Goal: Information Seeking & Learning: Learn about a topic

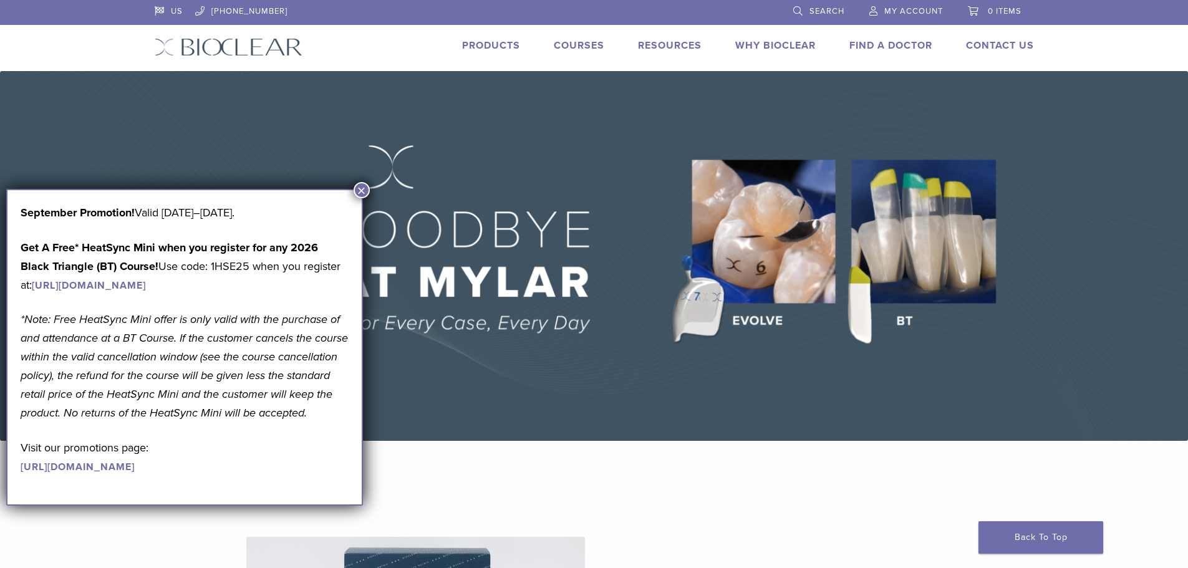
click at [366, 187] on button "×" at bounding box center [361, 190] width 16 height 16
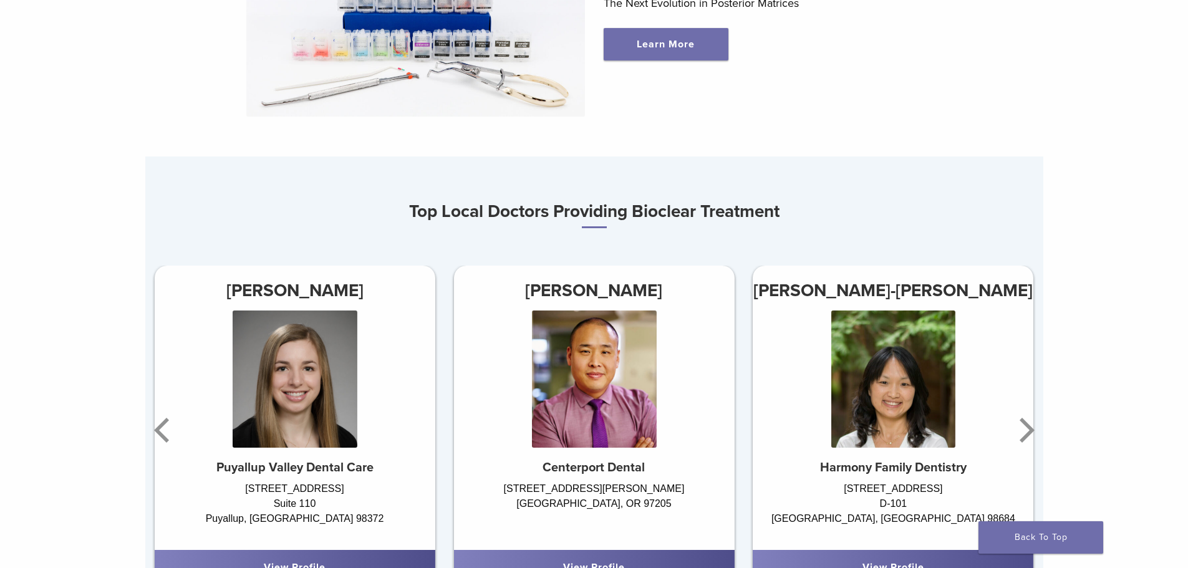
scroll to position [748, 0]
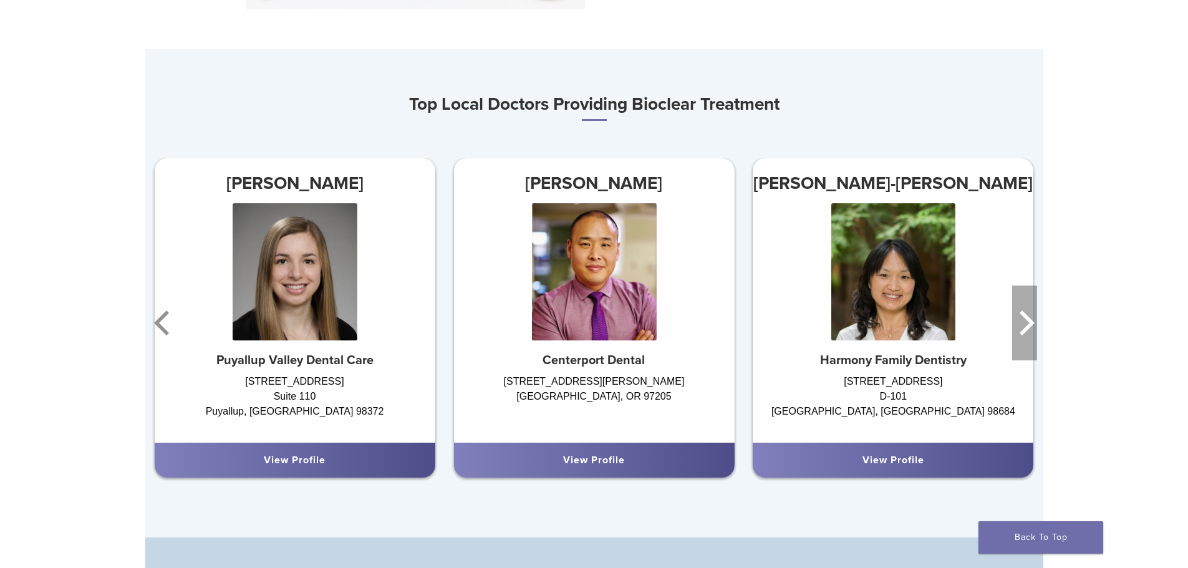
click at [1031, 323] on icon "Next" at bounding box center [1024, 323] width 25 height 75
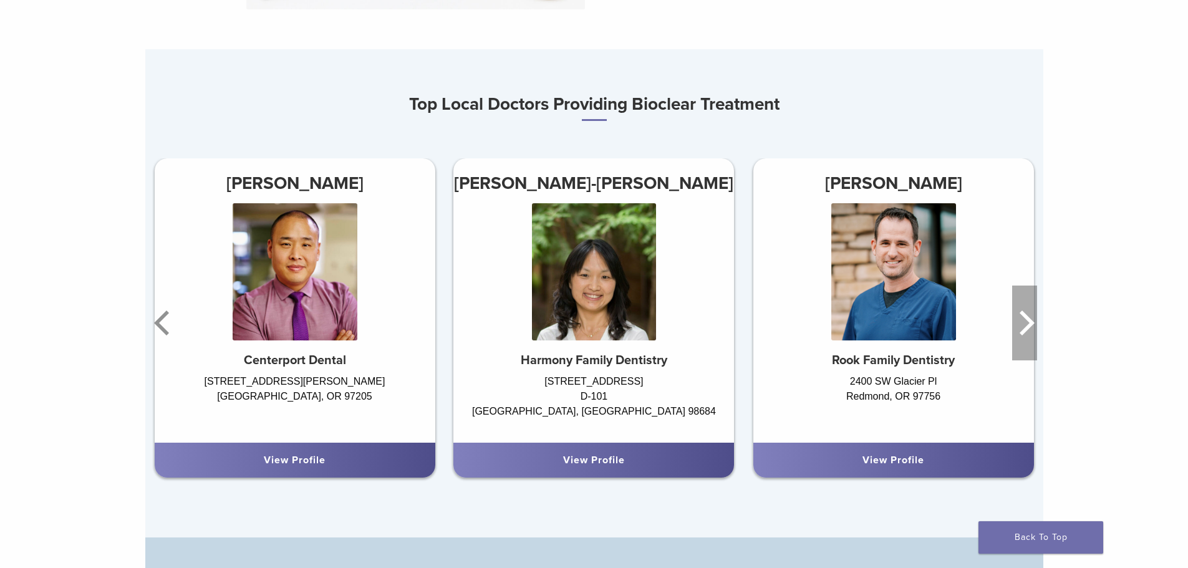
click at [1031, 324] on icon "Next" at bounding box center [1024, 323] width 25 height 75
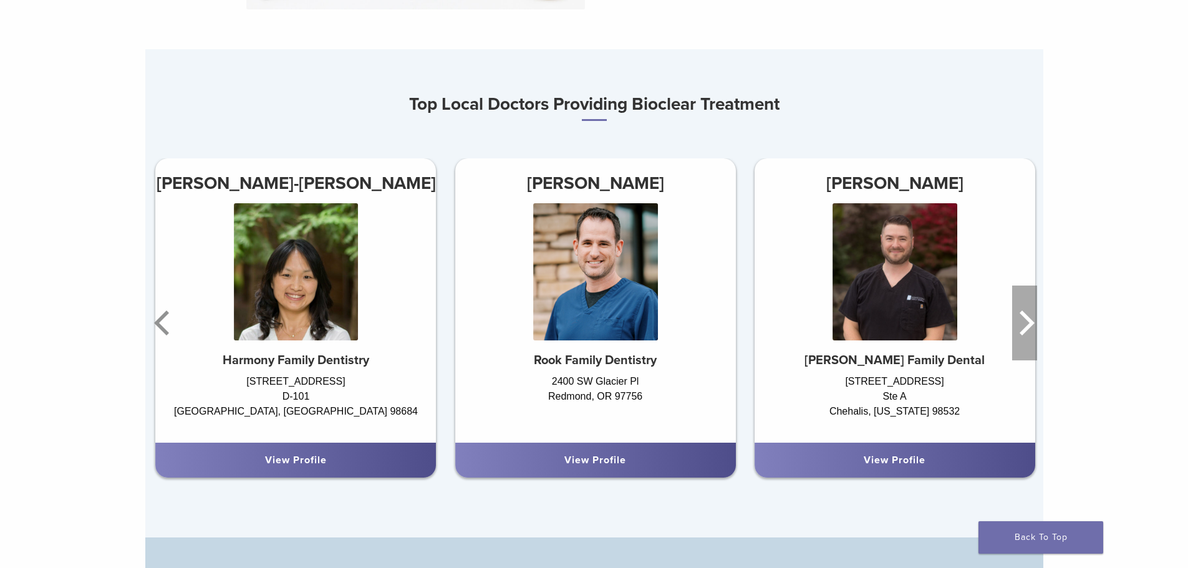
click at [1031, 324] on icon "Next" at bounding box center [1026, 322] width 15 height 25
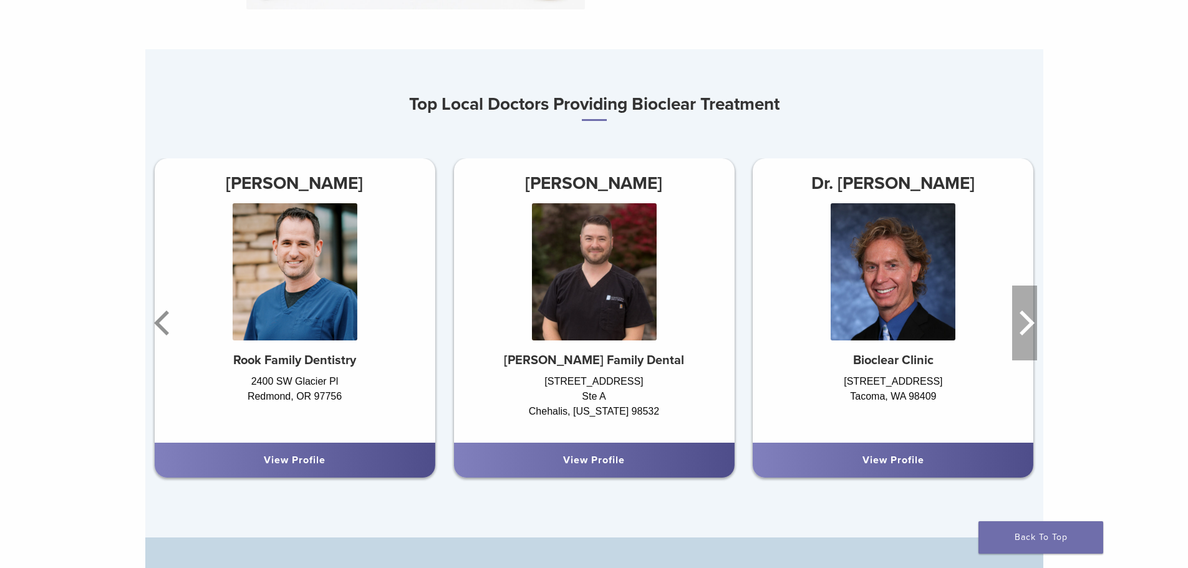
click at [1031, 327] on icon "Next" at bounding box center [1026, 322] width 15 height 25
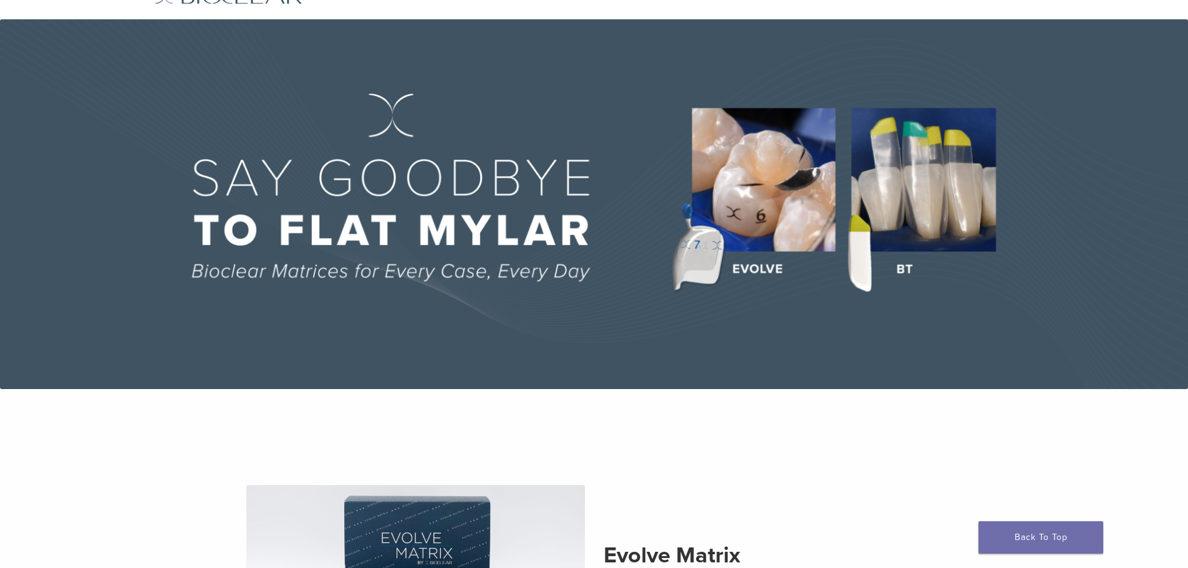
scroll to position [0, 0]
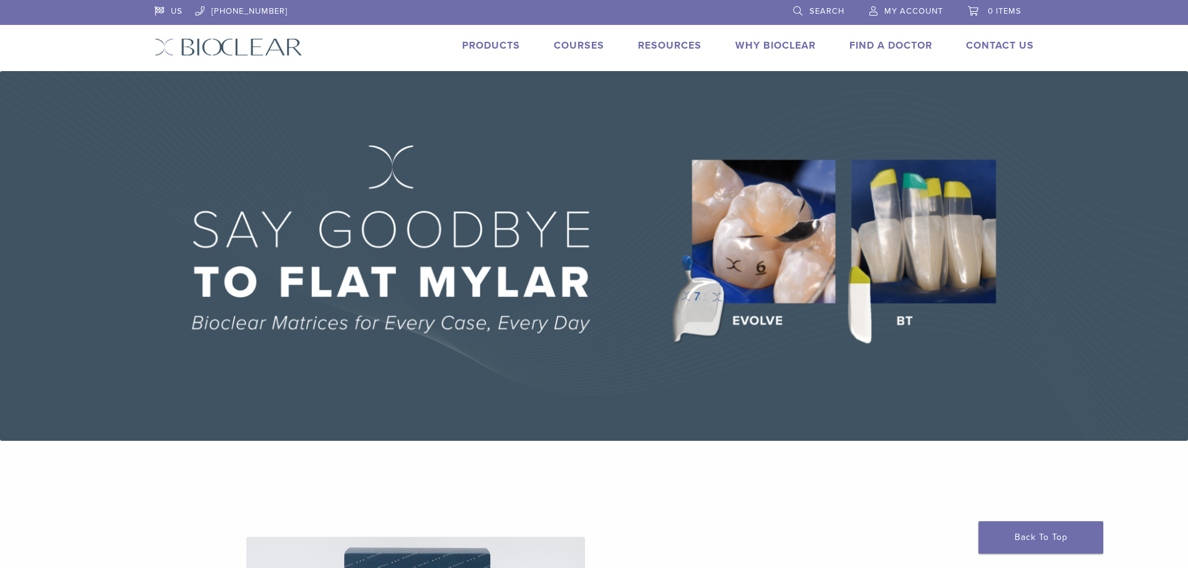
click at [481, 44] on link "Products" at bounding box center [491, 45] width 58 height 12
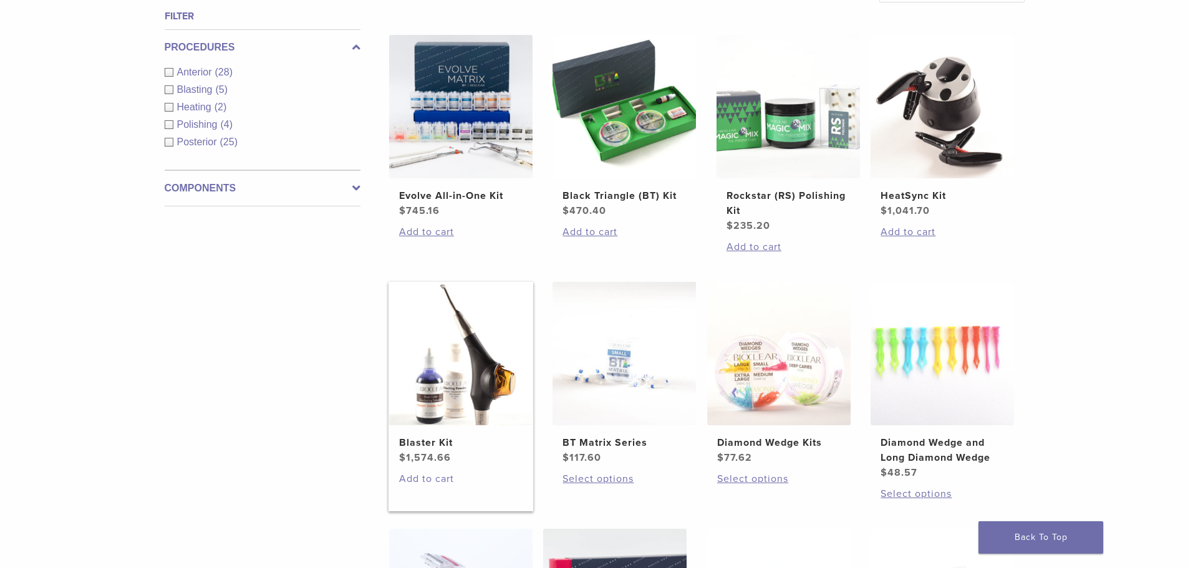
scroll to position [623, 0]
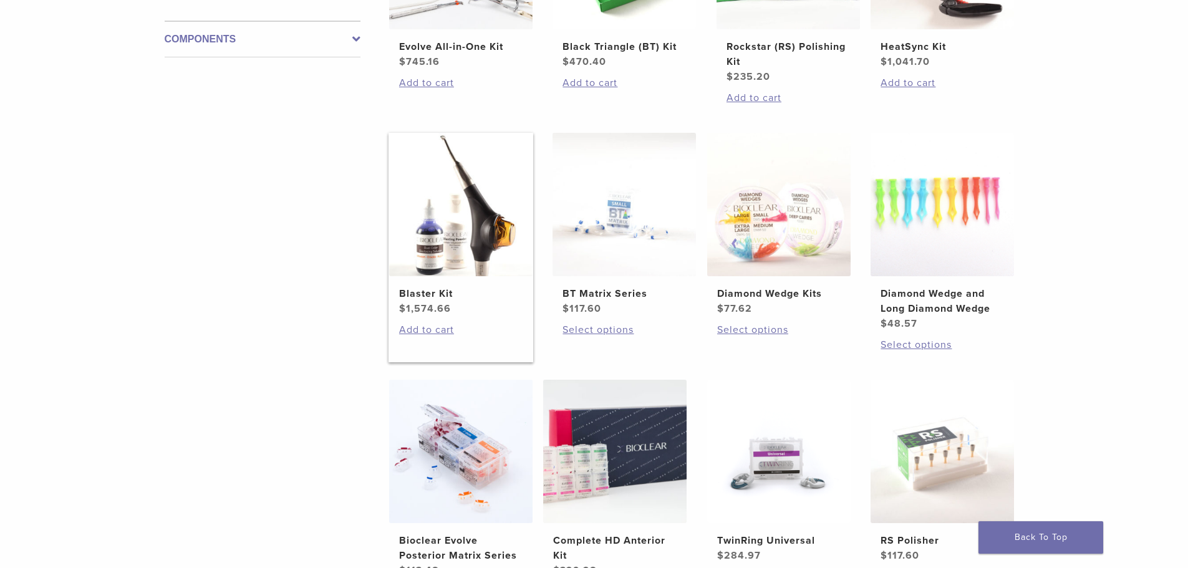
click at [431, 290] on h2 "Blaster Kit" at bounding box center [460, 293] width 123 height 15
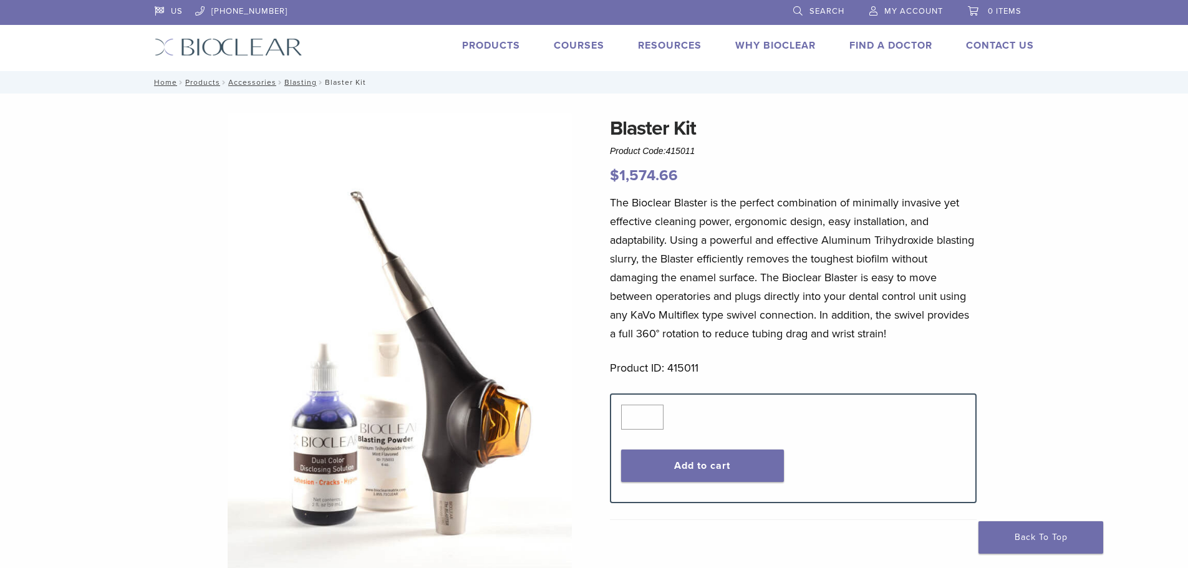
click at [499, 49] on link "Products" at bounding box center [491, 45] width 58 height 12
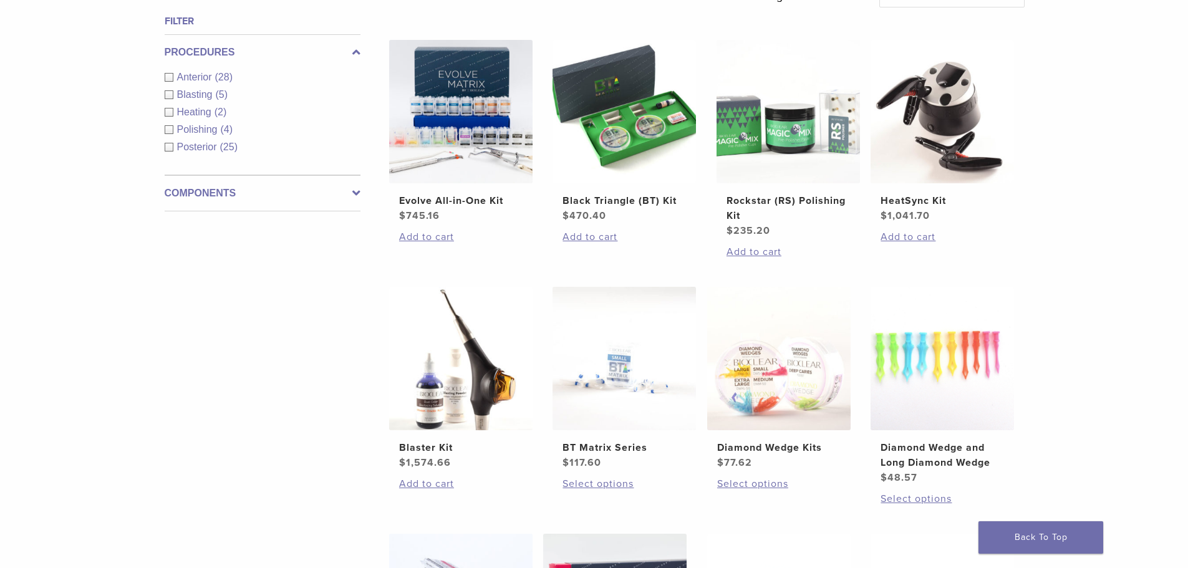
scroll to position [561, 0]
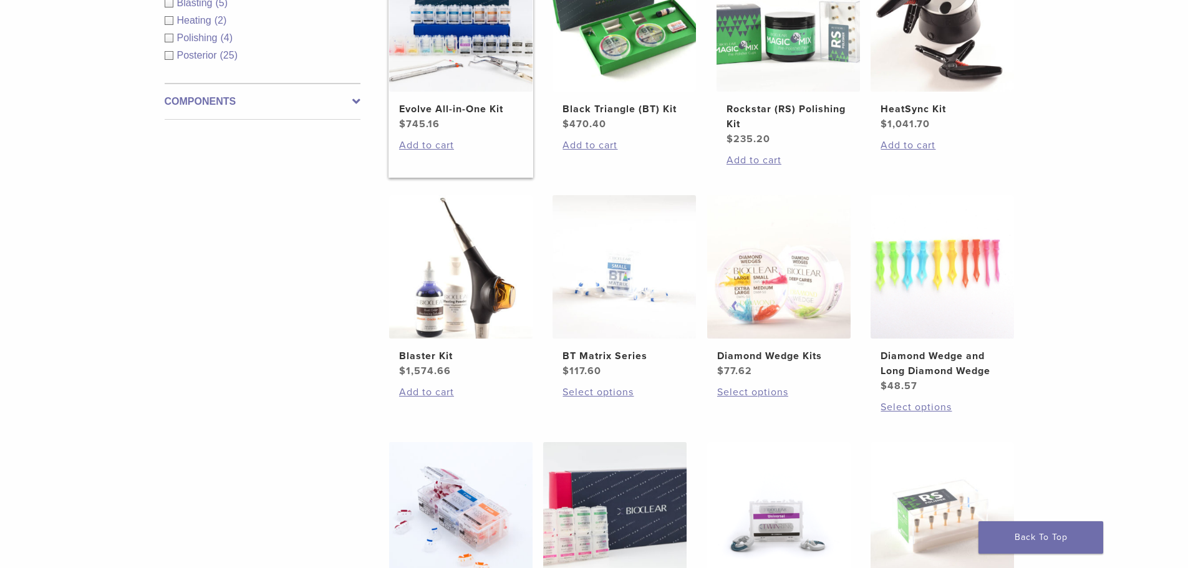
click at [474, 111] on h2 "Evolve All-in-One Kit" at bounding box center [460, 109] width 123 height 15
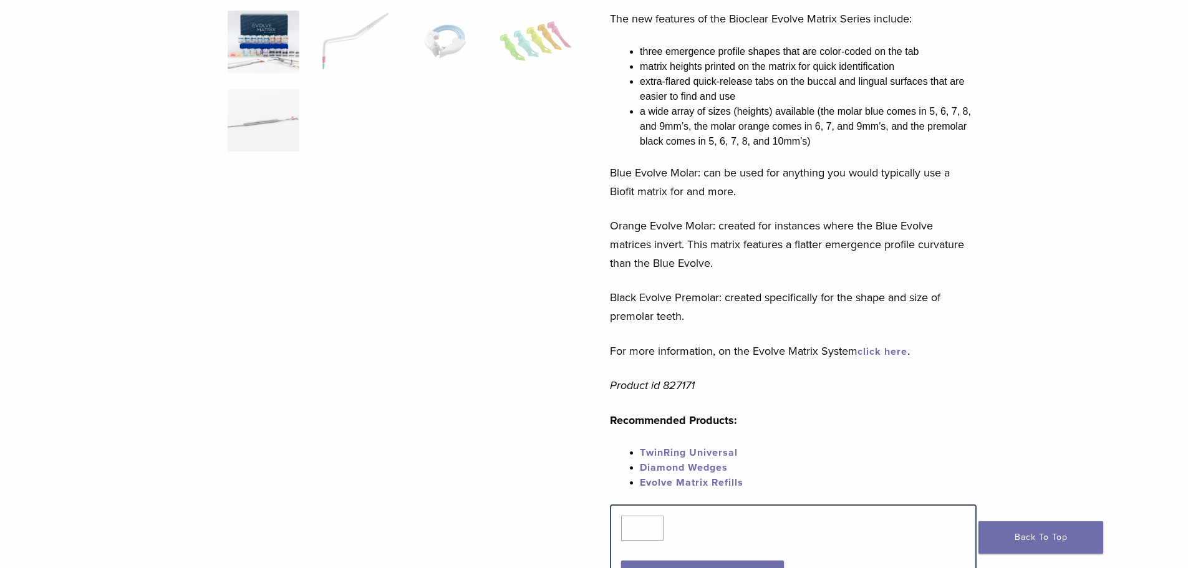
scroll to position [374, 0]
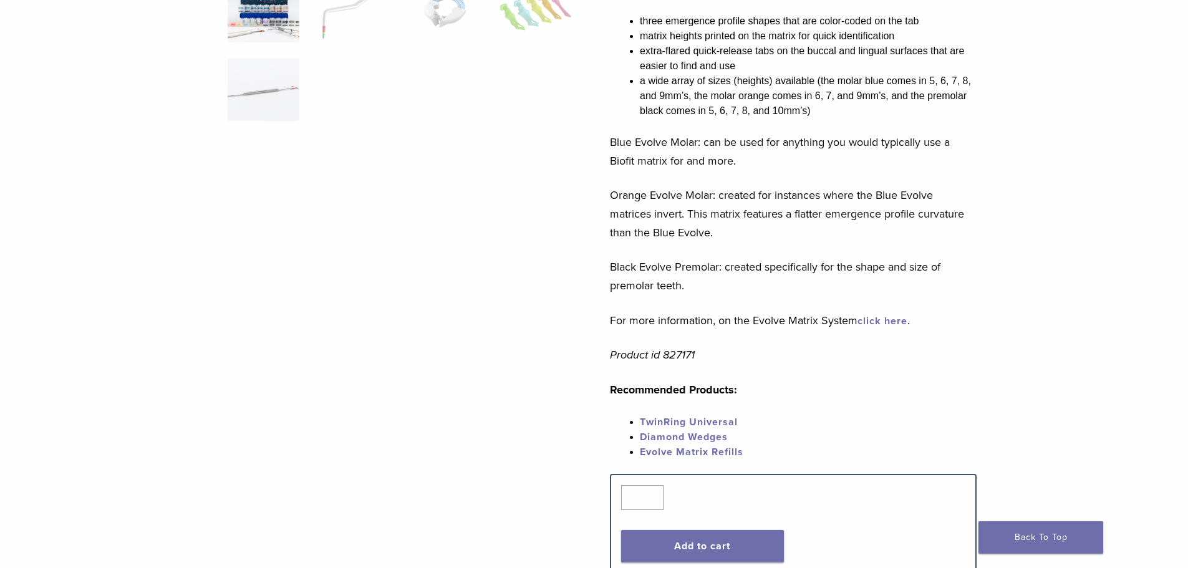
click at [885, 319] on link "click here" at bounding box center [882, 321] width 50 height 12
click at [426, 42] on img at bounding box center [445, 11] width 72 height 62
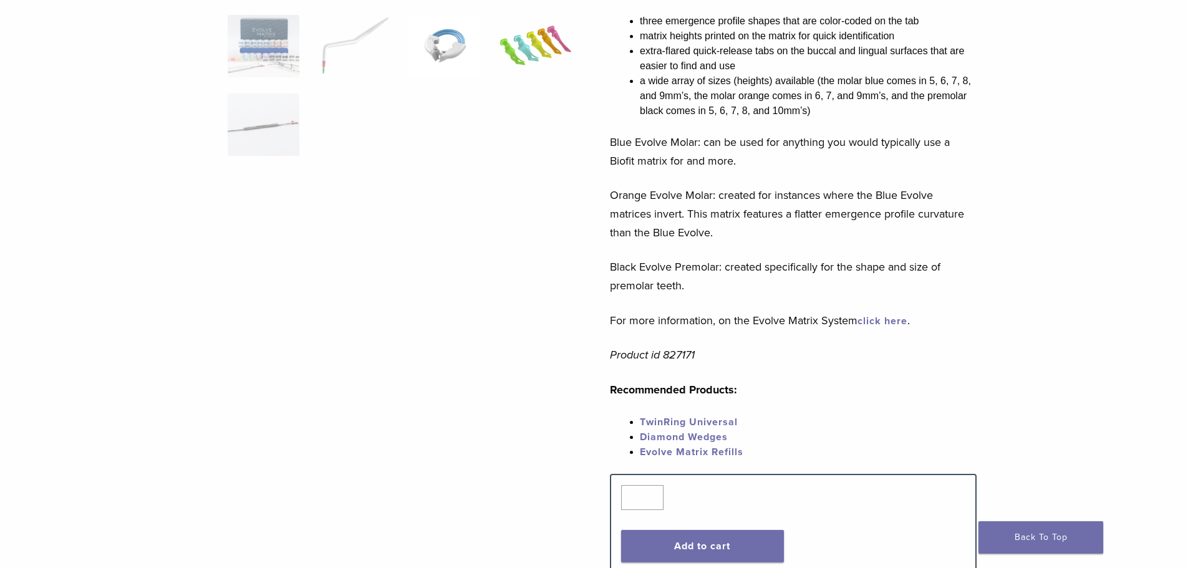
click at [534, 77] on img at bounding box center [535, 46] width 72 height 62
click at [381, 77] on img at bounding box center [354, 46] width 72 height 62
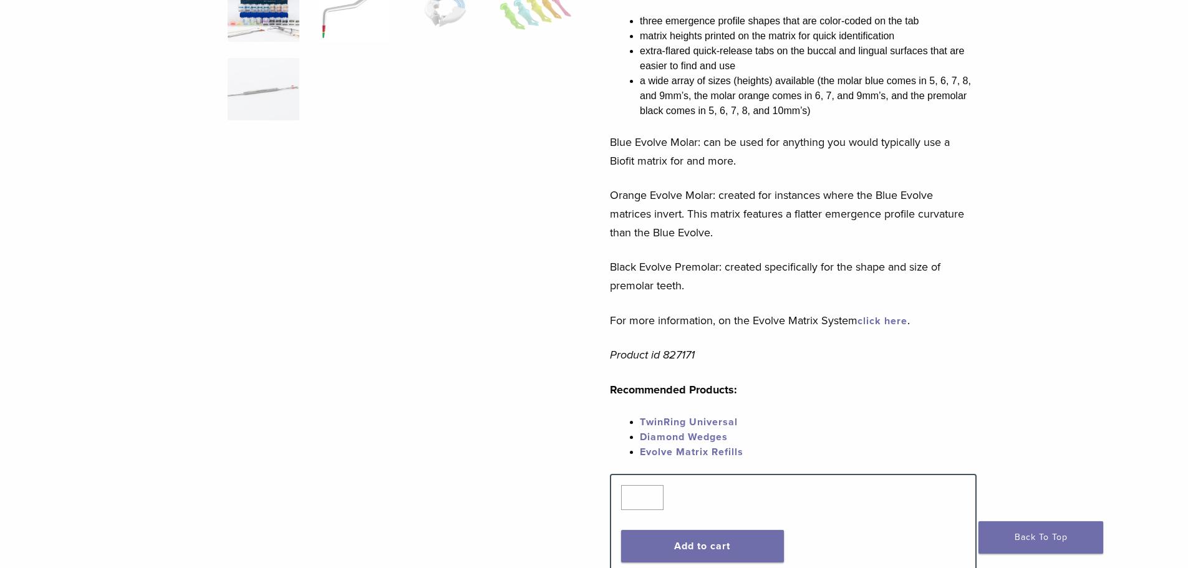
click at [253, 42] on img at bounding box center [264, 10] width 72 height 62
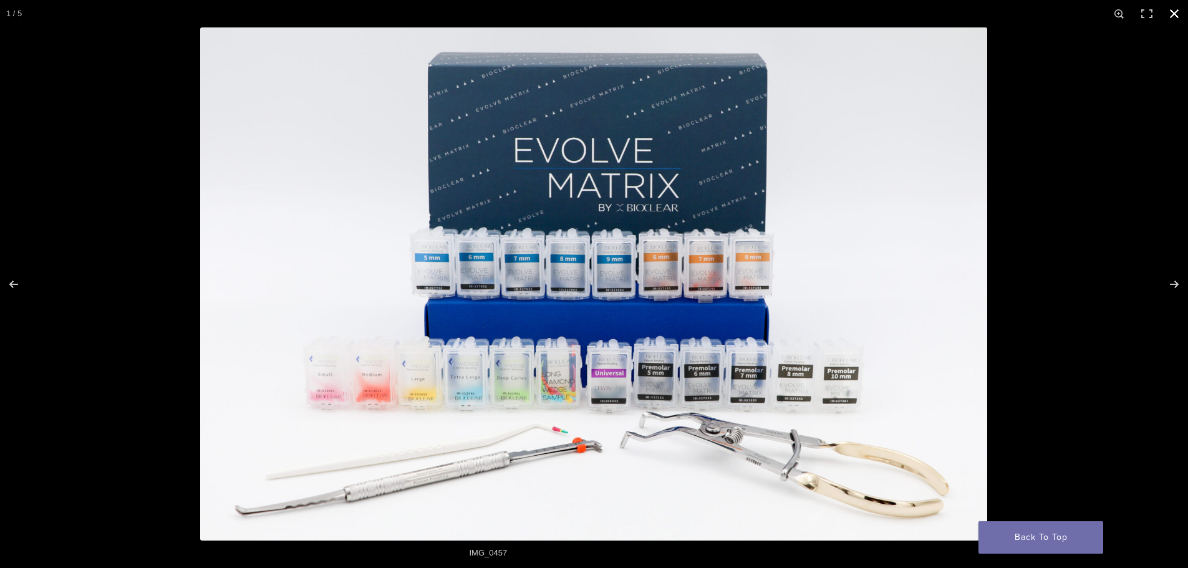
click at [1170, 17] on button "Close (Esc)" at bounding box center [1173, 13] width 27 height 27
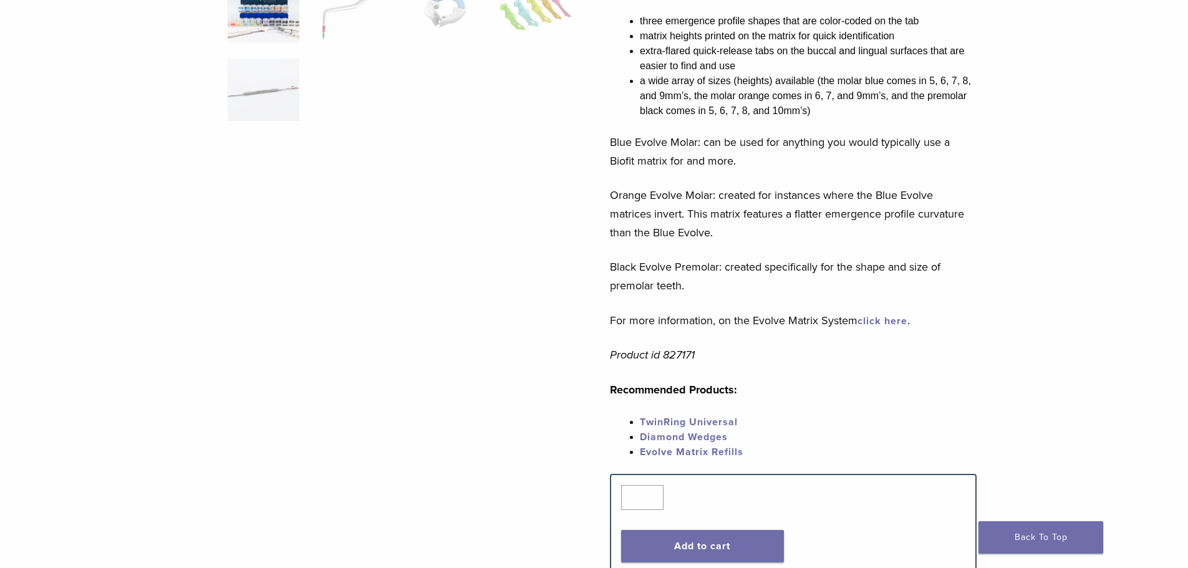
click at [873, 315] on link "click here" at bounding box center [882, 321] width 50 height 12
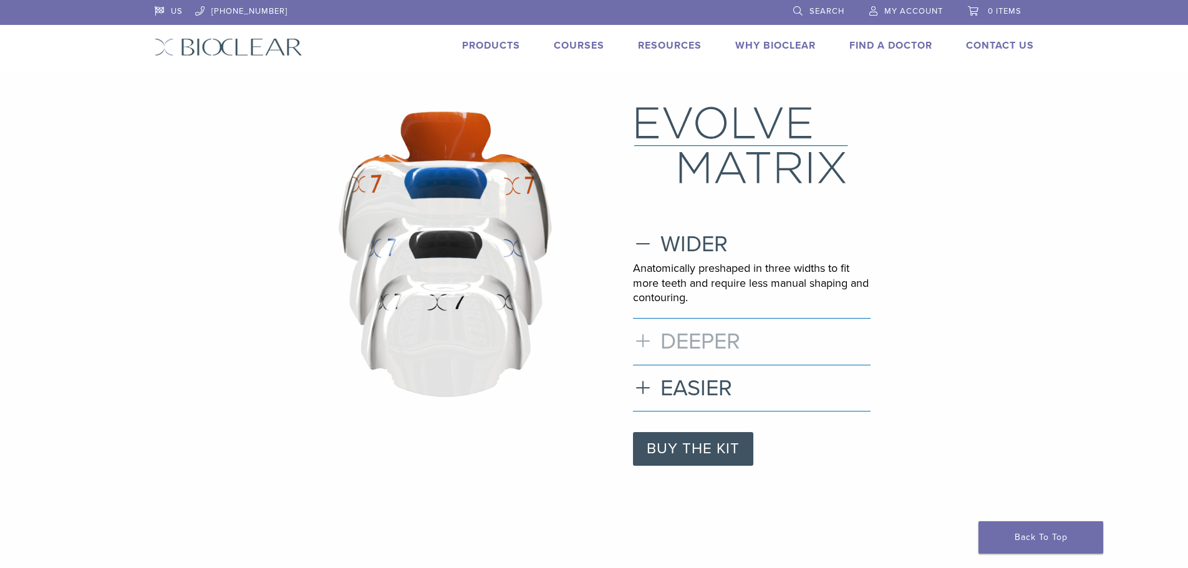
click at [656, 342] on h3 "DEEPER" at bounding box center [752, 341] width 238 height 27
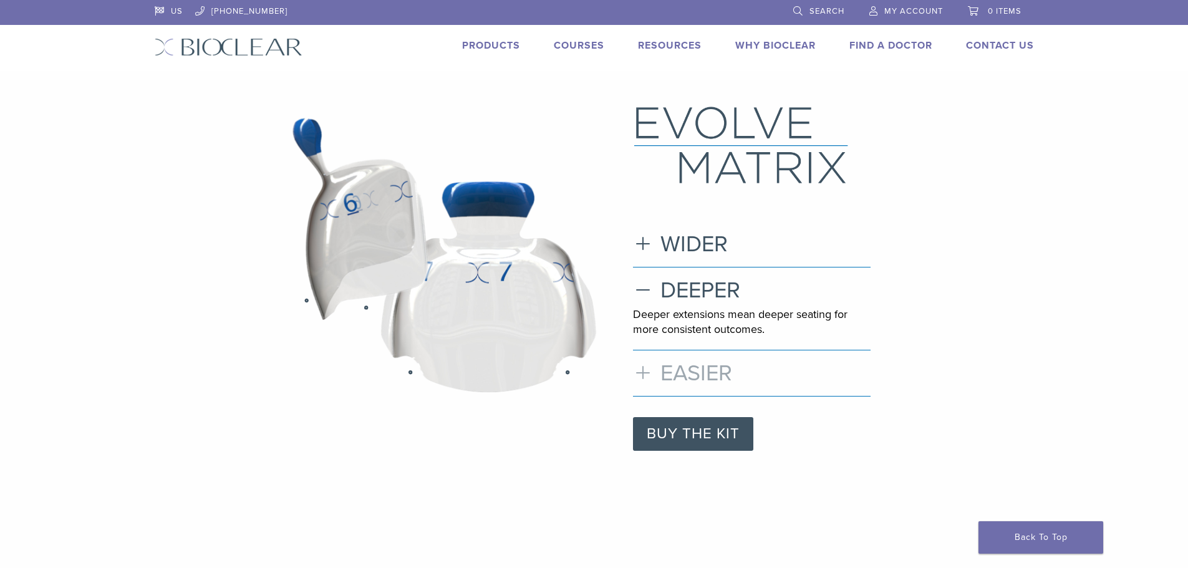
click at [646, 380] on h3 "EASIER" at bounding box center [752, 373] width 238 height 27
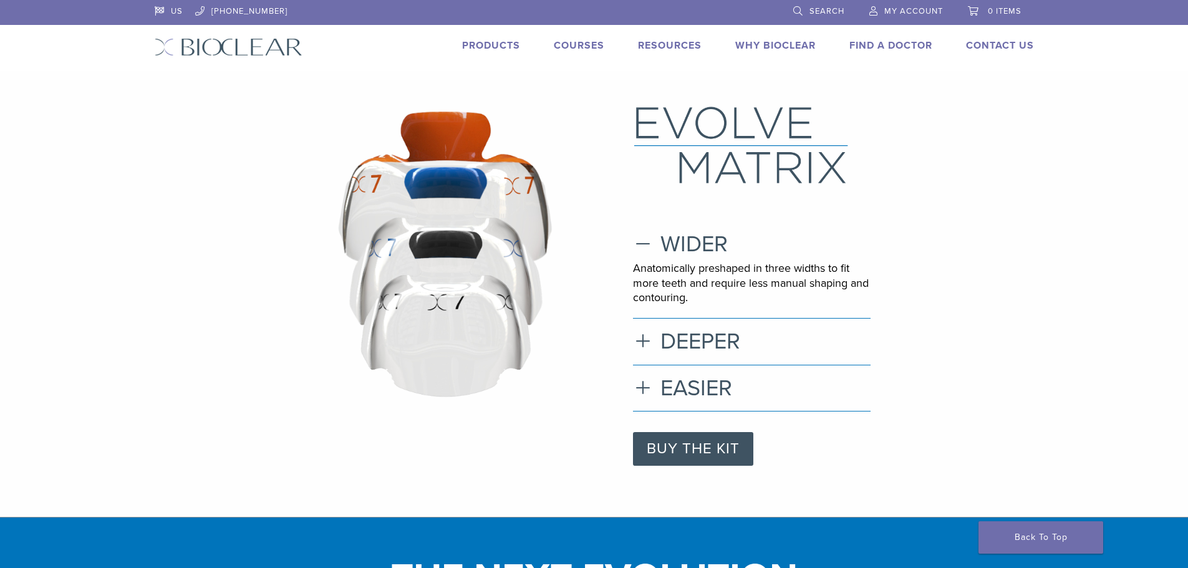
click at [502, 41] on link "Products" at bounding box center [491, 45] width 58 height 12
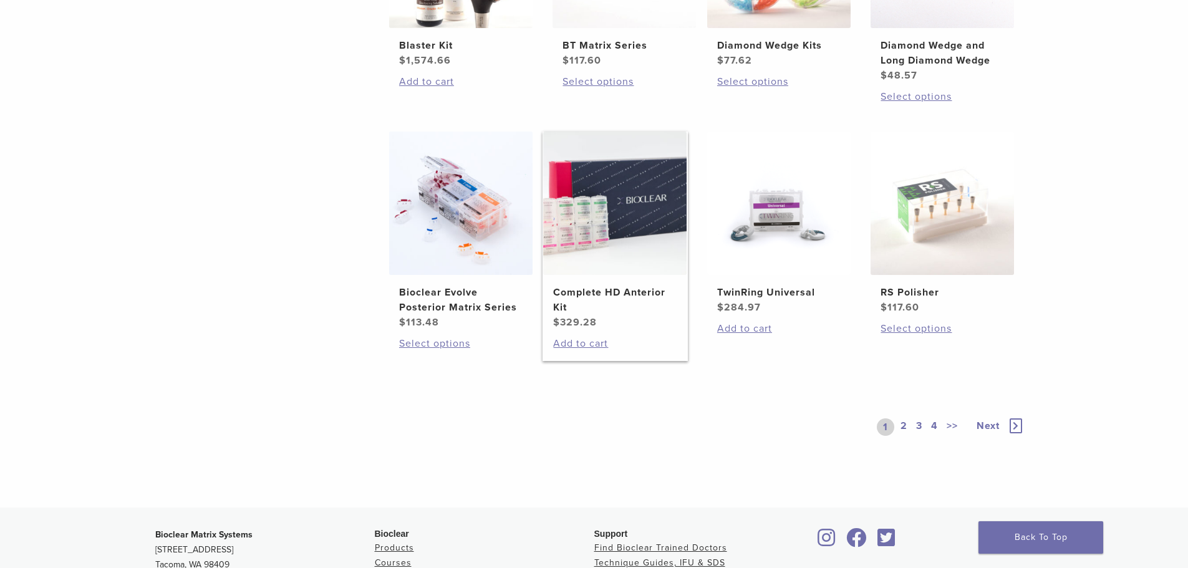
scroll to position [873, 0]
click at [903, 426] on link "2" at bounding box center [904, 425] width 12 height 17
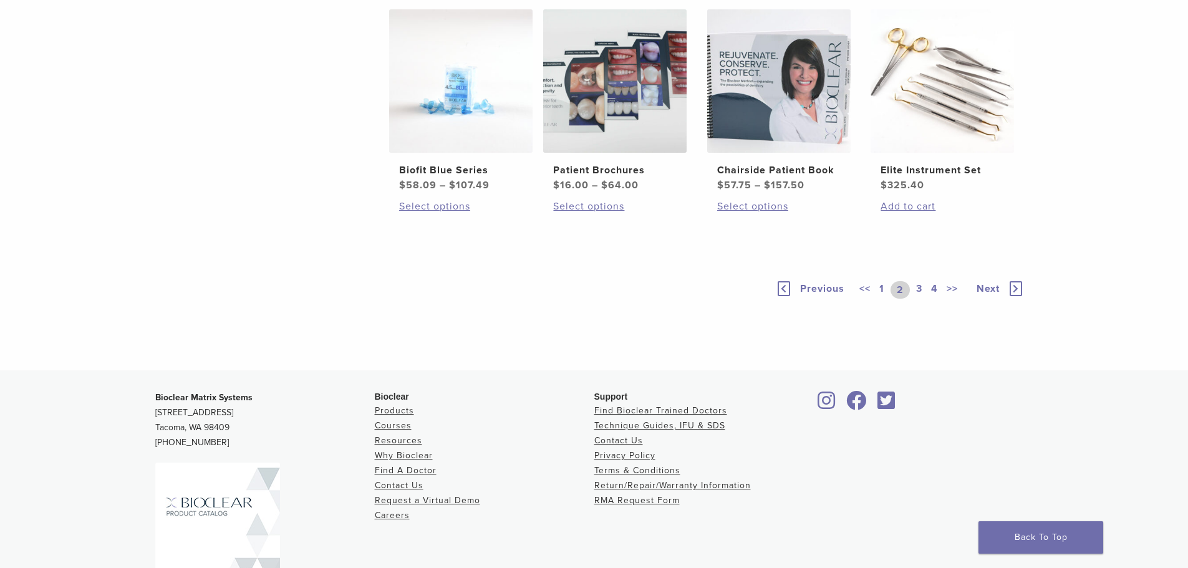
scroll to position [873, 0]
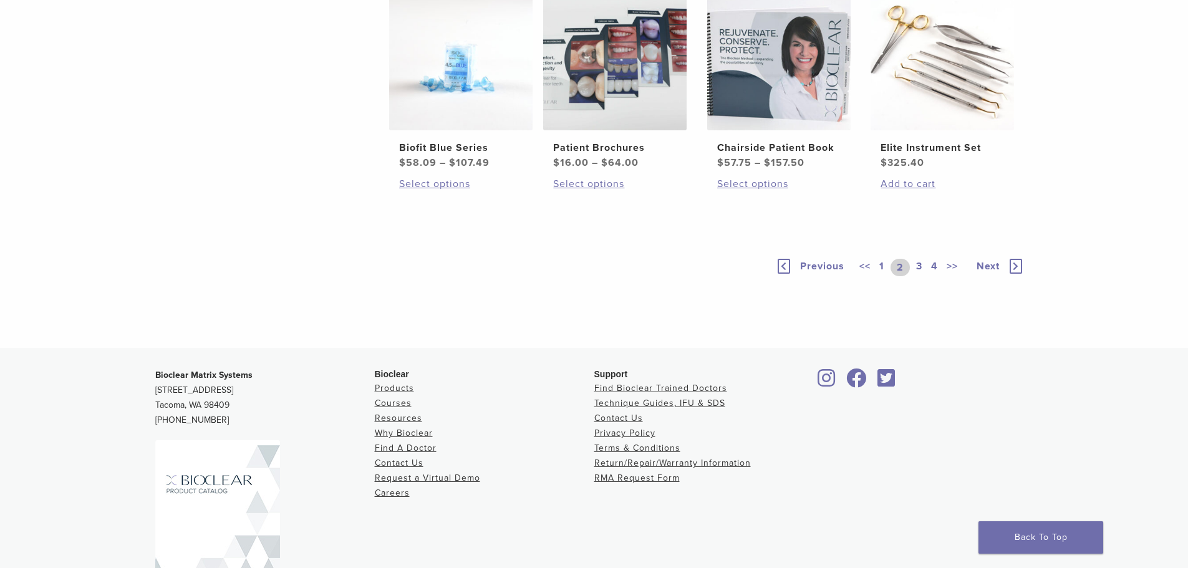
click at [921, 276] on link "3" at bounding box center [918, 267] width 11 height 17
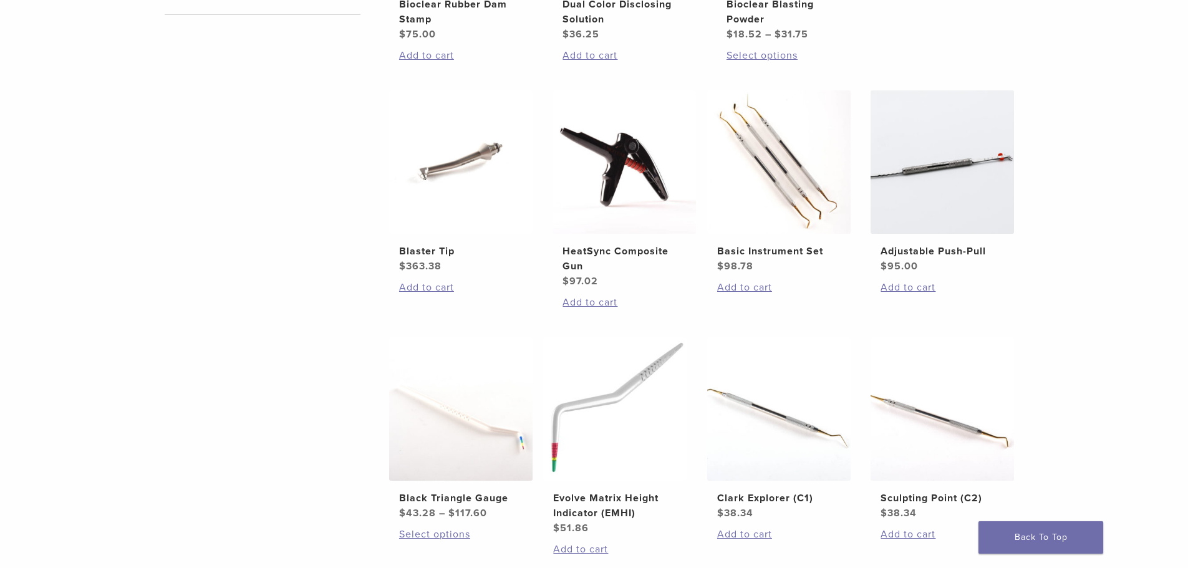
scroll to position [686, 0]
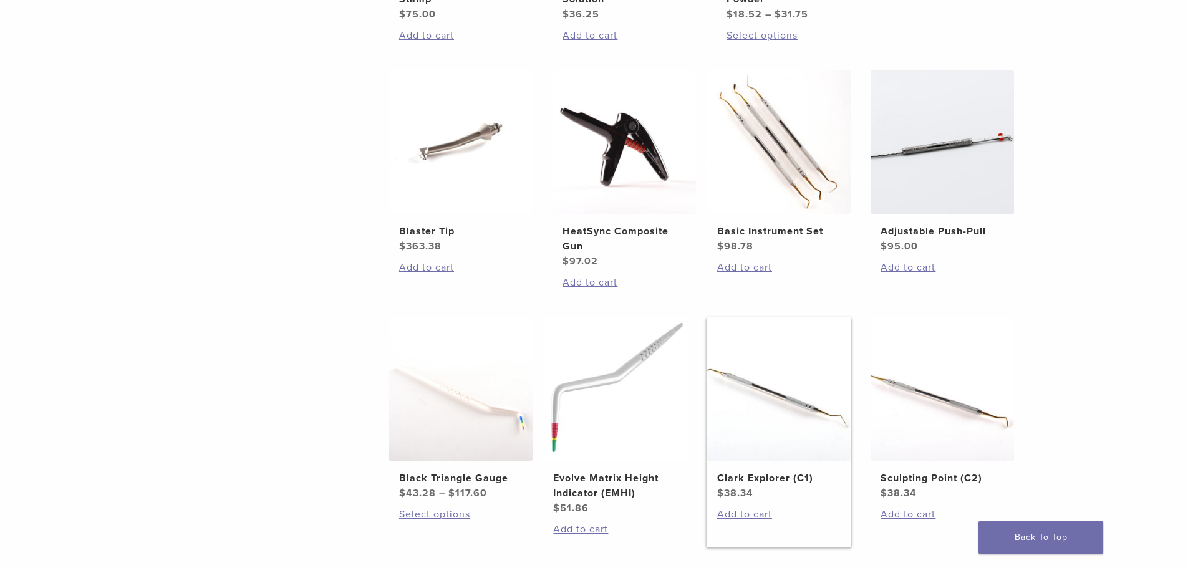
click at [749, 469] on link "Clark Explorer (C1) $ 38.34" at bounding box center [778, 408] width 145 height 183
click at [935, 411] on img at bounding box center [941, 388] width 143 height 143
click at [796, 218] on link "Basic Instrument Set $ 98.78" at bounding box center [778, 161] width 145 height 183
click at [484, 214] on img at bounding box center [460, 141] width 143 height 143
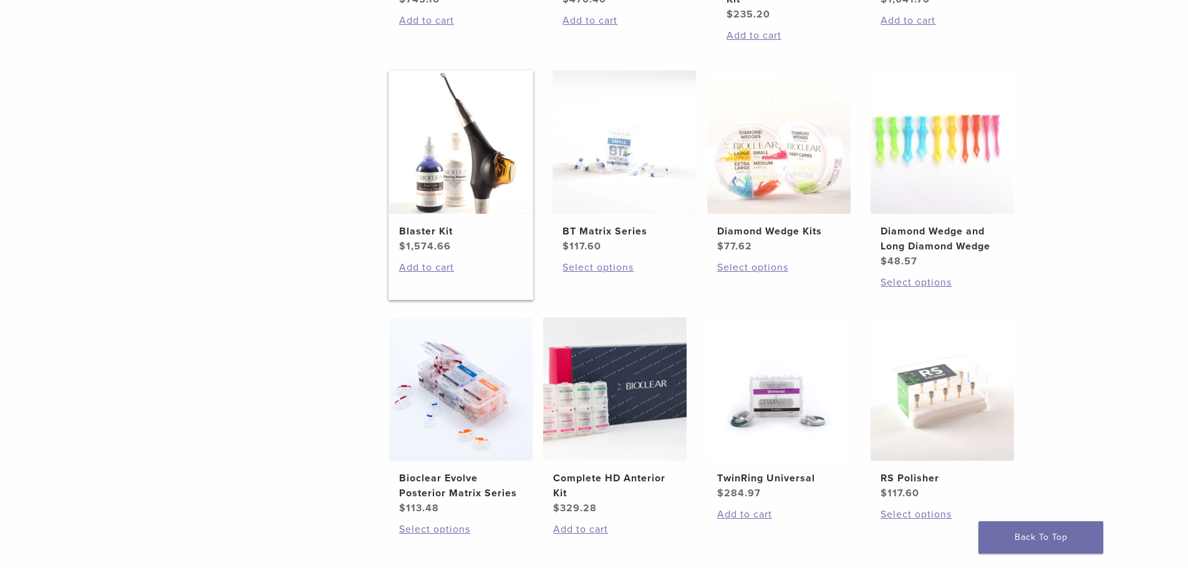
click at [443, 214] on img at bounding box center [460, 141] width 143 height 143
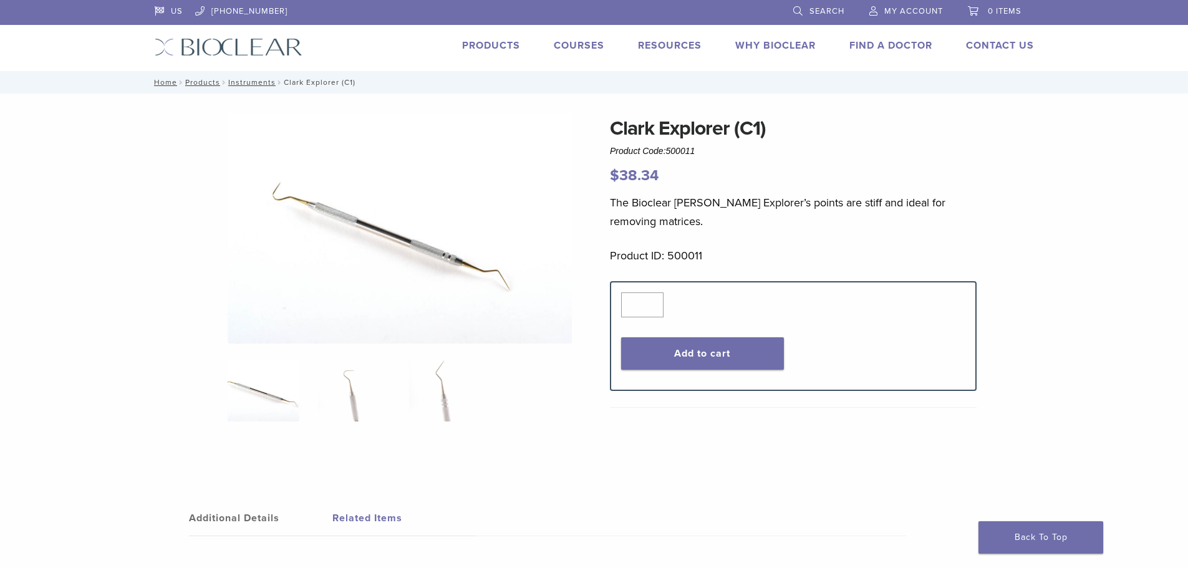
drag, startPoint x: 443, startPoint y: 389, endPoint x: 425, endPoint y: 394, distance: 18.8
click at [443, 390] on img at bounding box center [445, 390] width 72 height 62
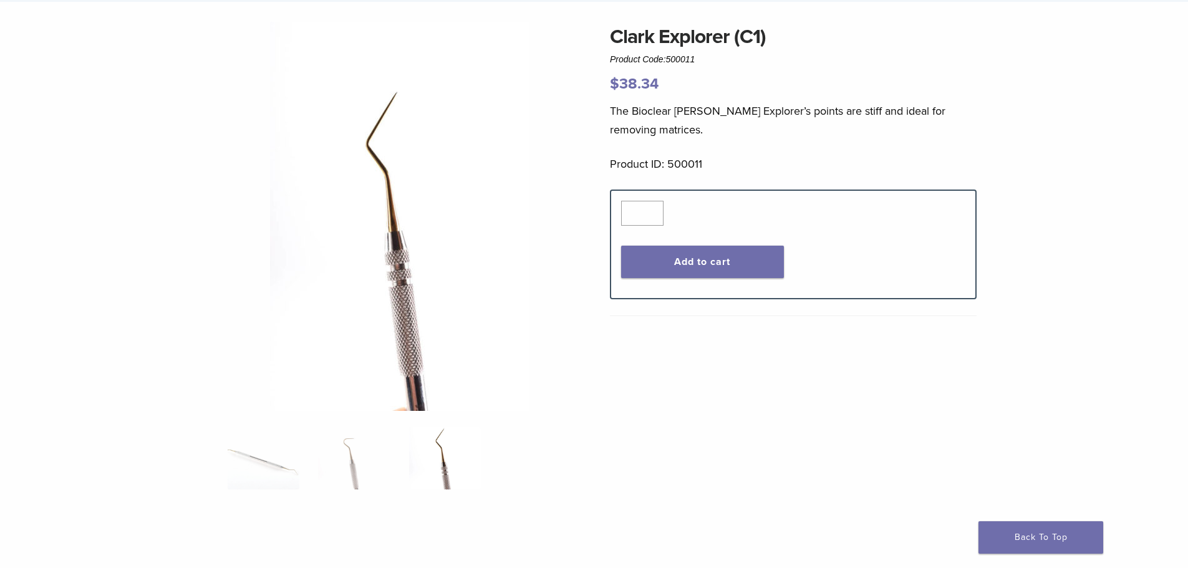
scroll to position [249, 0]
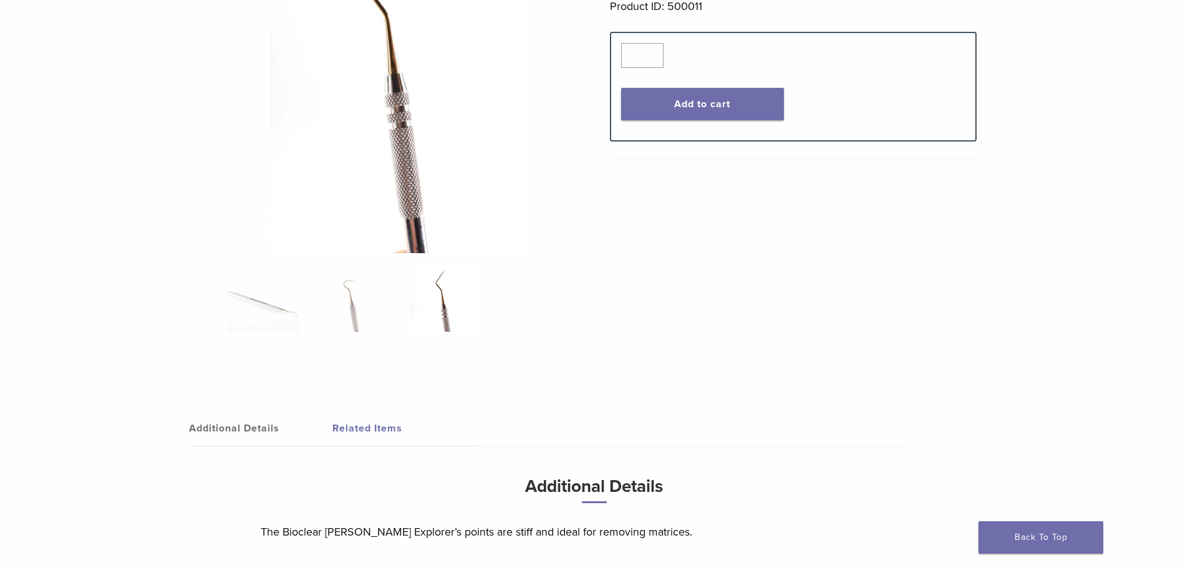
click at [363, 346] on ol at bounding box center [399, 308] width 363 height 79
click at [354, 332] on ol at bounding box center [399, 308] width 363 height 79
click at [353, 316] on img at bounding box center [354, 300] width 72 height 62
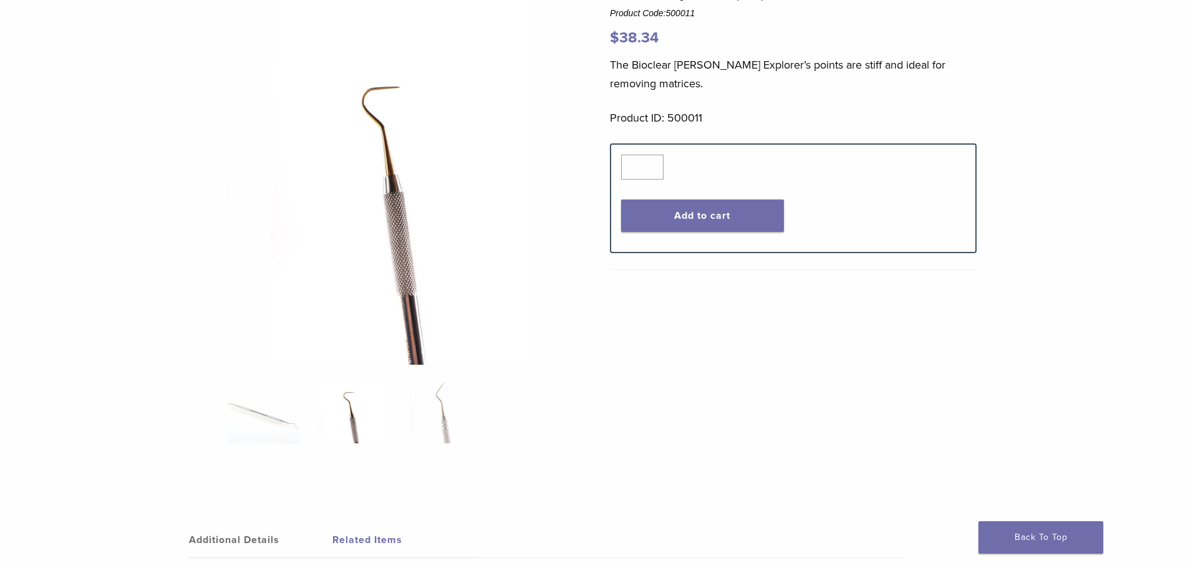
scroll to position [0, 0]
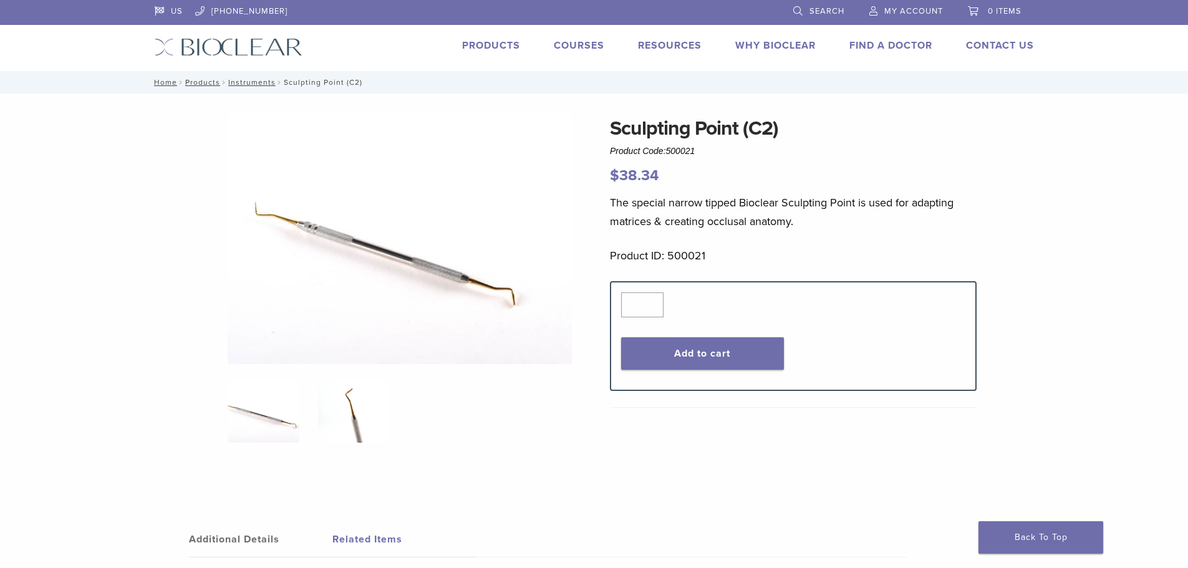
click at [340, 413] on img at bounding box center [354, 411] width 72 height 62
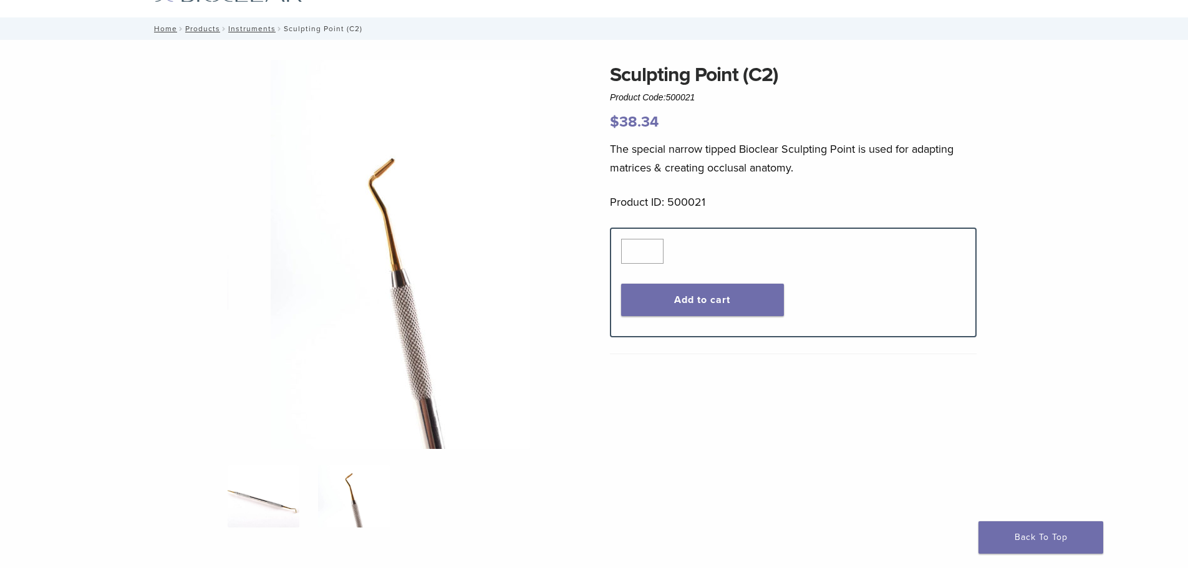
scroll to position [125, 0]
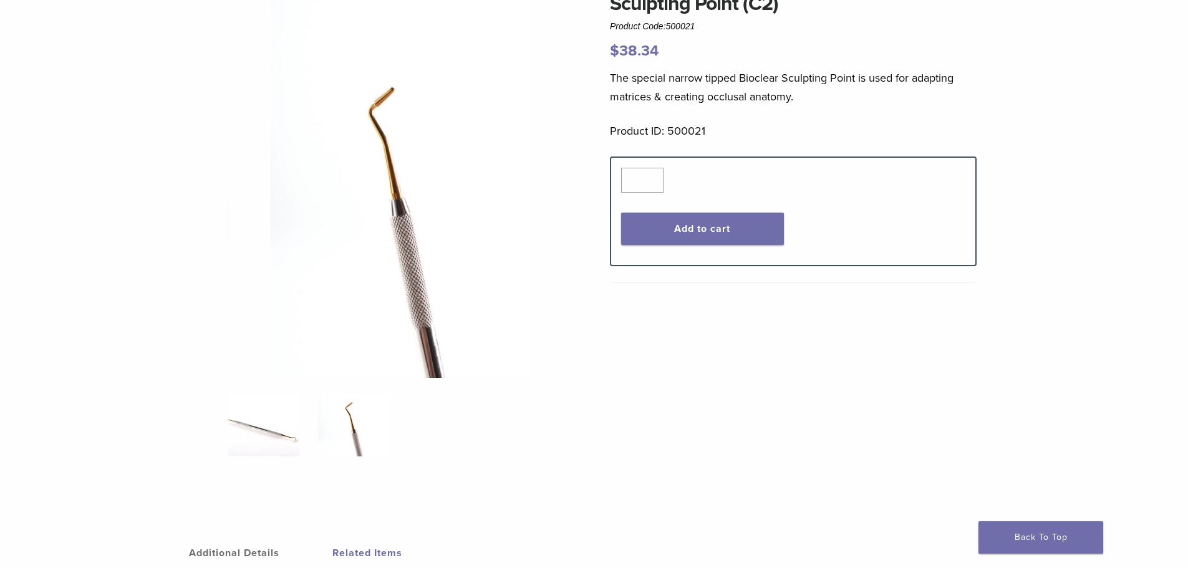
click at [278, 428] on img at bounding box center [264, 425] width 72 height 62
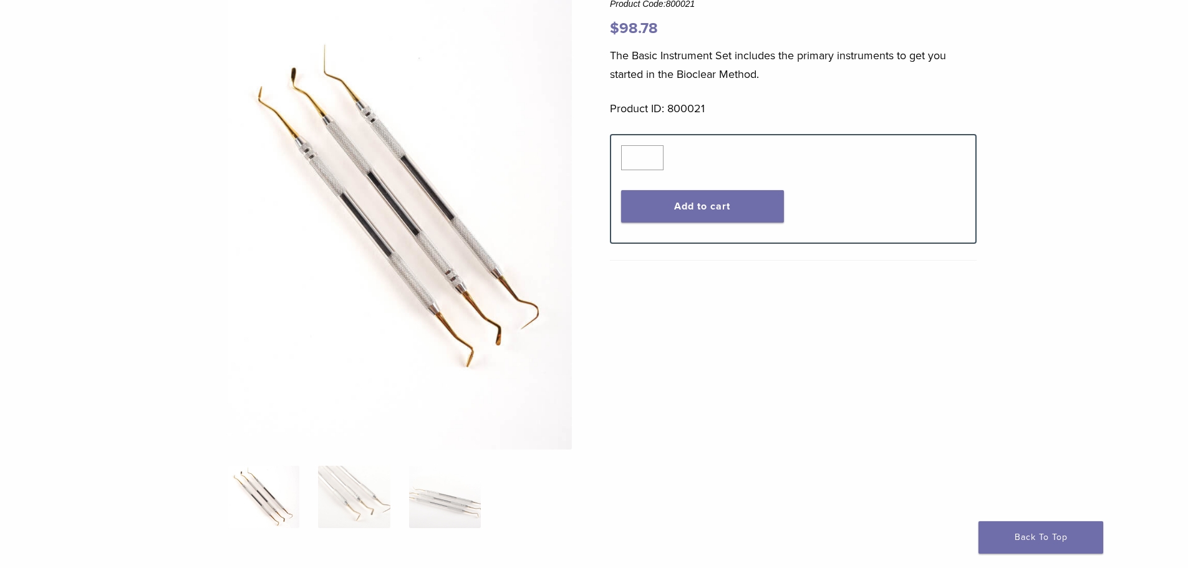
scroll to position [125, 0]
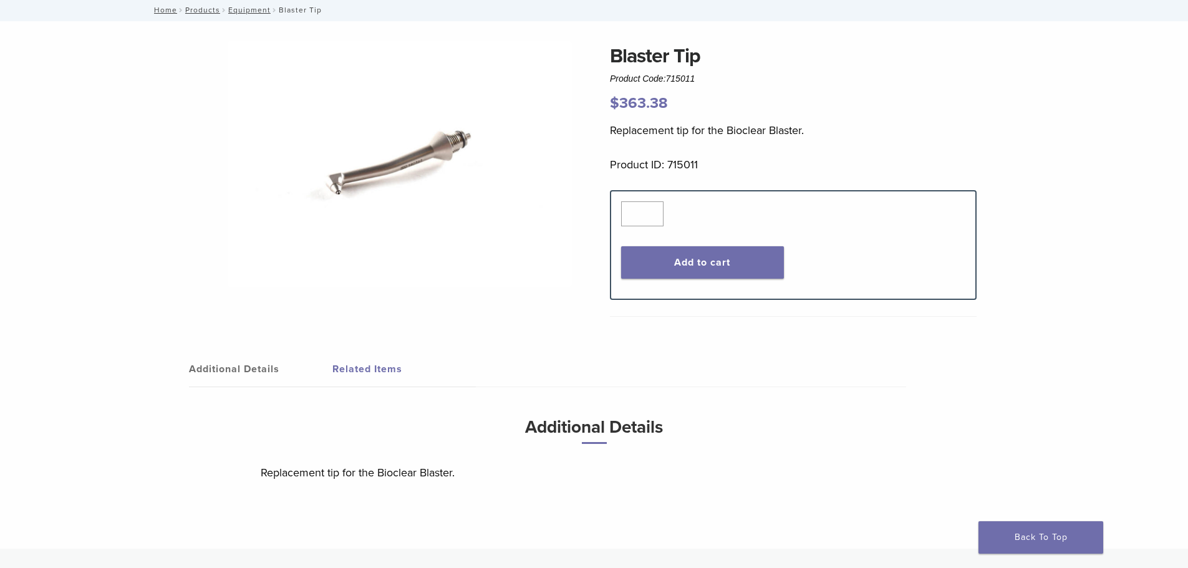
scroll to position [187, 0]
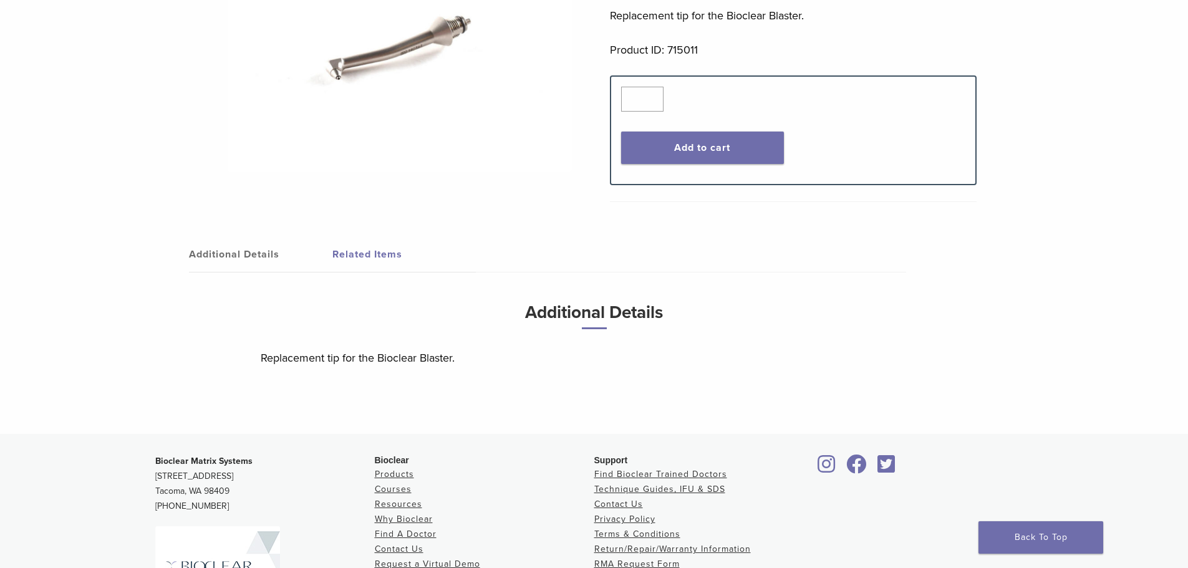
drag, startPoint x: 232, startPoint y: 252, endPoint x: 233, endPoint y: 262, distance: 9.4
click at [233, 254] on link "Additional Details" at bounding box center [260, 254] width 143 height 35
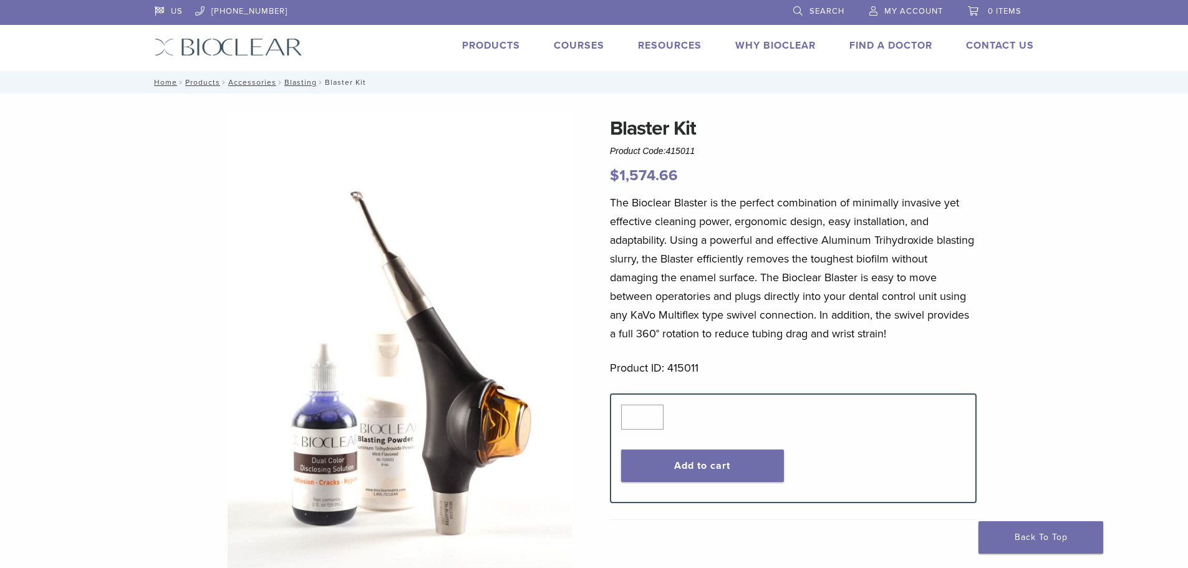
click at [1084, 324] on div "Blaster Kit Product Code: 415011 $ 1,574.66 Blaster Kit Product Code: 415011 $ …" at bounding box center [594, 534] width 1188 height 880
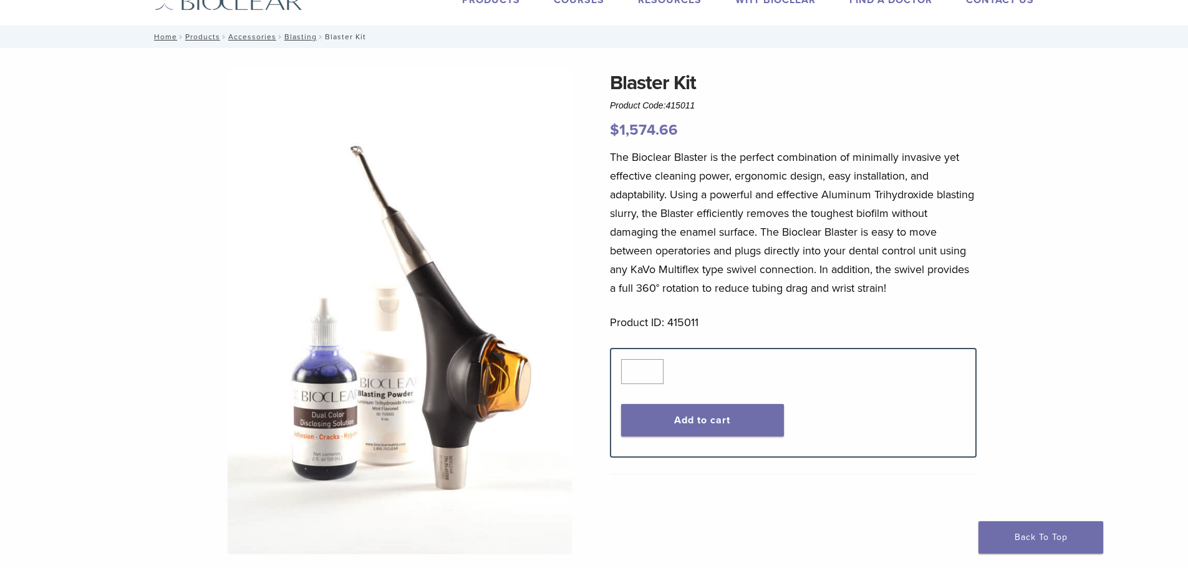
scroll to position [125, 0]
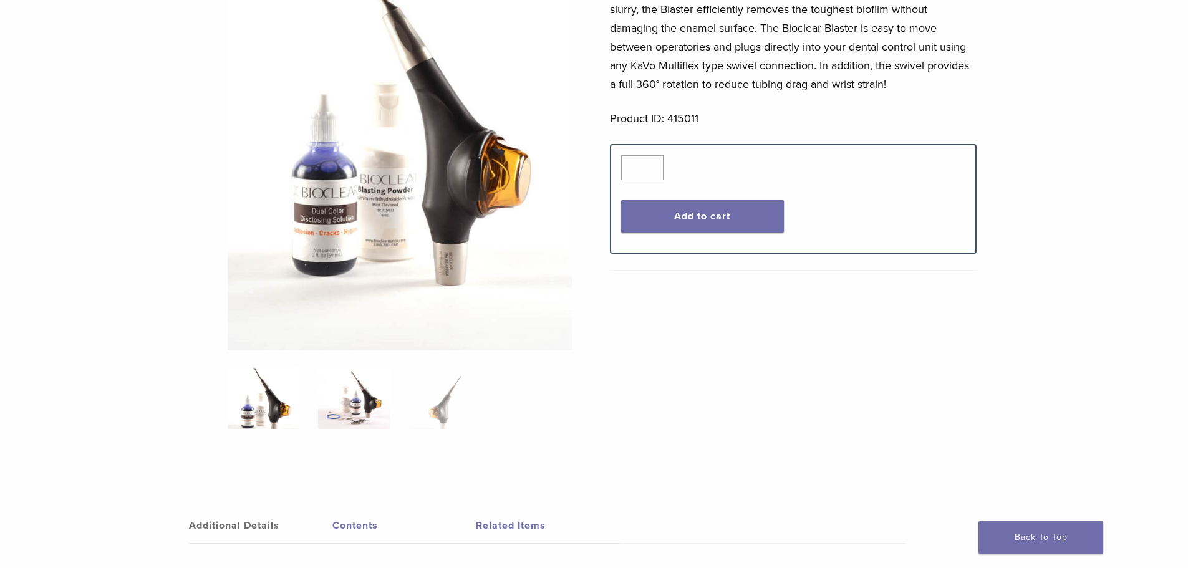
click at [369, 398] on img at bounding box center [354, 398] width 72 height 62
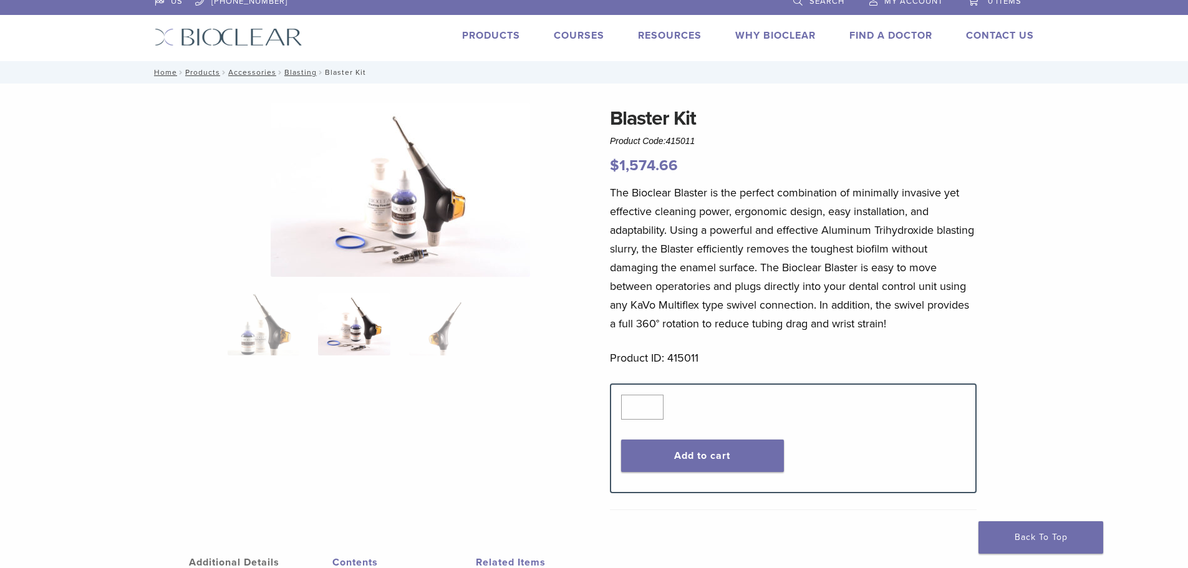
scroll to position [0, 0]
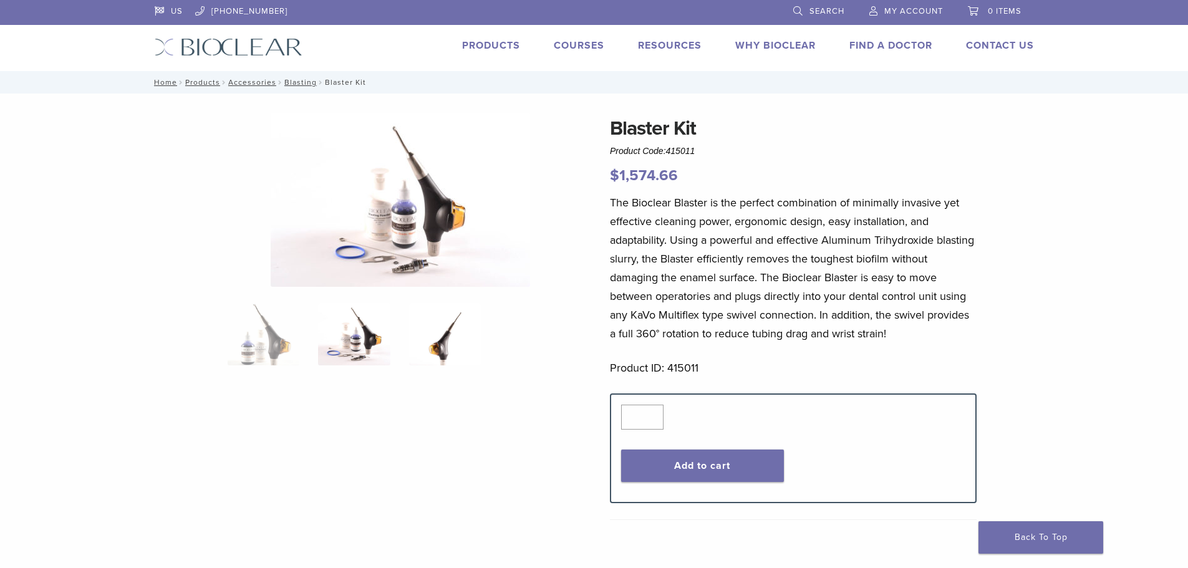
click at [454, 355] on img at bounding box center [445, 334] width 72 height 62
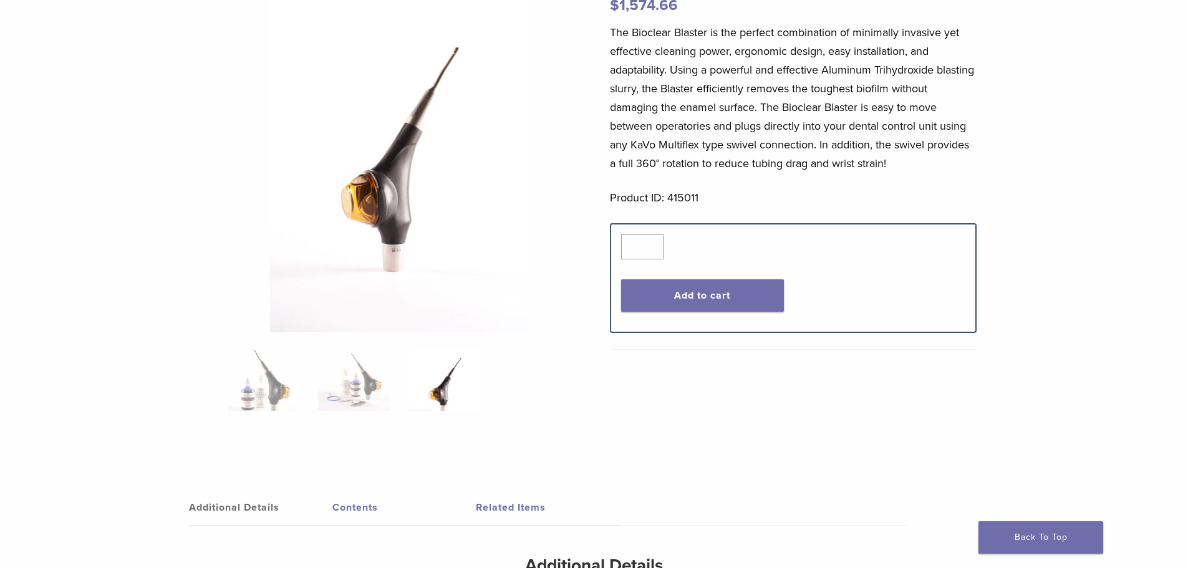
scroll to position [187, 0]
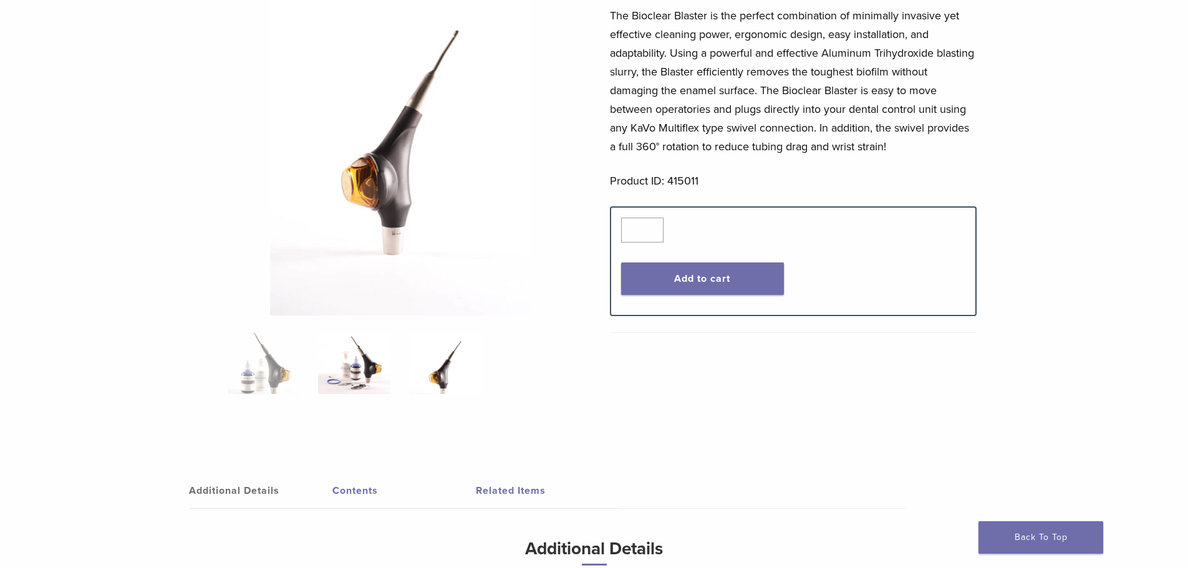
click at [362, 386] on img at bounding box center [354, 363] width 72 height 62
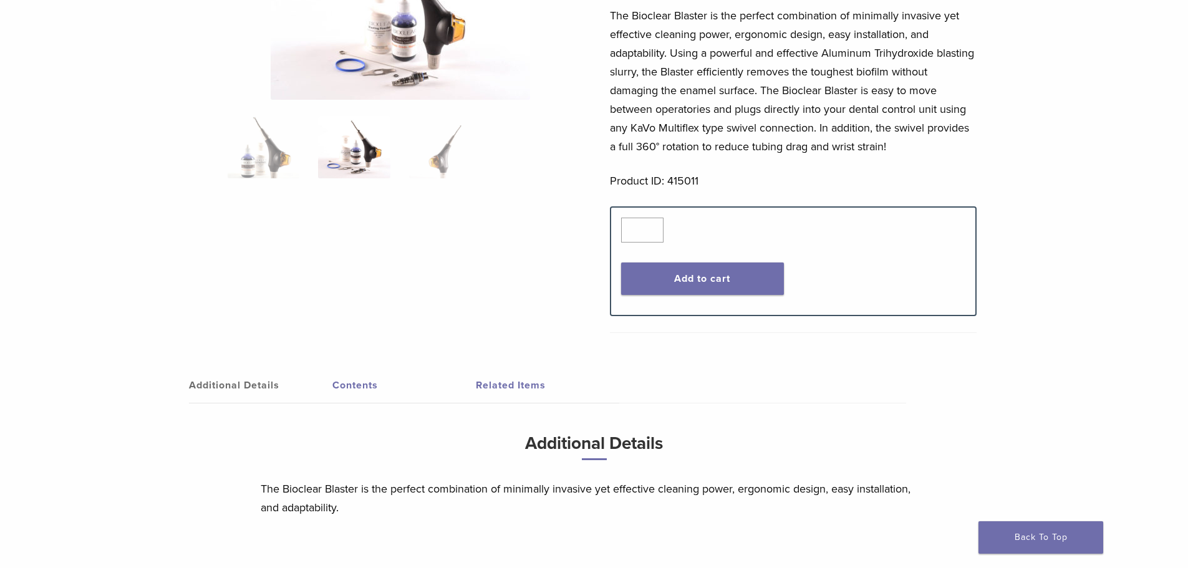
click at [264, 362] on div "Additional Details Contents Related Items Additional Details The Bioclear Blast…" at bounding box center [594, 463] width 879 height 242
click at [265, 171] on img at bounding box center [264, 147] width 72 height 62
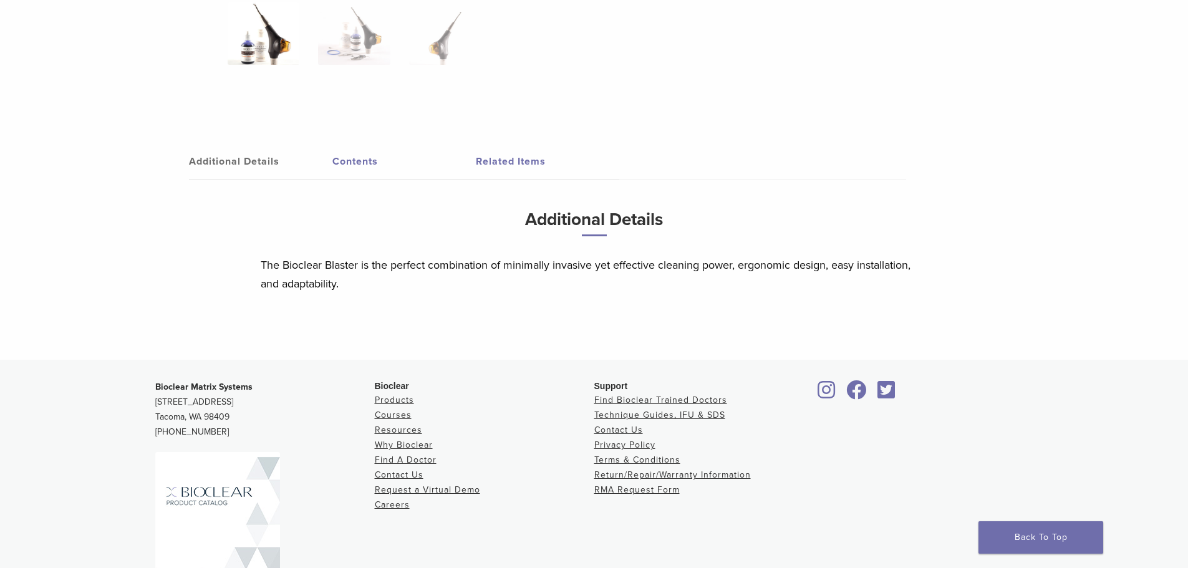
scroll to position [686, 0]
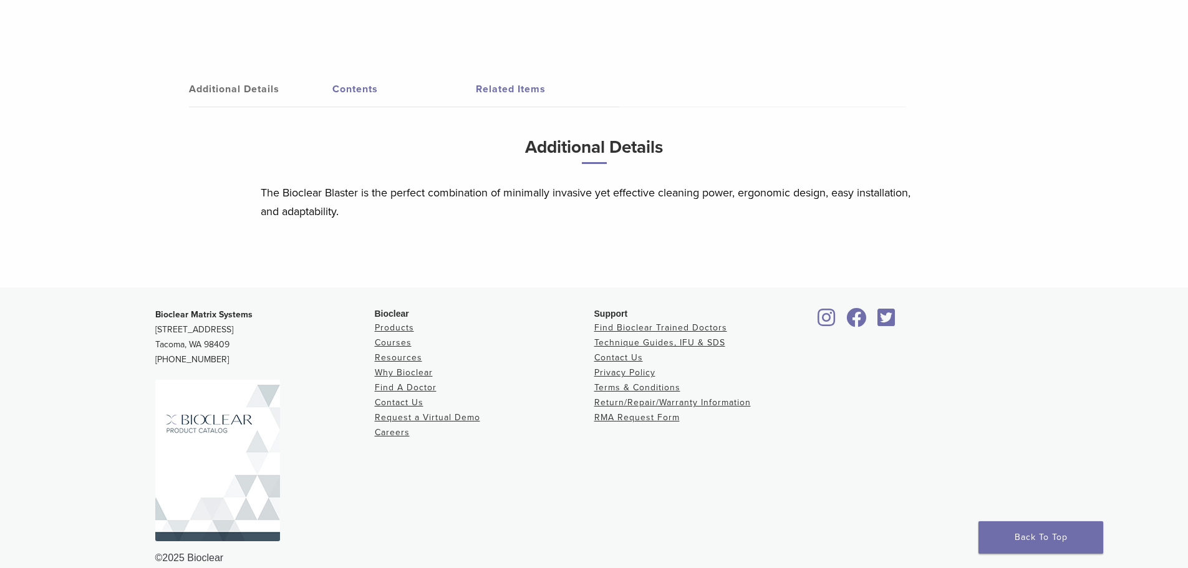
click at [362, 92] on link "Contents" at bounding box center [403, 89] width 143 height 35
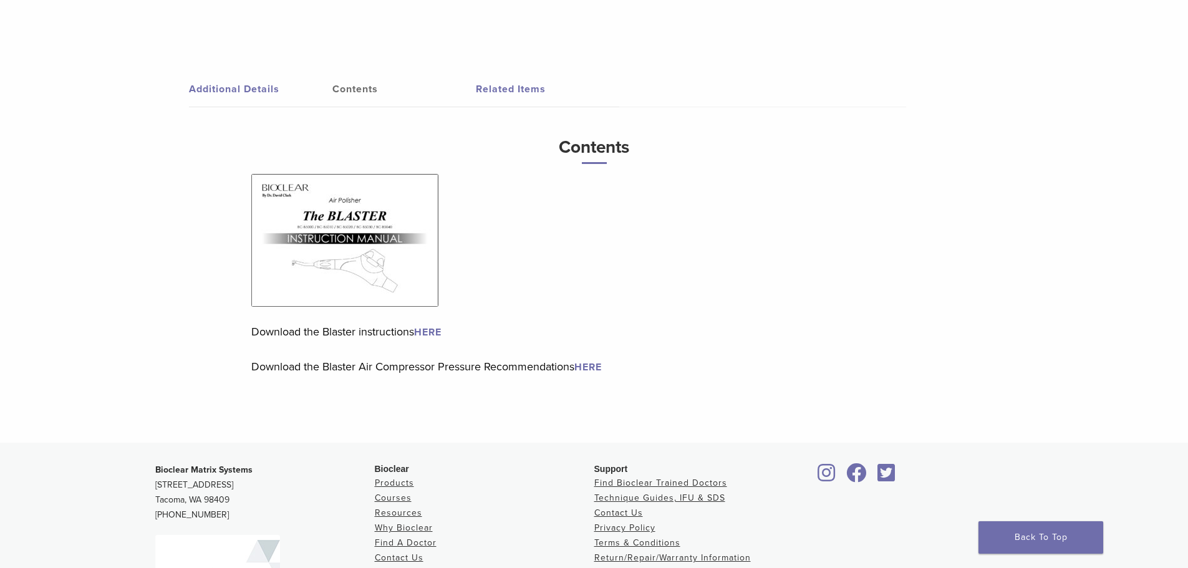
click at [327, 229] on img at bounding box center [344, 240] width 187 height 133
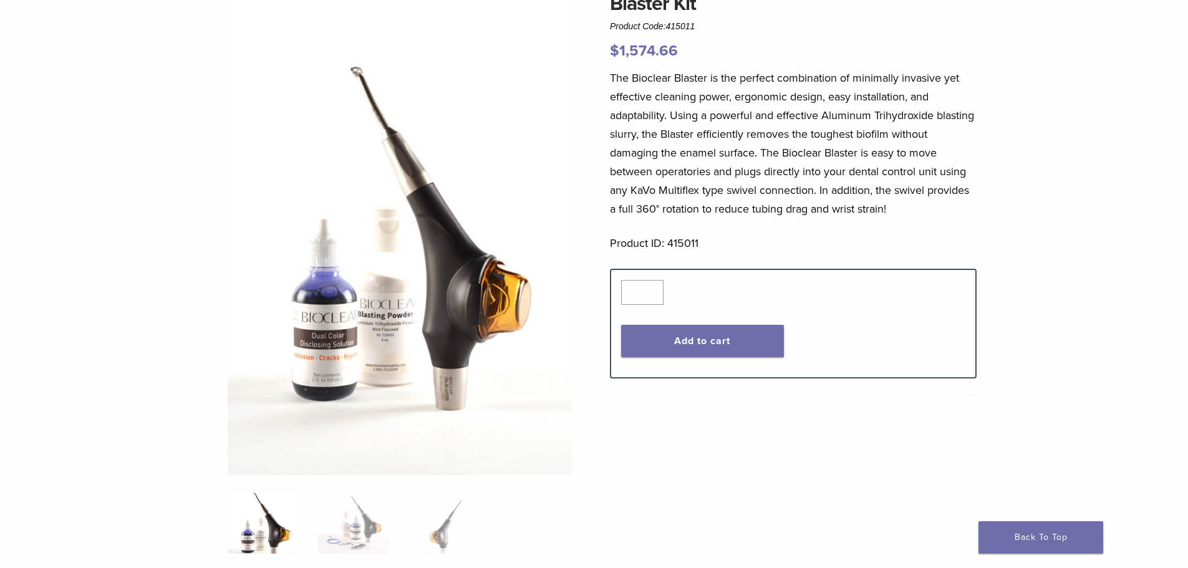
scroll to position [0, 0]
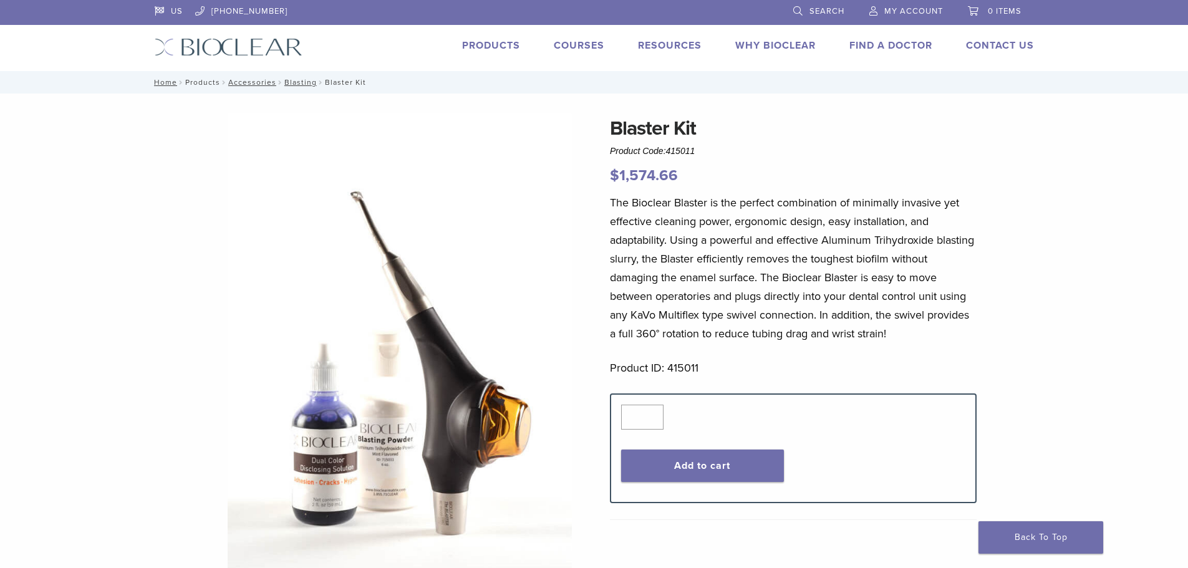
click at [204, 85] on link "Products" at bounding box center [202, 82] width 35 height 9
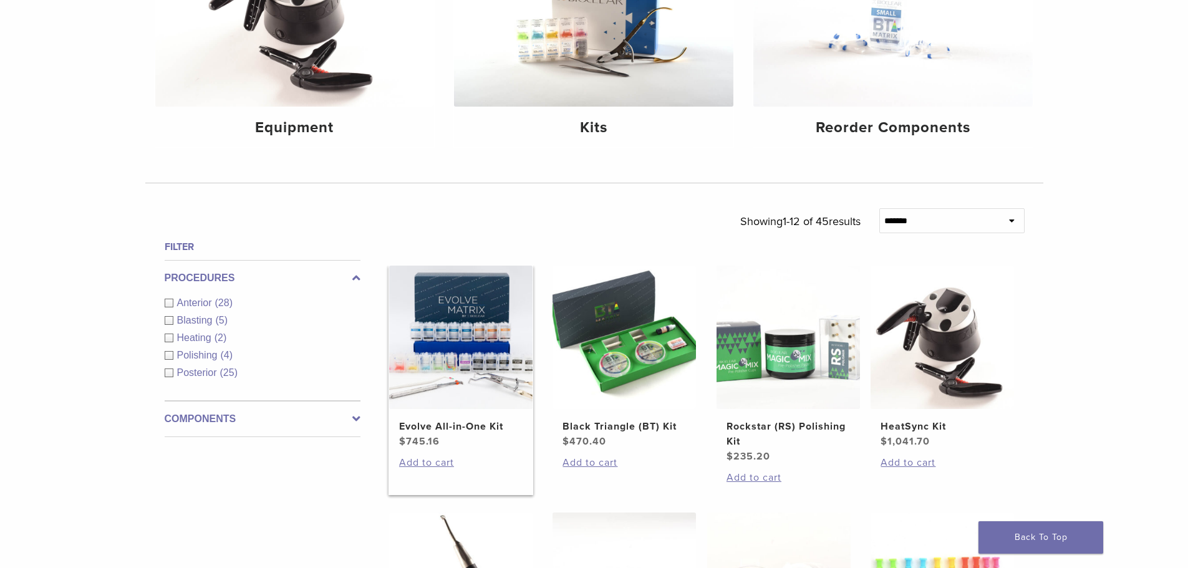
scroll to position [249, 0]
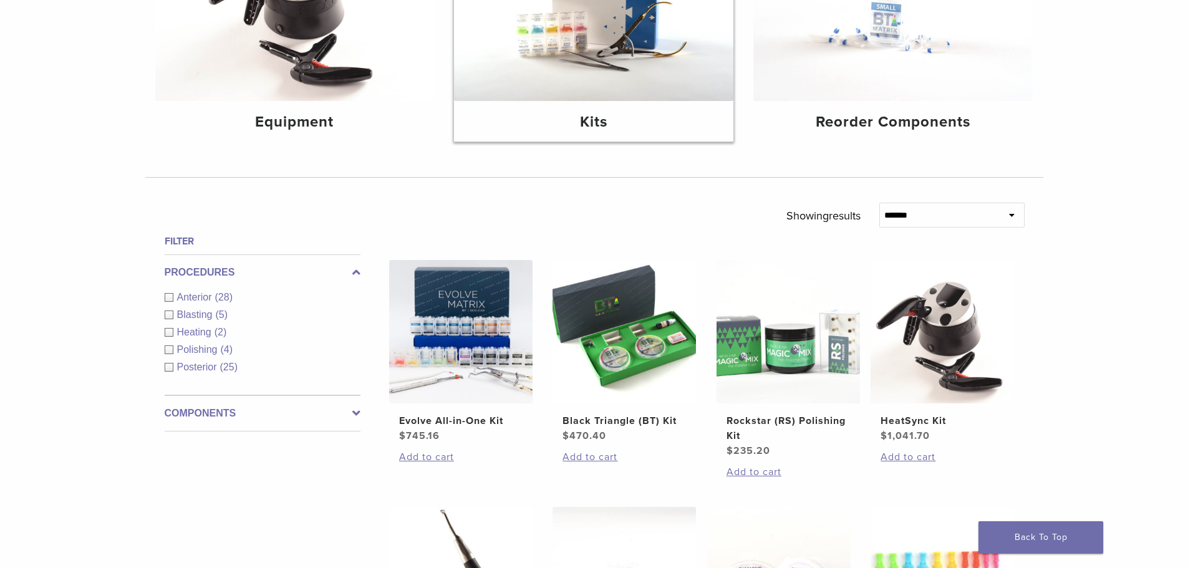
click at [592, 83] on img at bounding box center [593, 8] width 279 height 186
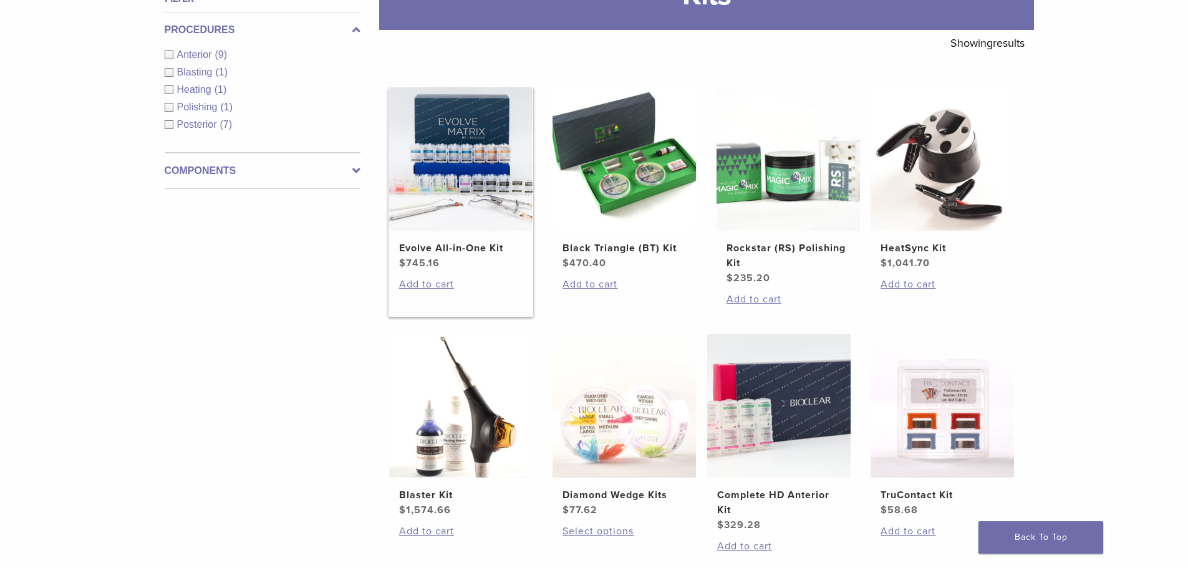
scroll to position [187, 0]
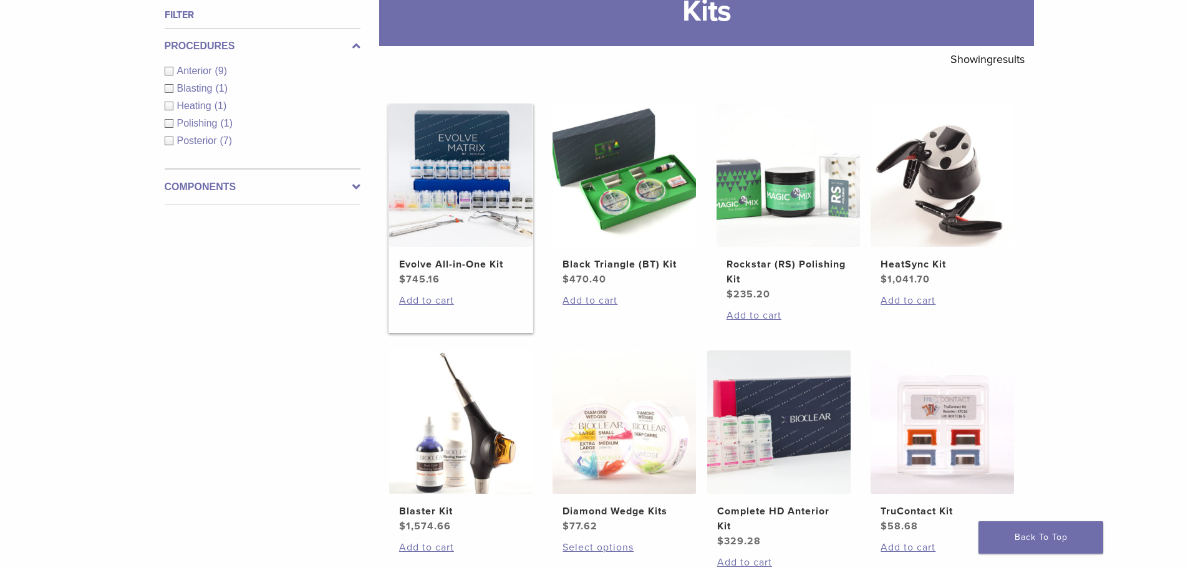
click at [463, 228] on img at bounding box center [460, 174] width 143 height 143
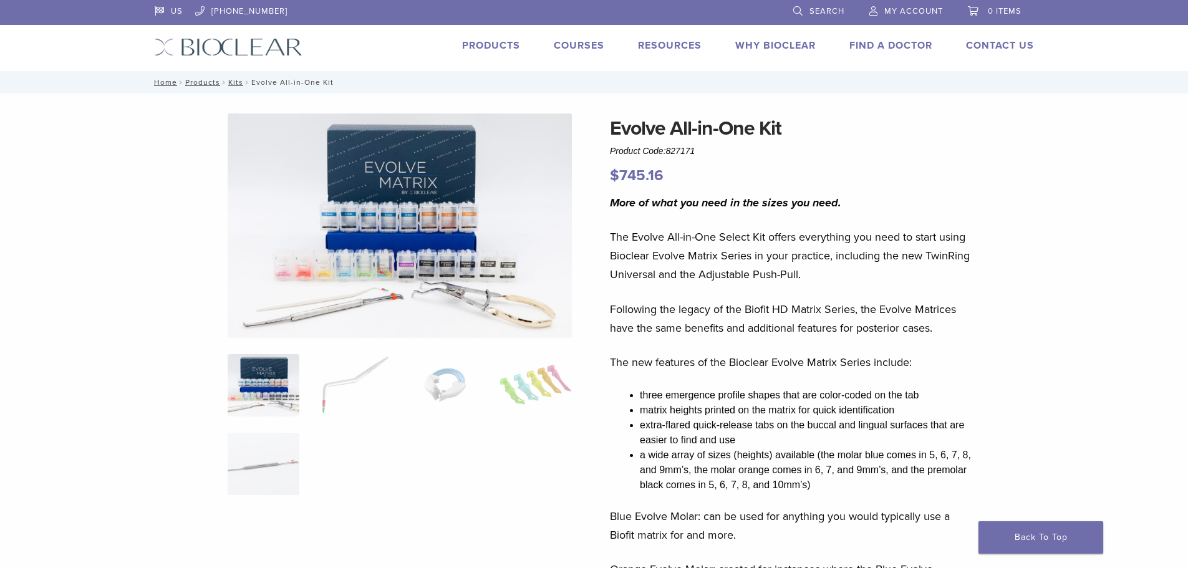
scroll to position [62, 0]
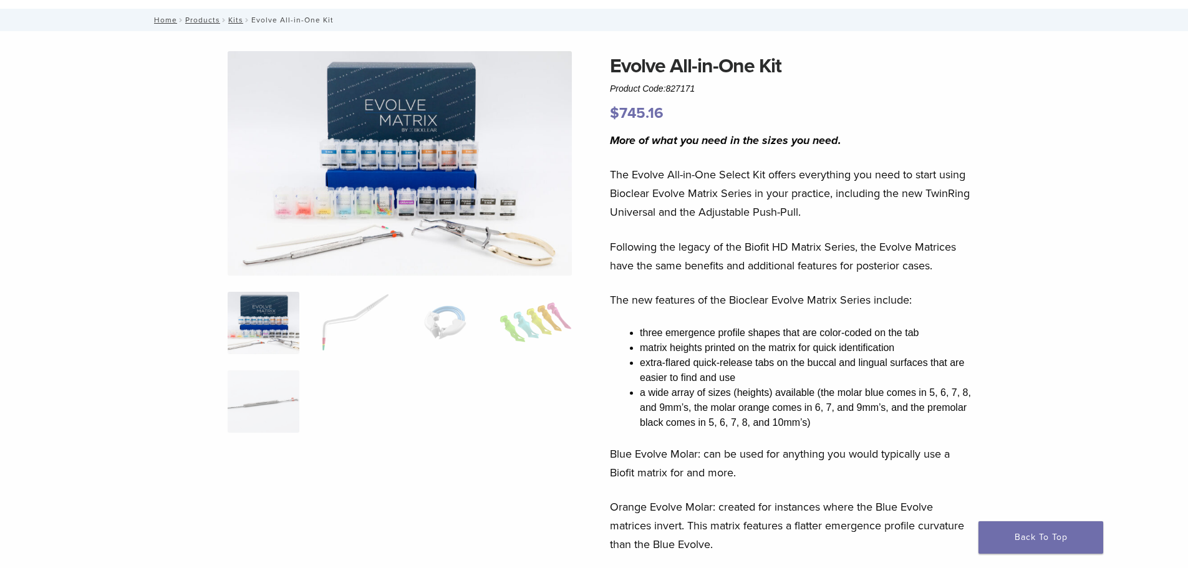
click at [362, 219] on img at bounding box center [400, 163] width 344 height 224
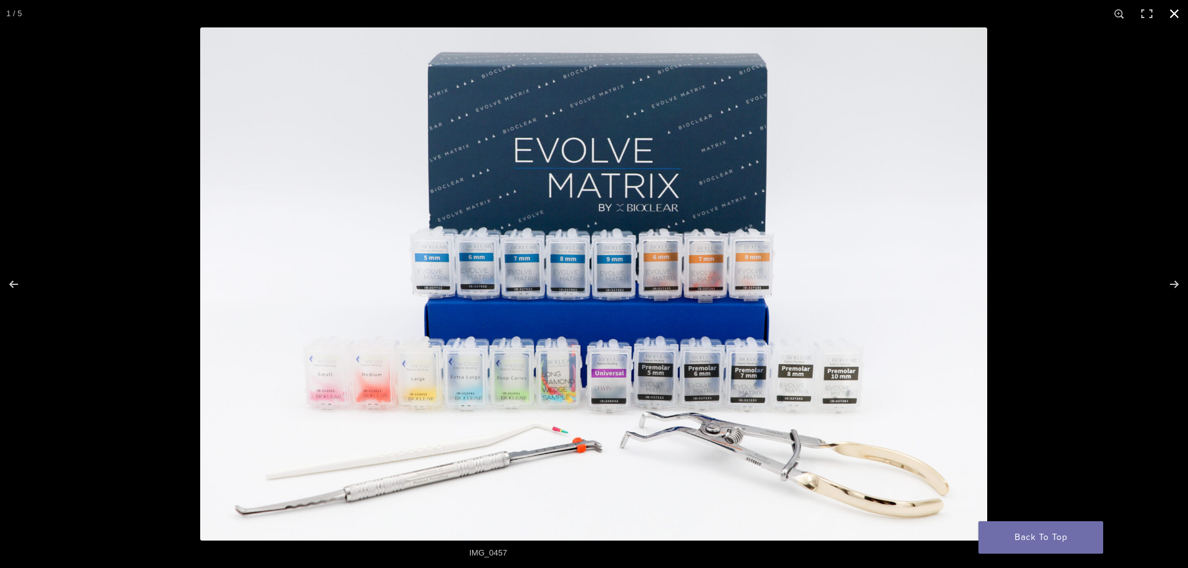
click at [1176, 7] on button "Close (Esc)" at bounding box center [1173, 13] width 27 height 27
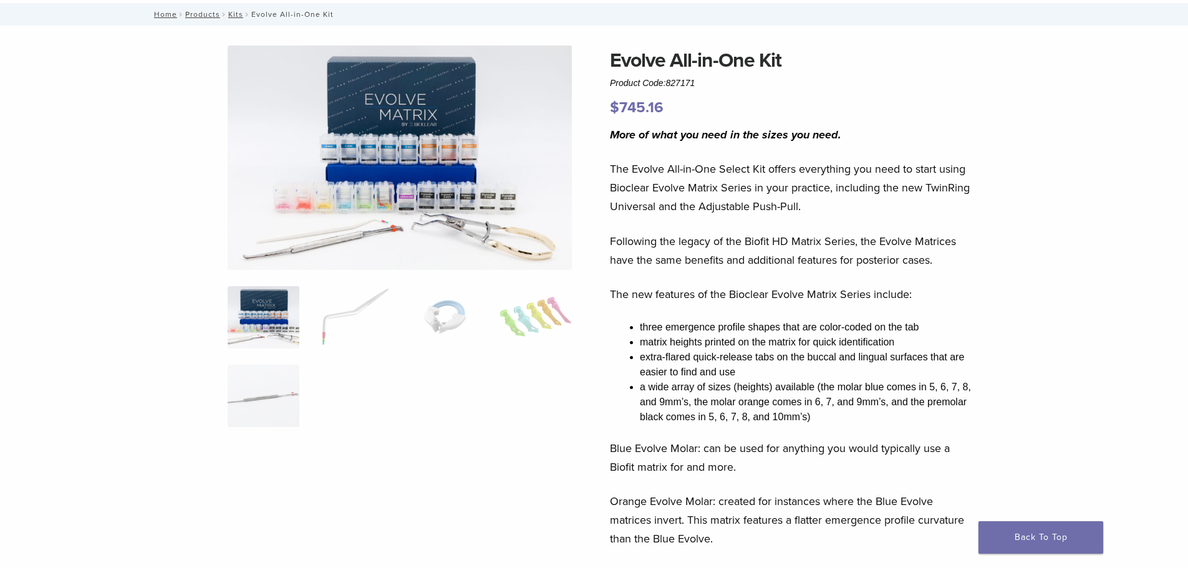
scroll to position [0, 0]
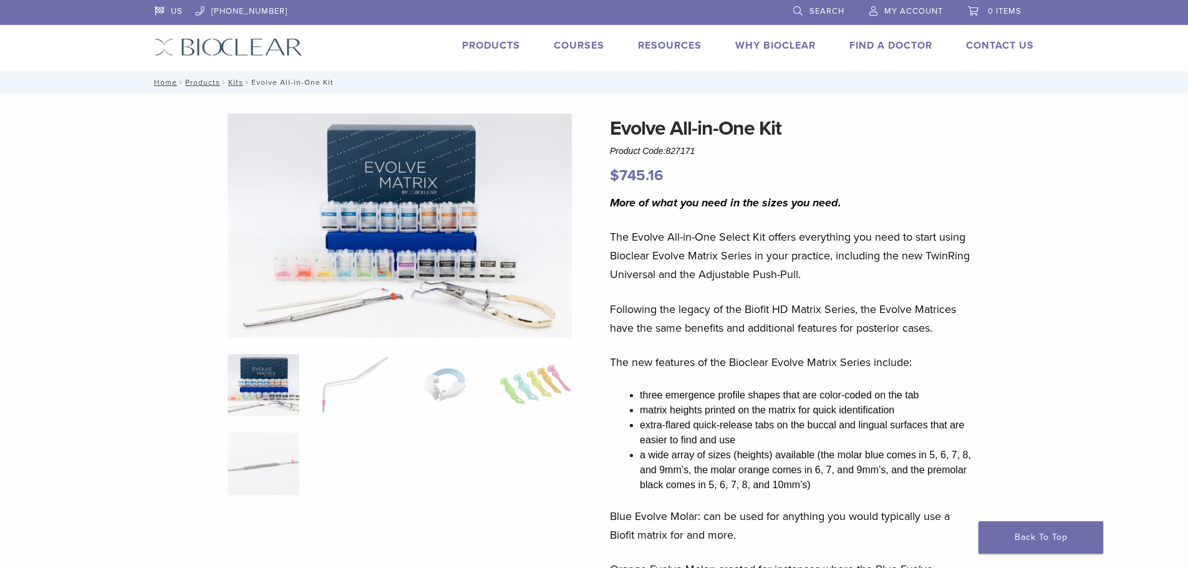
click at [423, 225] on img at bounding box center [400, 225] width 344 height 224
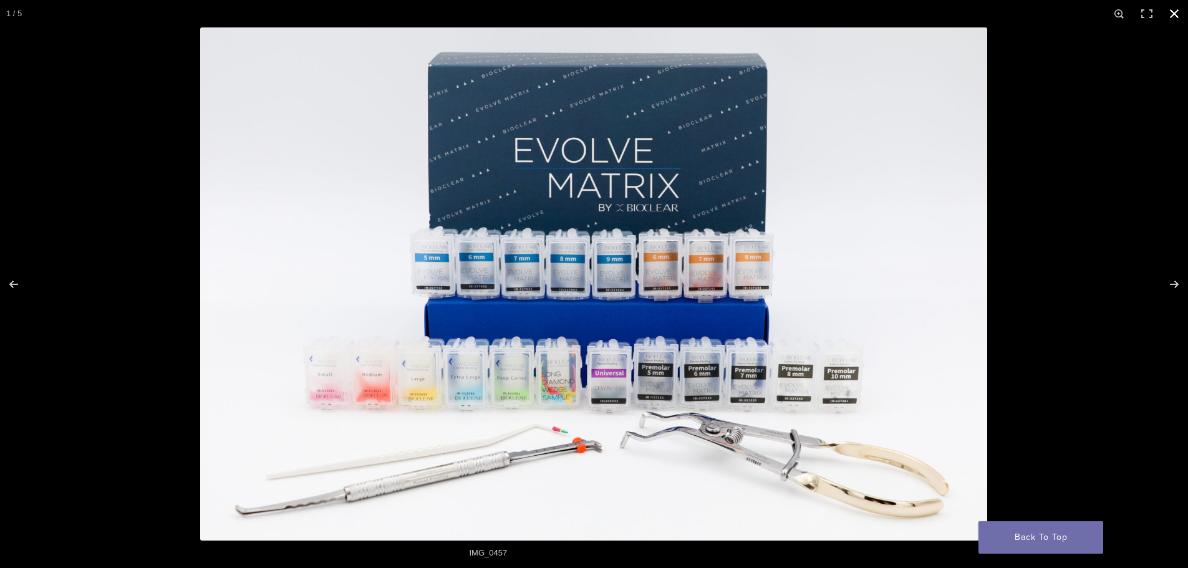
click at [1178, 12] on button "Close (Esc)" at bounding box center [1173, 13] width 27 height 27
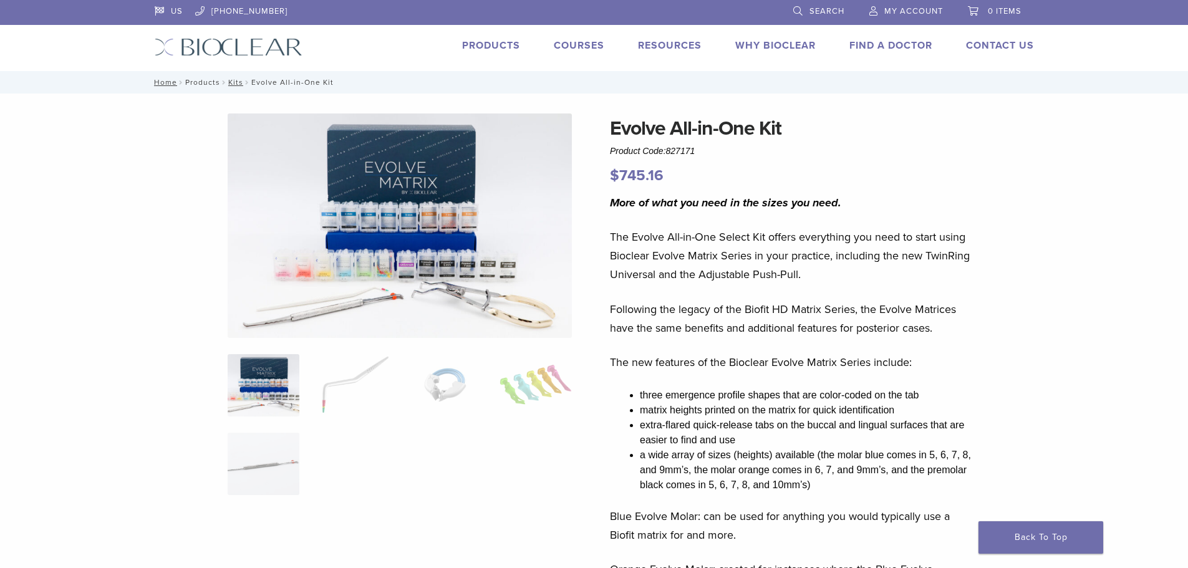
click at [193, 81] on link "Products" at bounding box center [202, 82] width 35 height 9
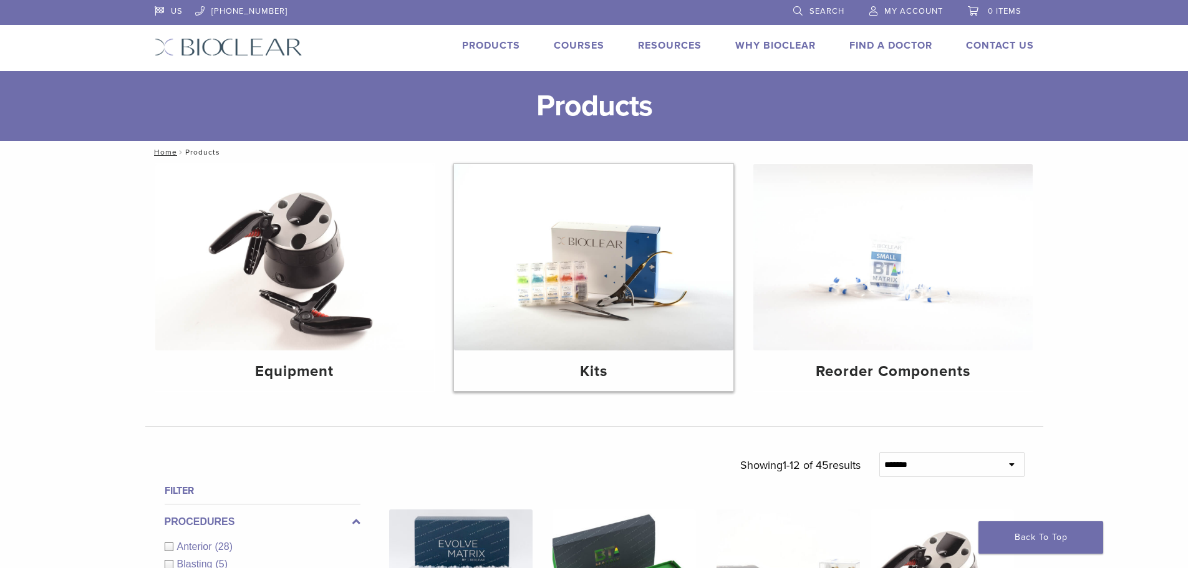
click at [657, 303] on img at bounding box center [593, 257] width 279 height 186
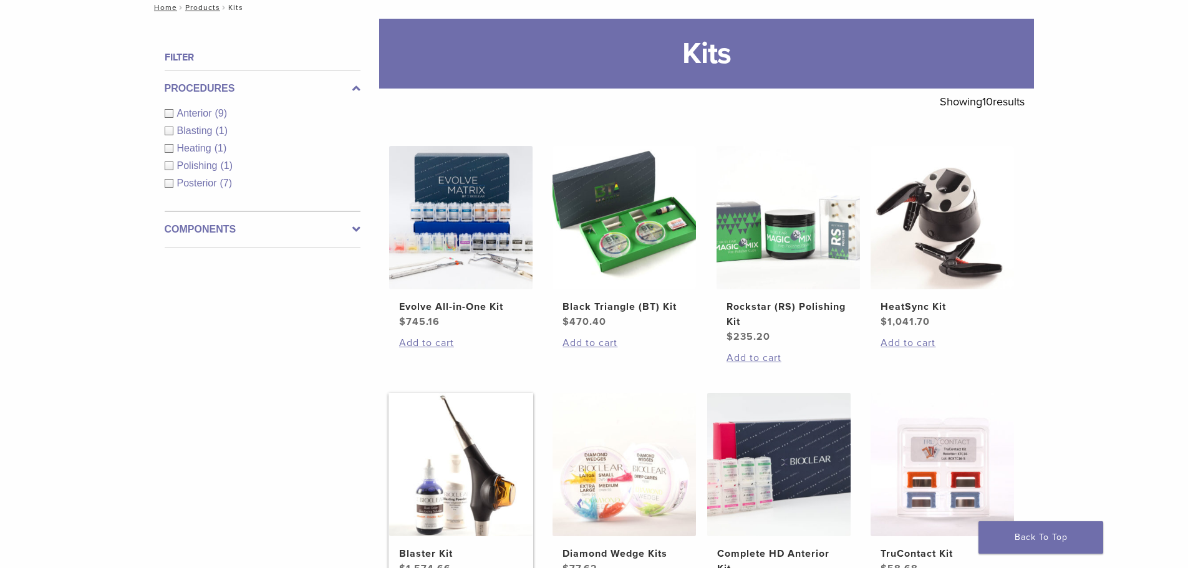
scroll to position [312, 0]
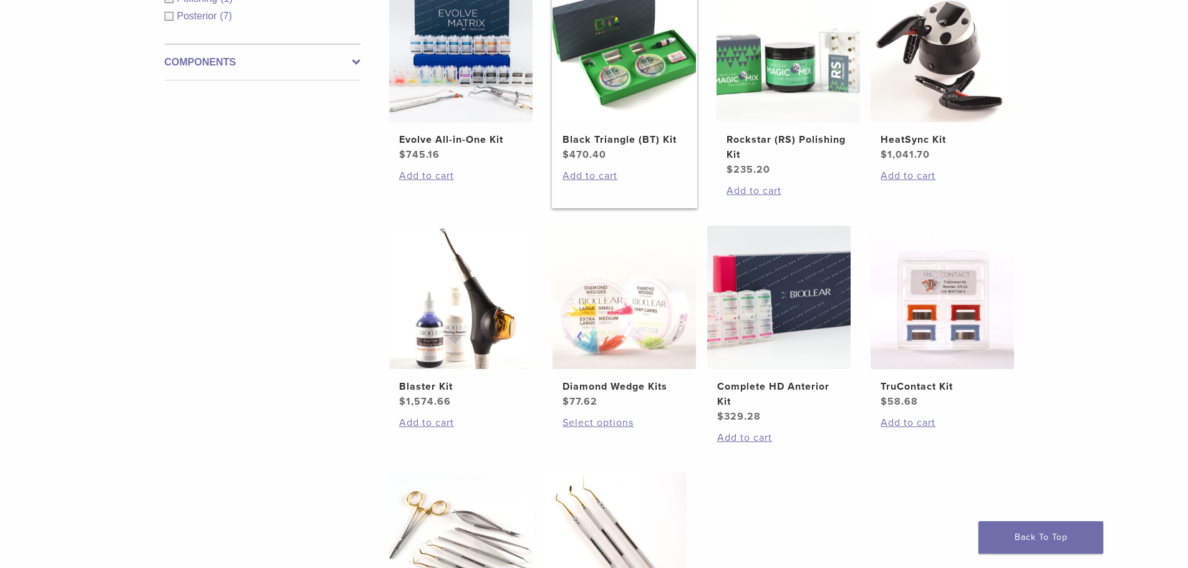
click at [640, 137] on h2 "Black Triangle (BT) Kit" at bounding box center [623, 139] width 123 height 15
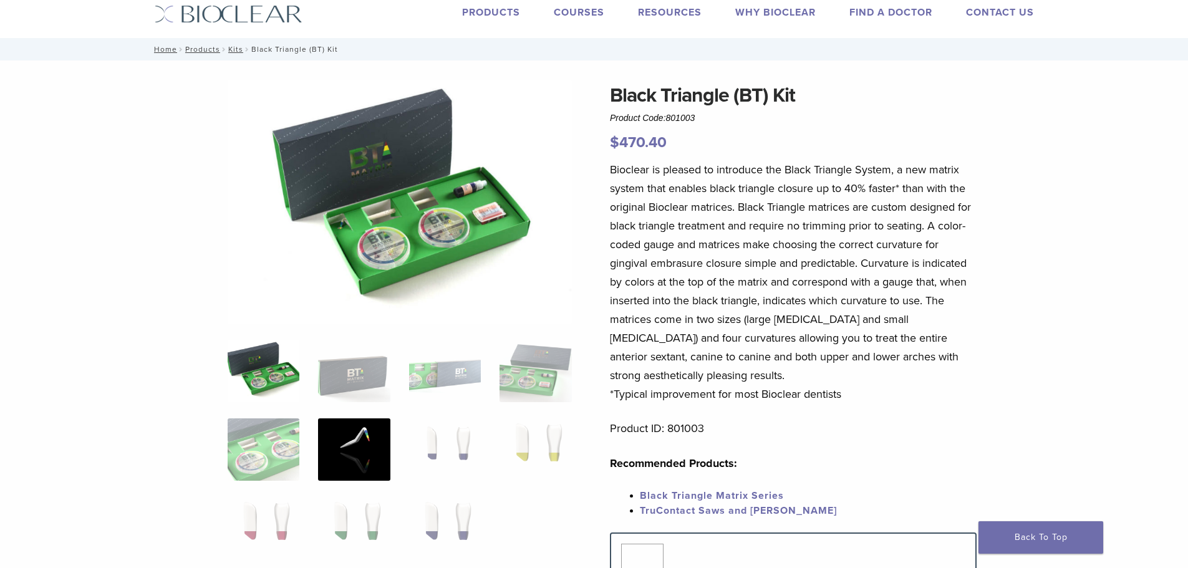
scroll to position [62, 0]
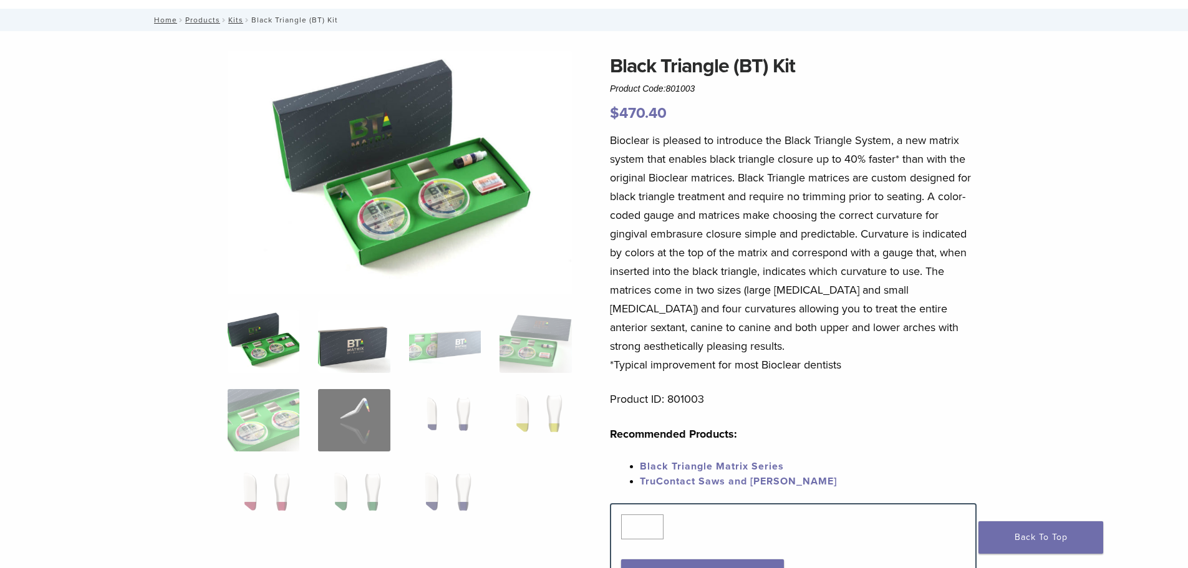
drag, startPoint x: 347, startPoint y: 347, endPoint x: 471, endPoint y: 340, distance: 124.9
click at [349, 346] on img at bounding box center [354, 341] width 72 height 62
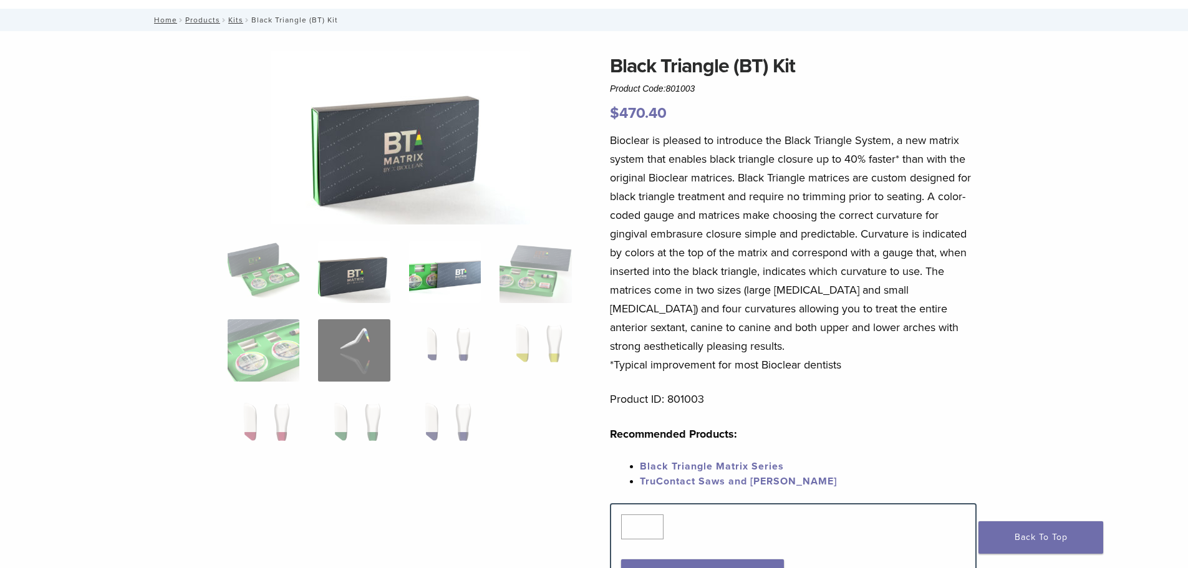
click at [454, 293] on img at bounding box center [445, 272] width 72 height 62
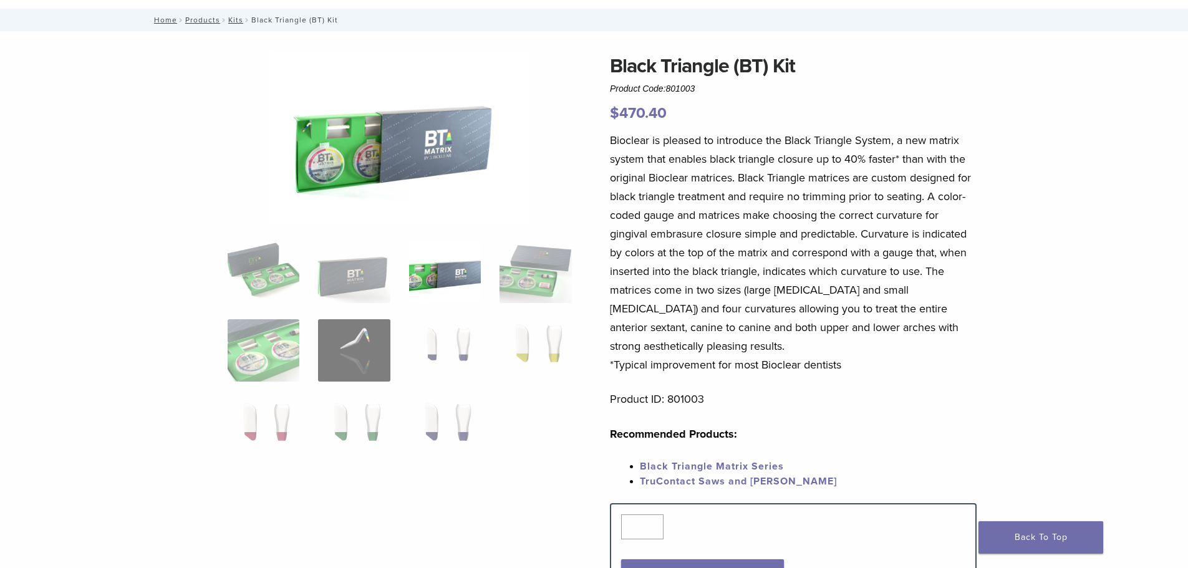
click at [451, 195] on img at bounding box center [399, 137] width 259 height 173
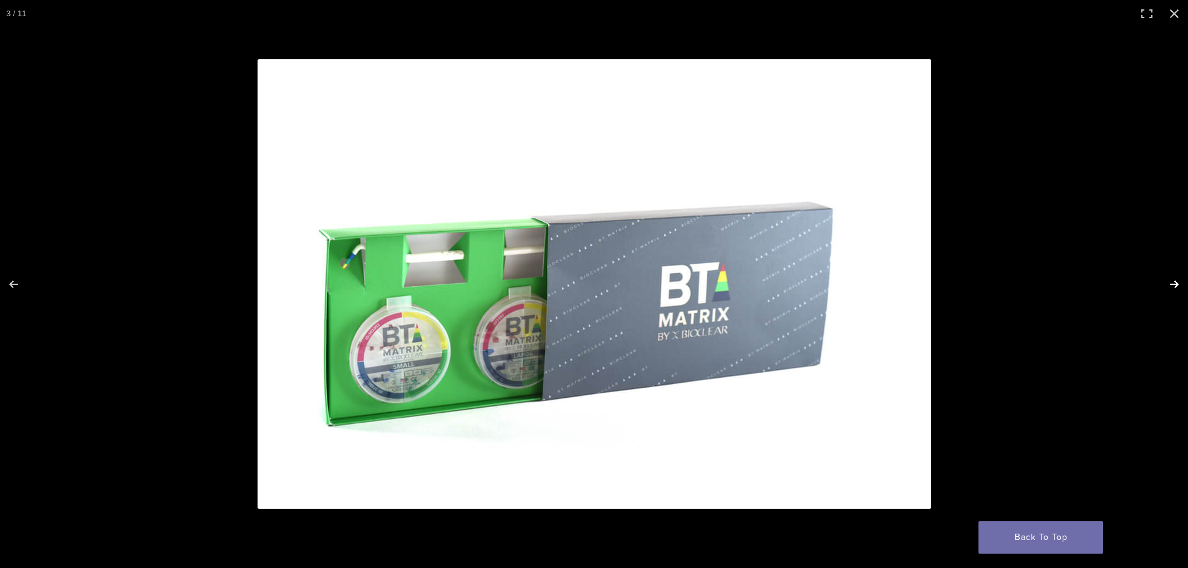
click at [1169, 280] on button "Next (arrow right)" at bounding box center [1166, 284] width 44 height 62
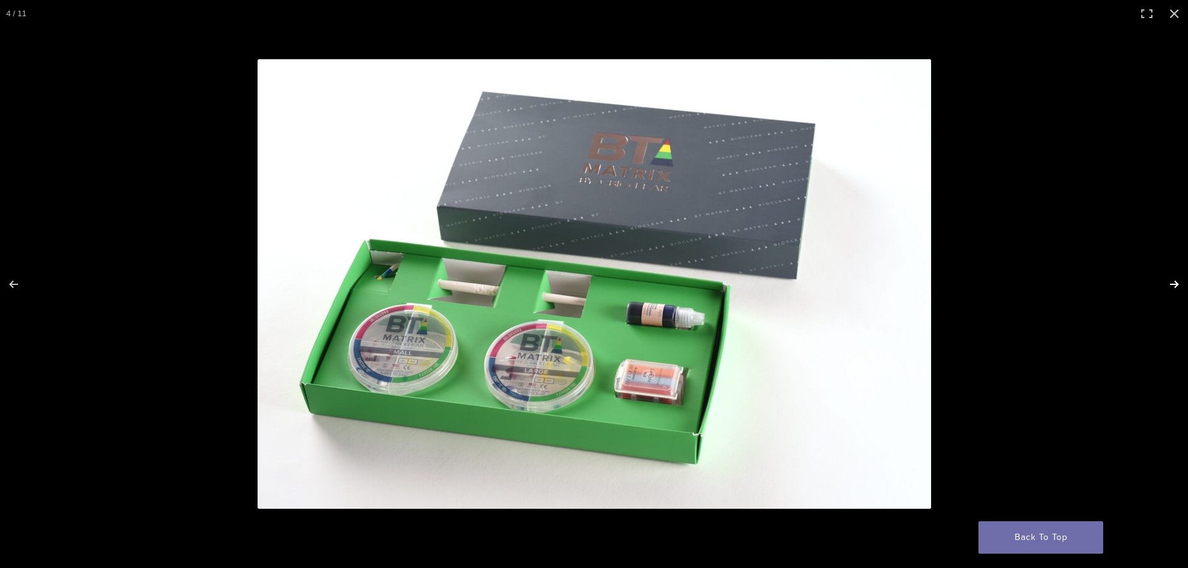
click at [1169, 280] on button "Next (arrow right)" at bounding box center [1166, 284] width 44 height 62
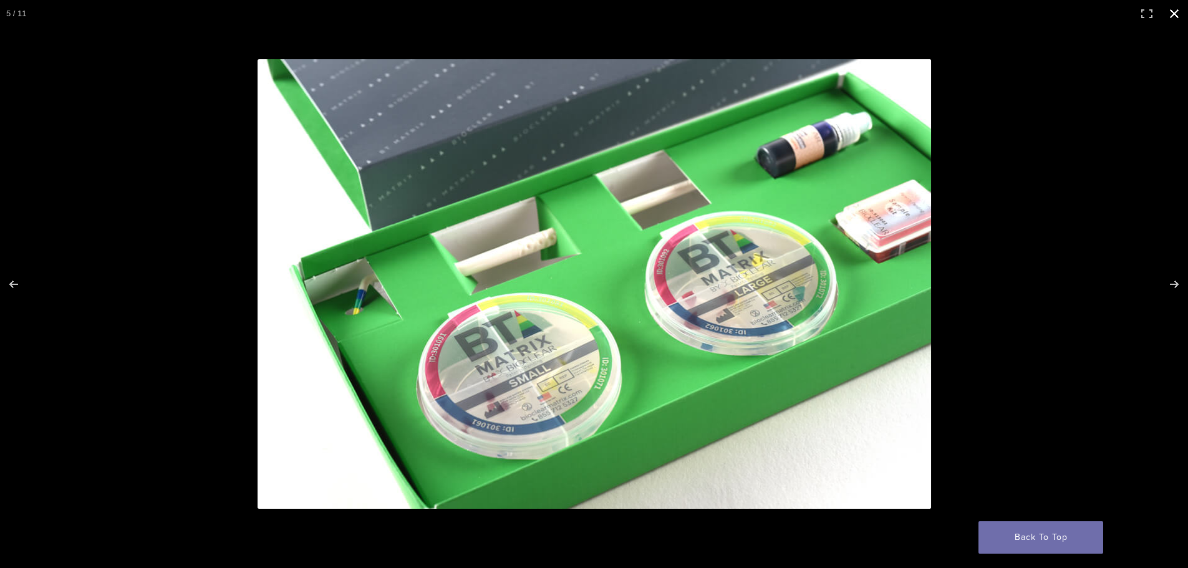
click at [1175, 17] on button "Close (Esc)" at bounding box center [1173, 13] width 27 height 27
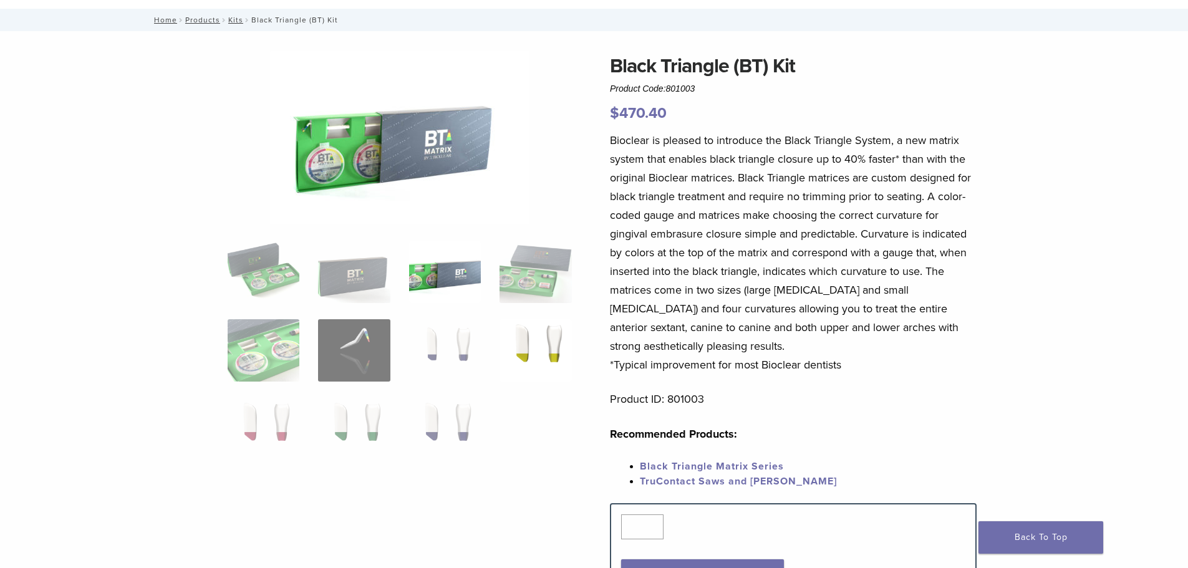
click at [508, 349] on img at bounding box center [535, 350] width 72 height 62
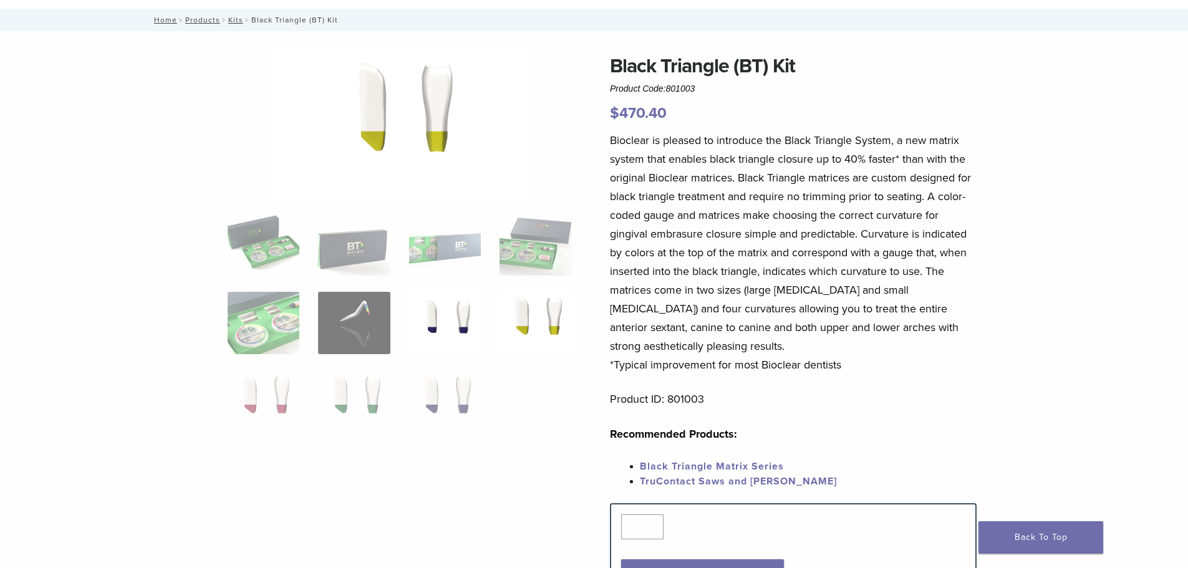
click at [443, 307] on img at bounding box center [445, 323] width 72 height 62
drag, startPoint x: 451, startPoint y: 397, endPoint x: 426, endPoint y: 404, distance: 25.9
click at [447, 396] on img at bounding box center [445, 401] width 72 height 62
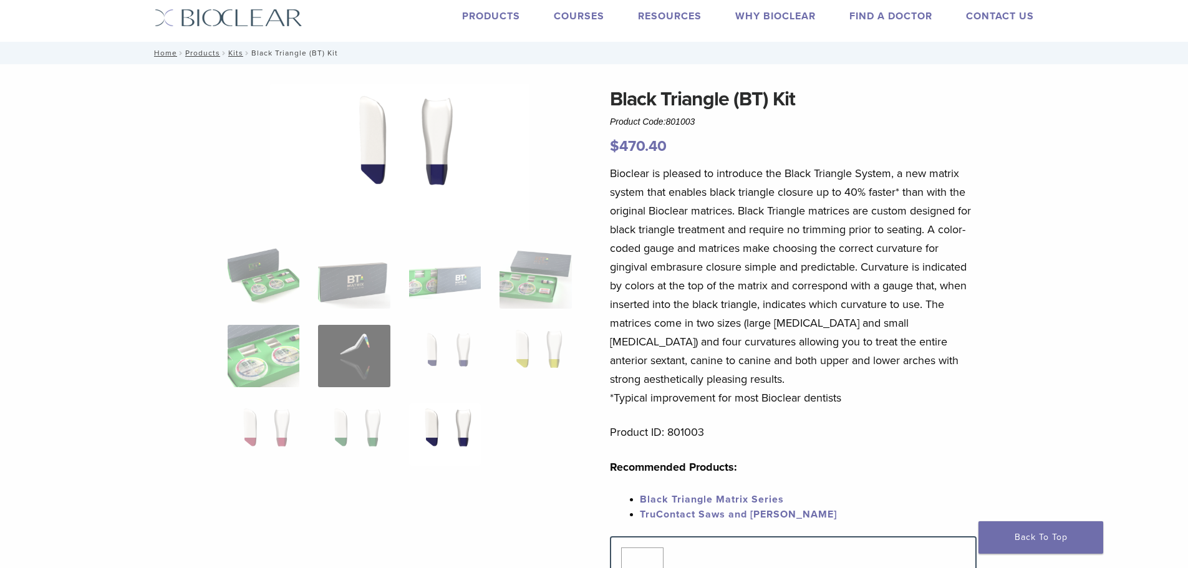
scroll to position [0, 0]
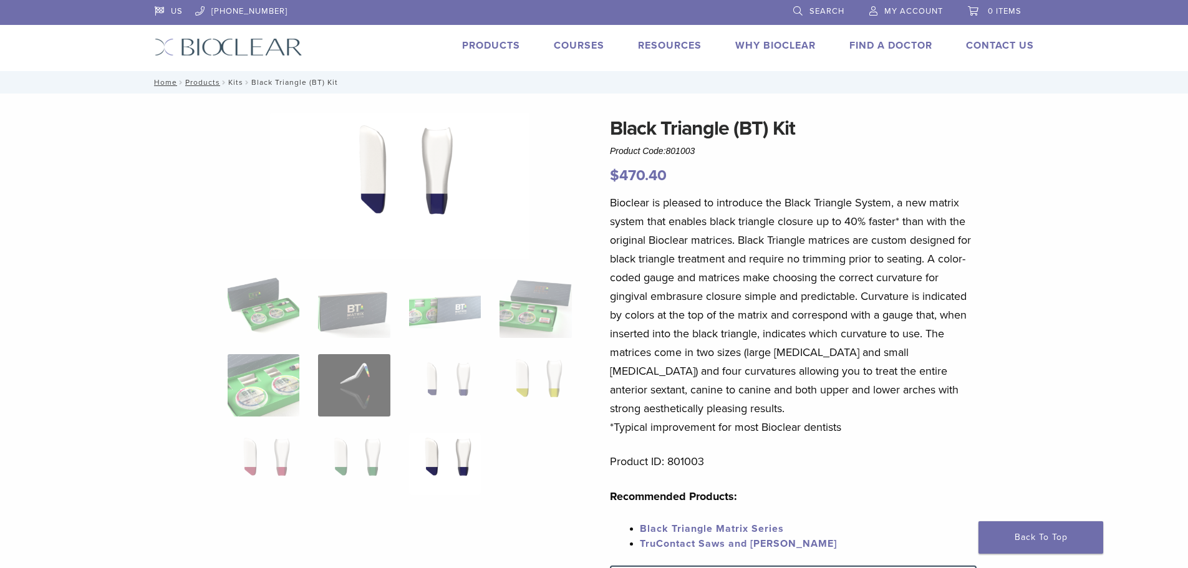
click at [232, 80] on link "Kits" at bounding box center [235, 82] width 15 height 9
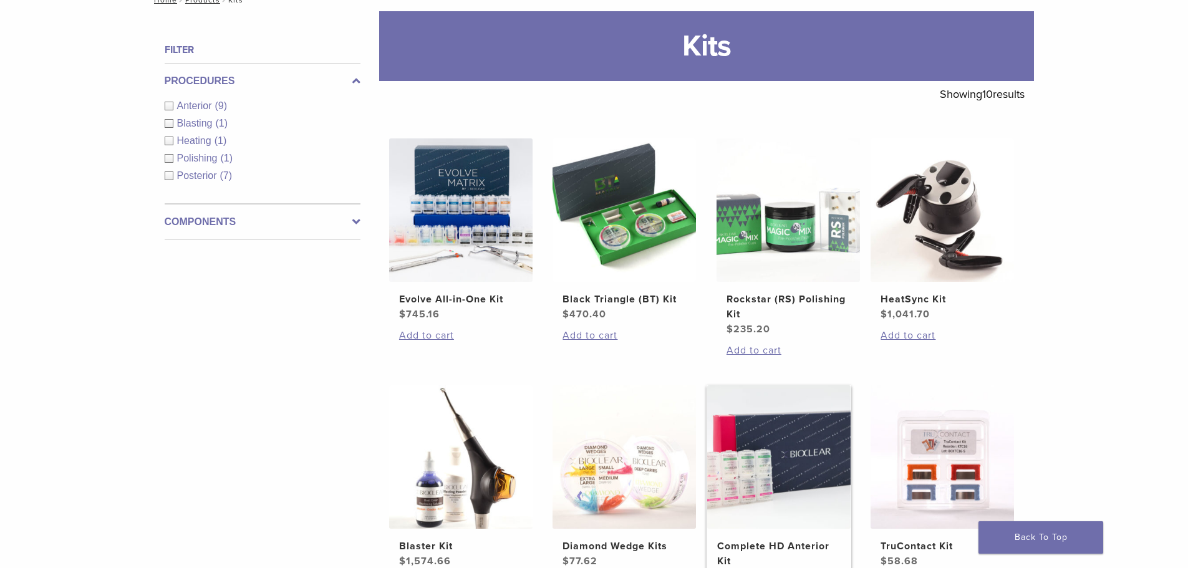
scroll to position [312, 0]
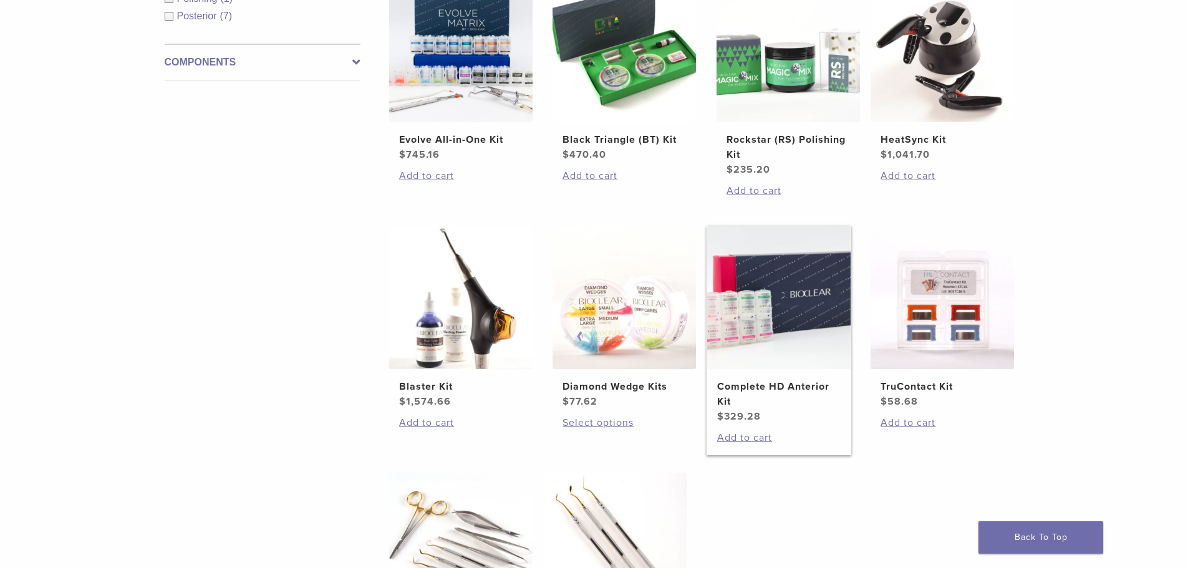
click at [780, 324] on img at bounding box center [778, 297] width 143 height 143
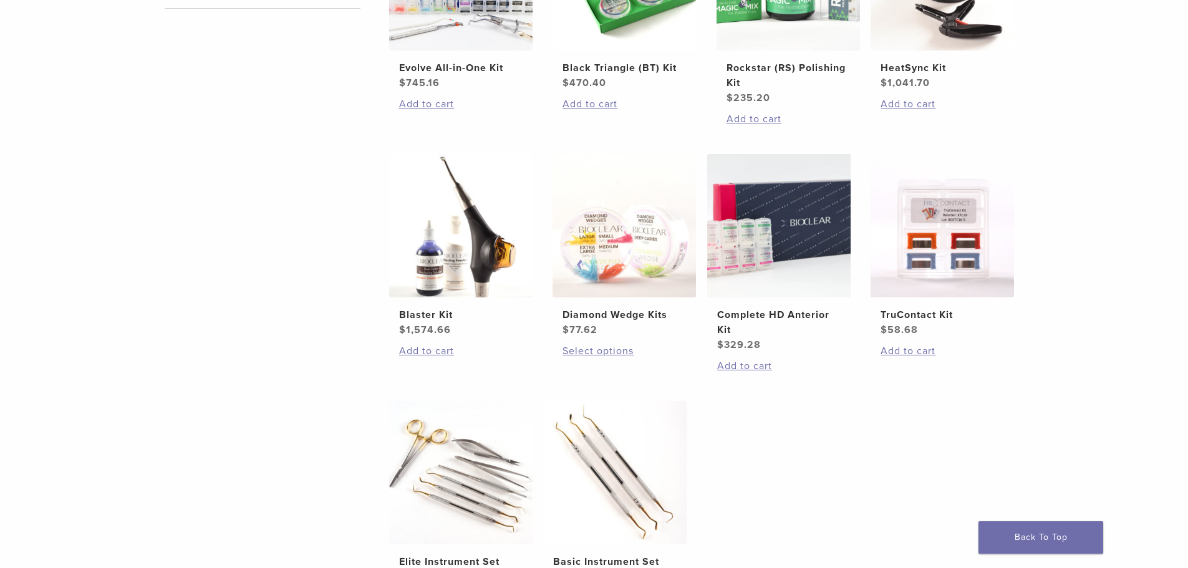
scroll to position [499, 0]
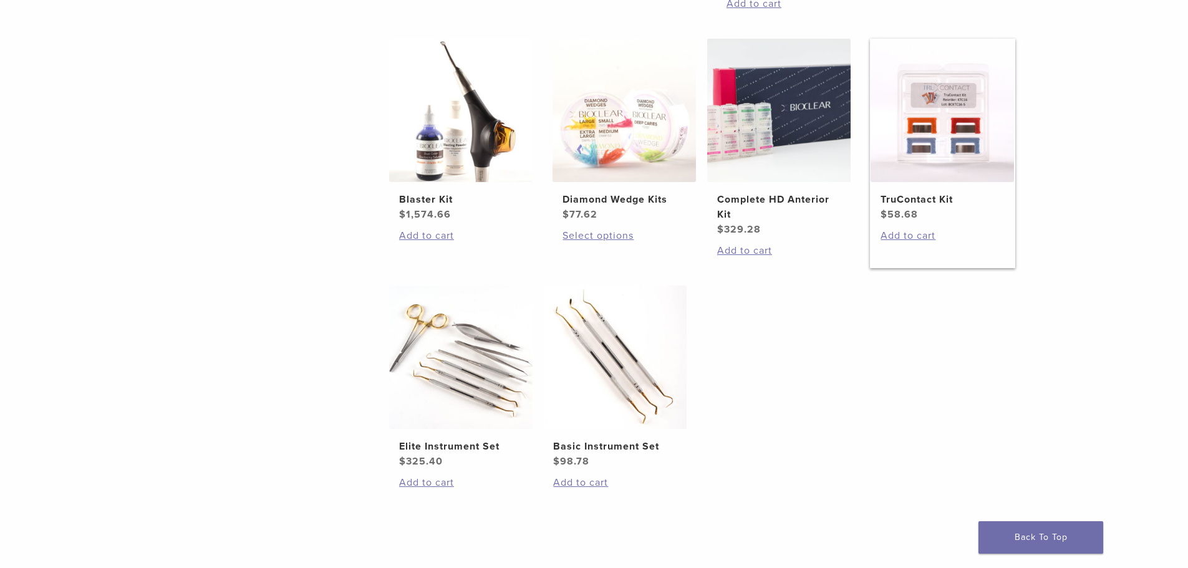
click at [937, 142] on img at bounding box center [941, 110] width 143 height 143
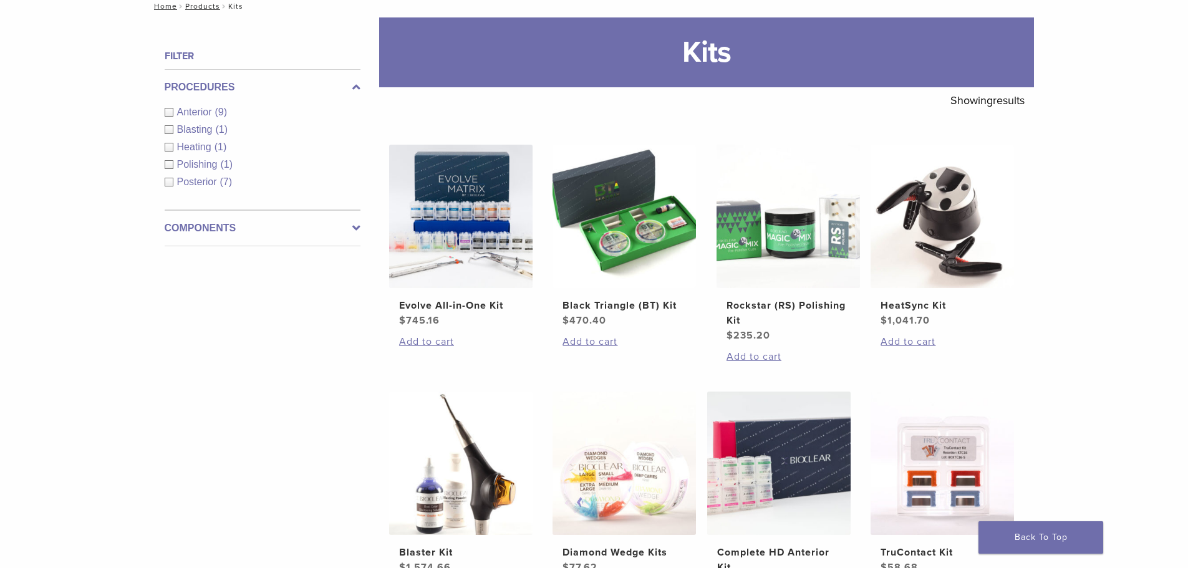
scroll to position [125, 0]
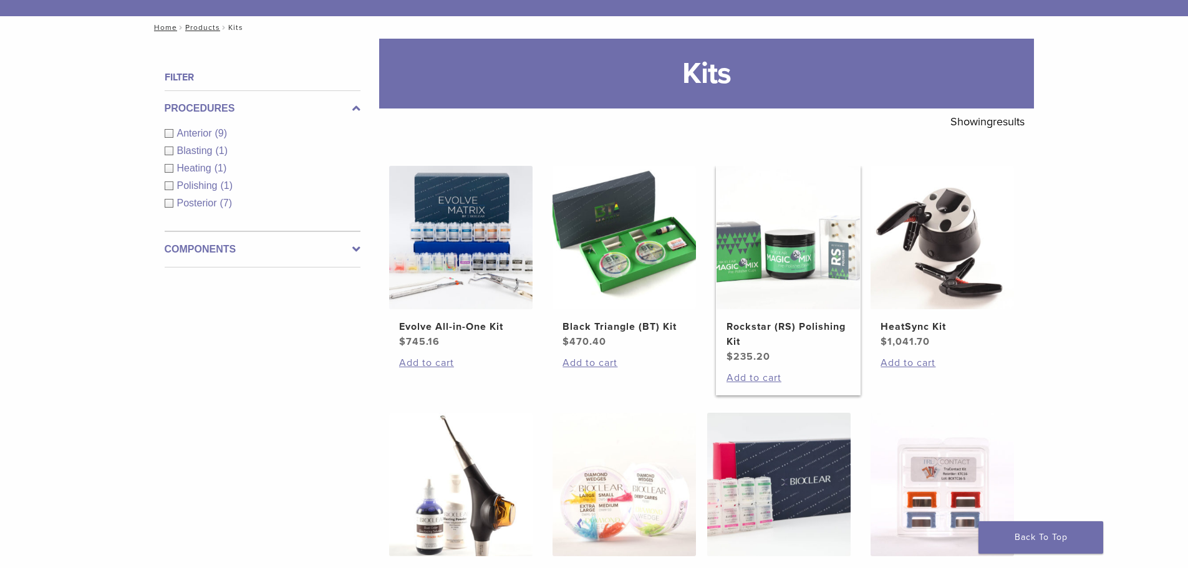
click at [766, 271] on img at bounding box center [787, 237] width 143 height 143
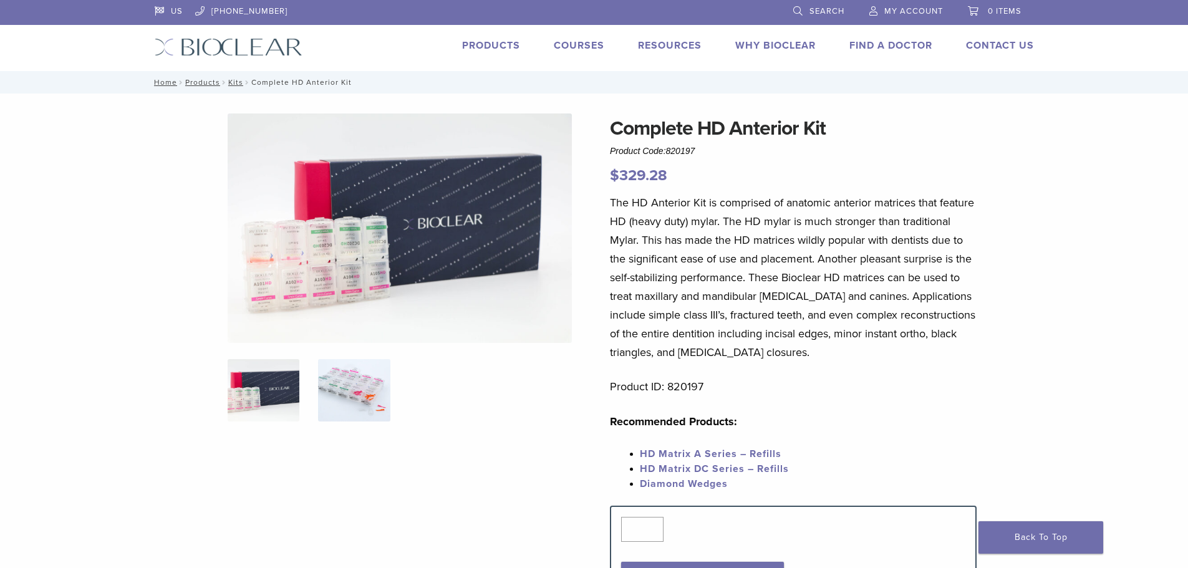
click at [367, 403] on img at bounding box center [354, 390] width 72 height 62
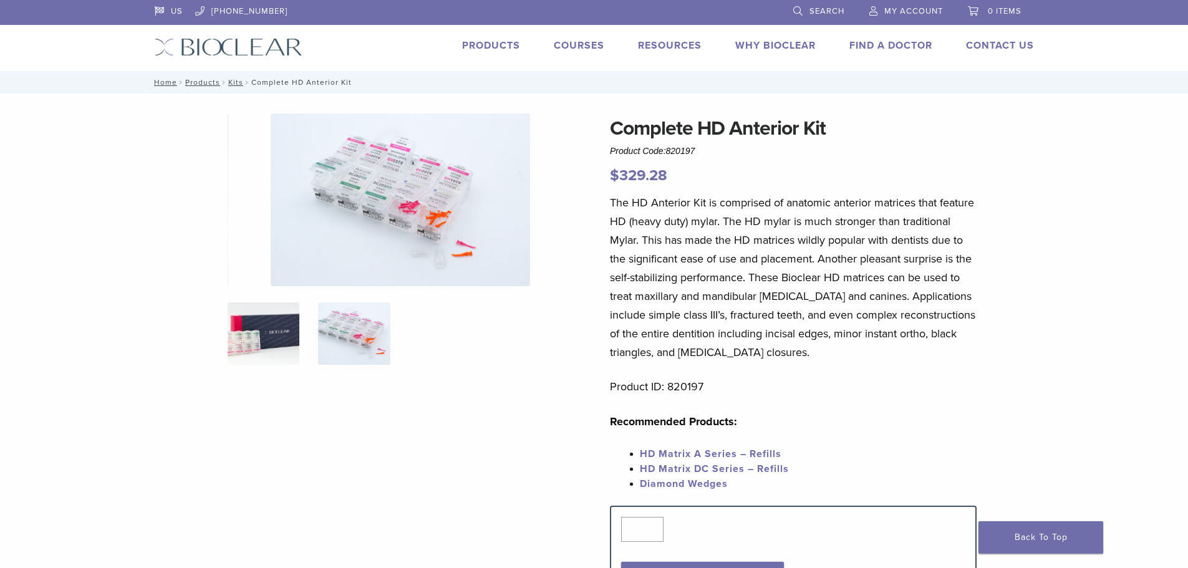
click at [286, 318] on img at bounding box center [264, 333] width 72 height 62
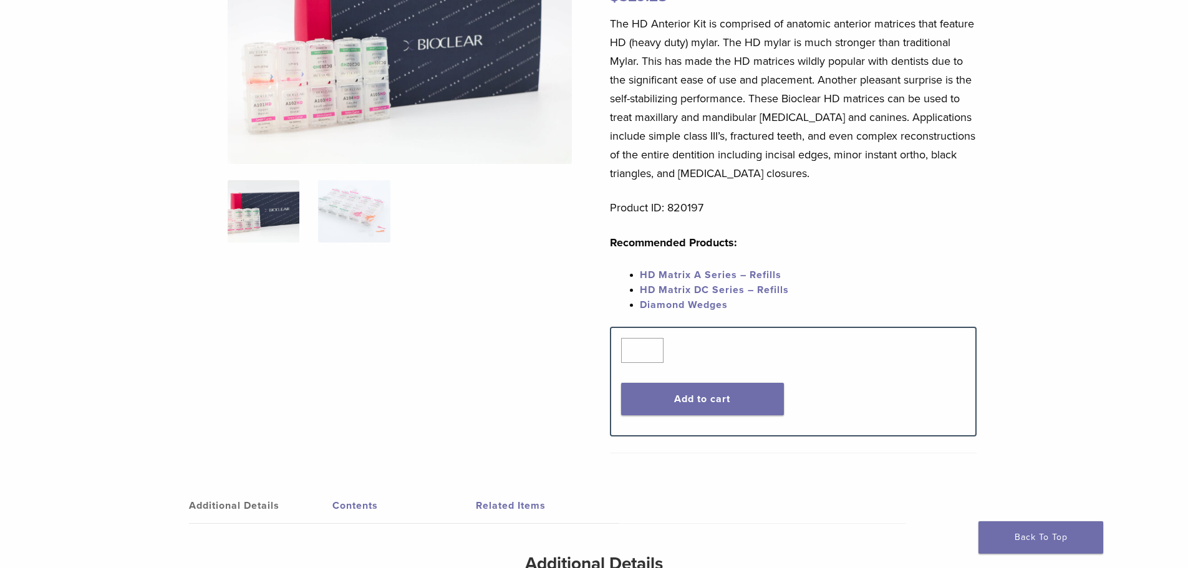
scroll to position [125, 0]
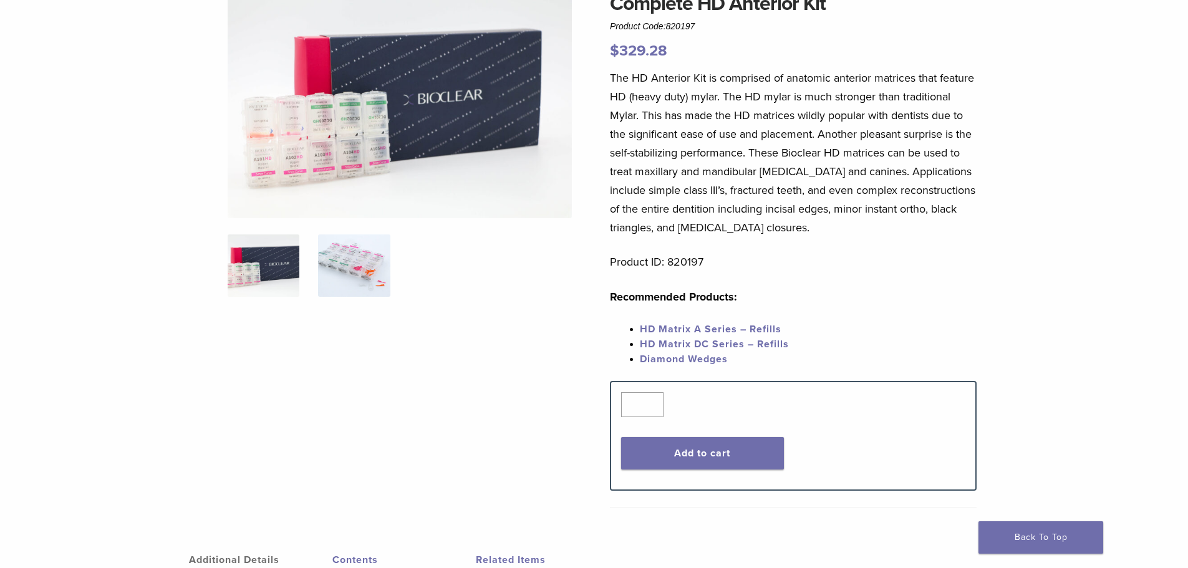
click at [372, 238] on div at bounding box center [400, 234] width 344 height 491
click at [408, 140] on img at bounding box center [400, 103] width 344 height 229
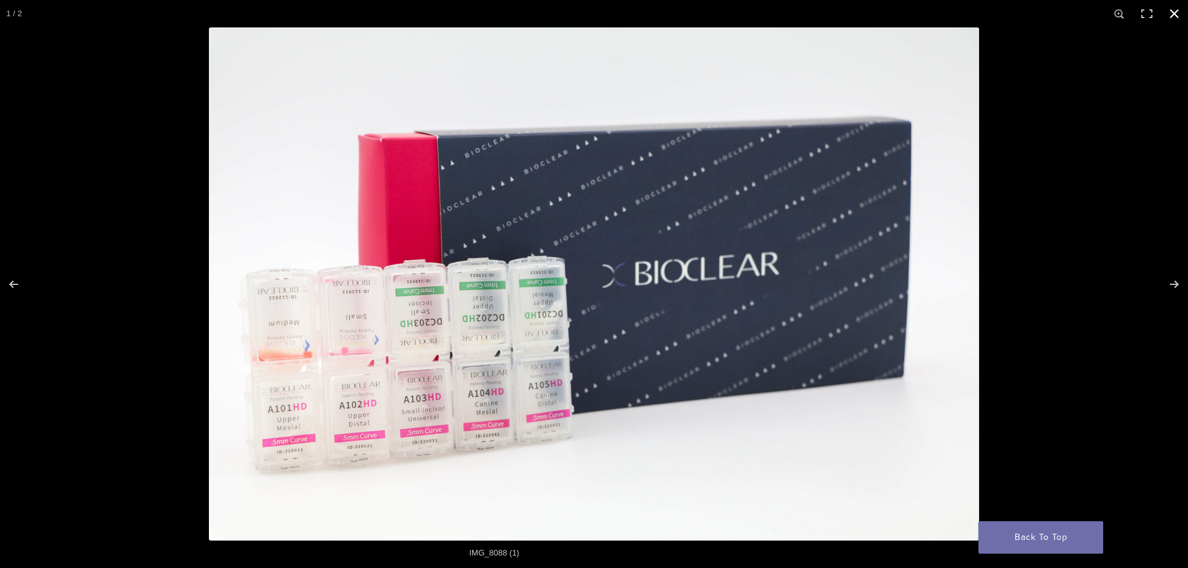
click at [1171, 14] on button "Close (Esc)" at bounding box center [1173, 13] width 27 height 27
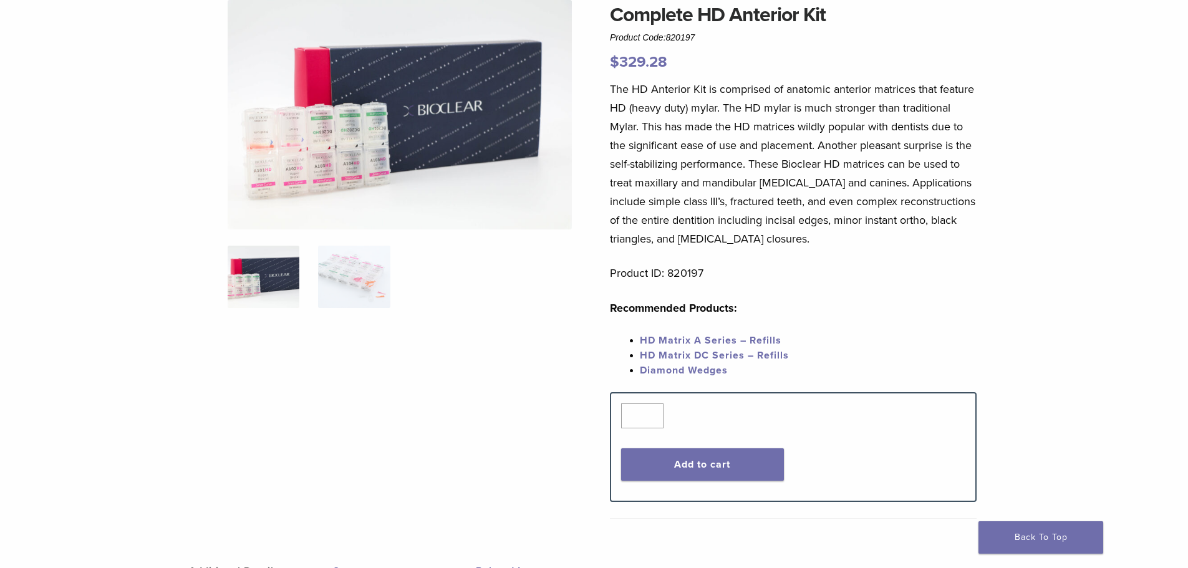
click at [690, 339] on link "HD Matrix A Series – Refills" at bounding box center [711, 340] width 142 height 12
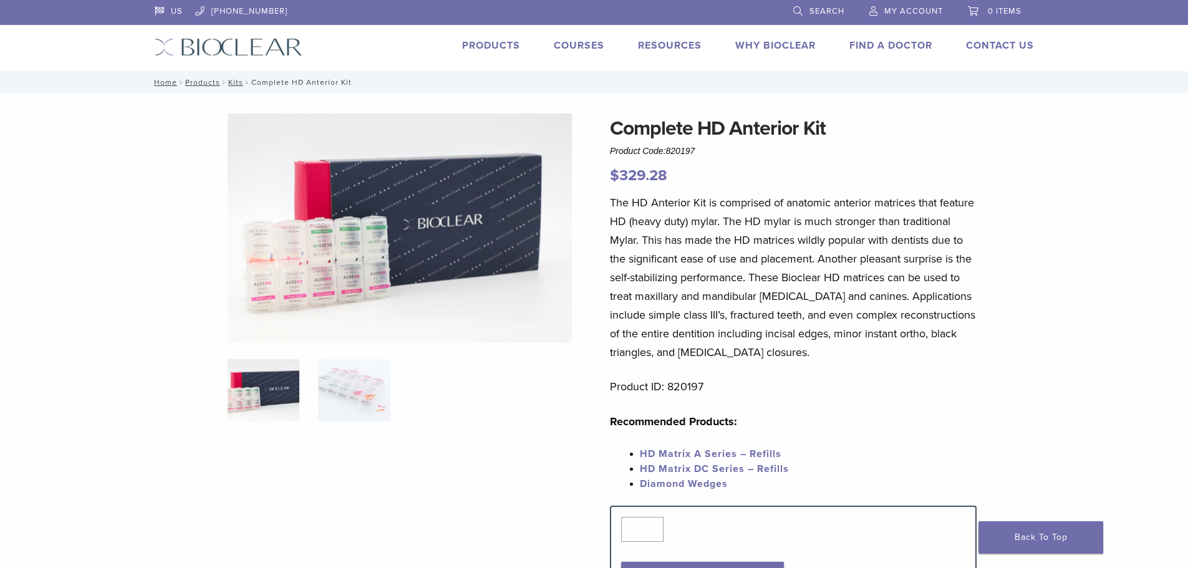
scroll to position [113, 0]
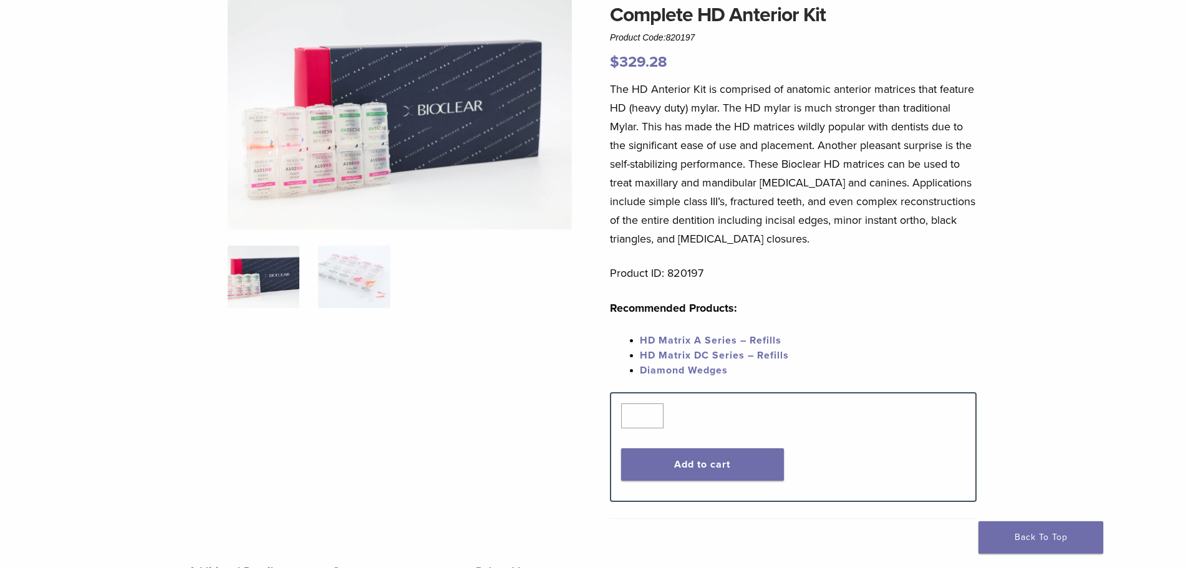
click at [696, 368] on link "Diamond Wedges" at bounding box center [684, 370] width 88 height 12
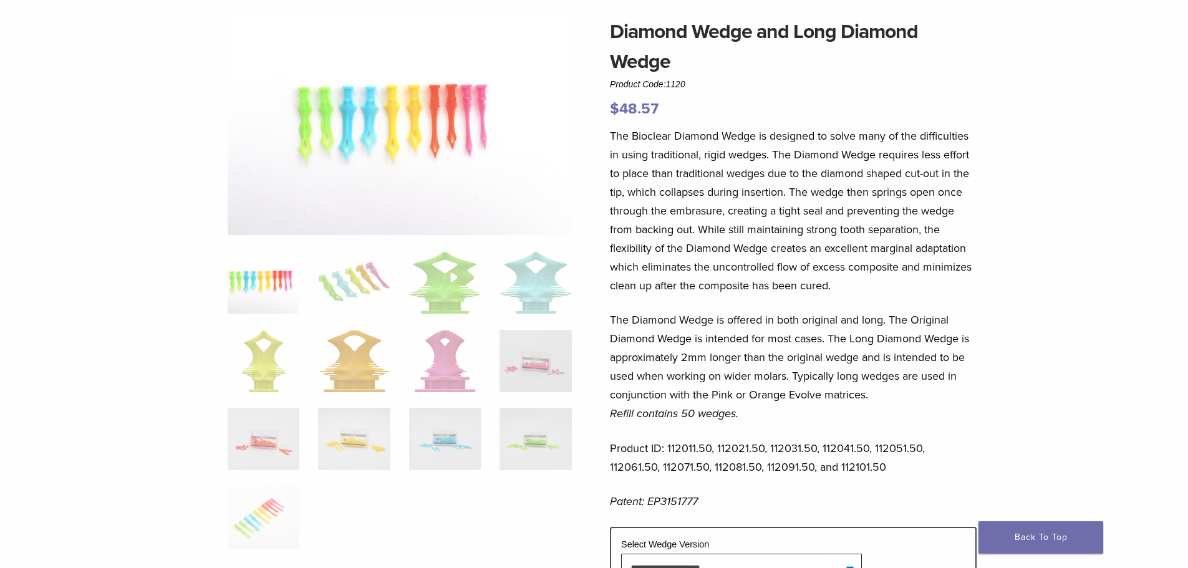
scroll to position [62, 0]
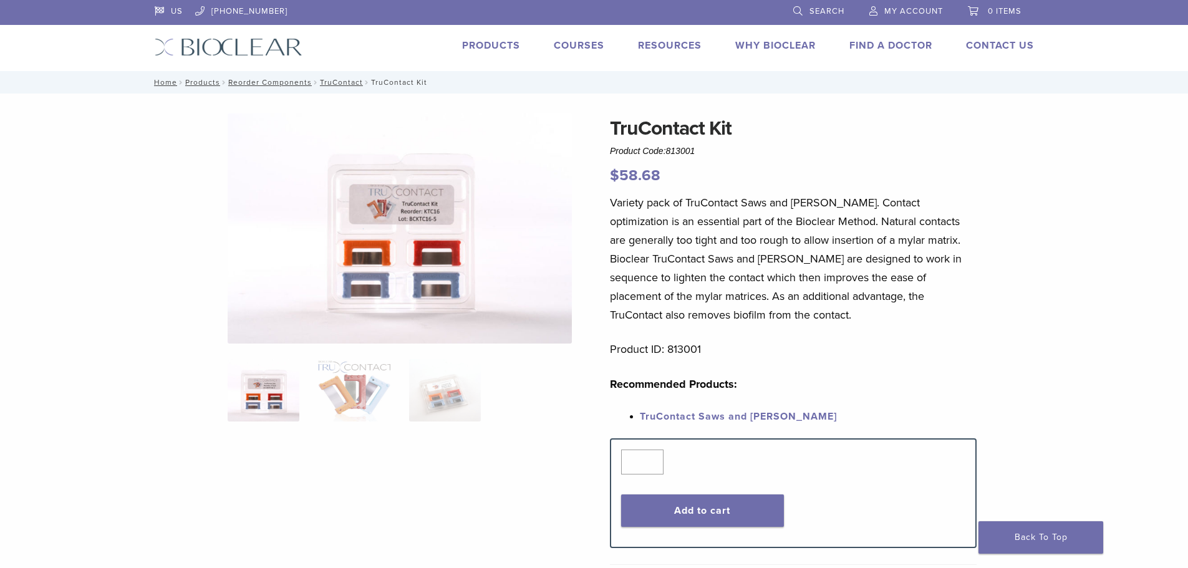
click at [446, 286] on img at bounding box center [400, 228] width 344 height 230
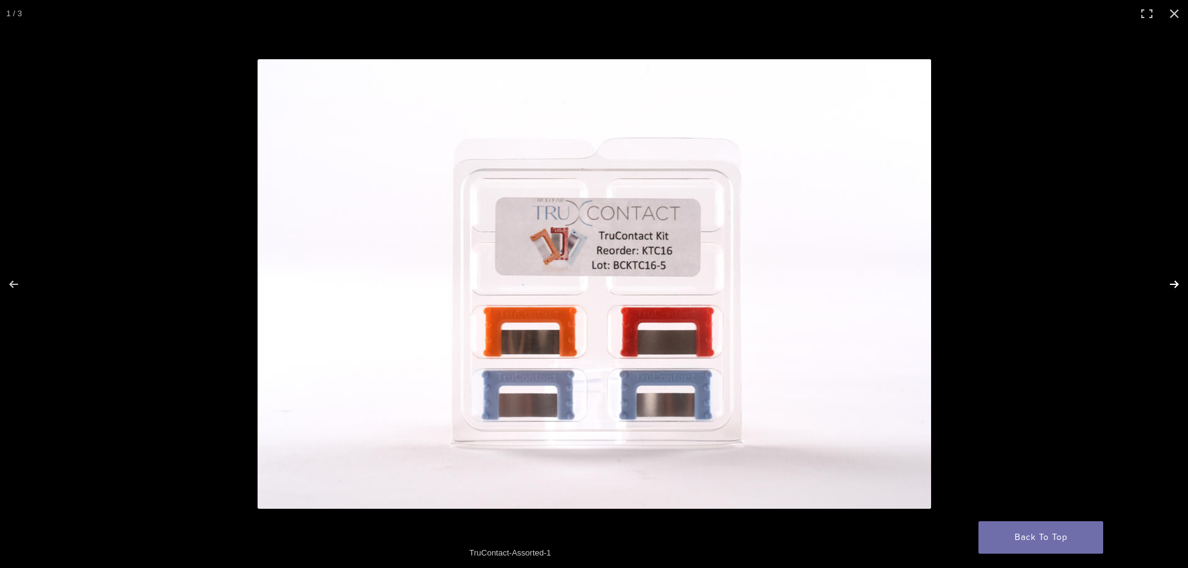
click at [1176, 282] on button "Next (arrow right)" at bounding box center [1166, 284] width 44 height 62
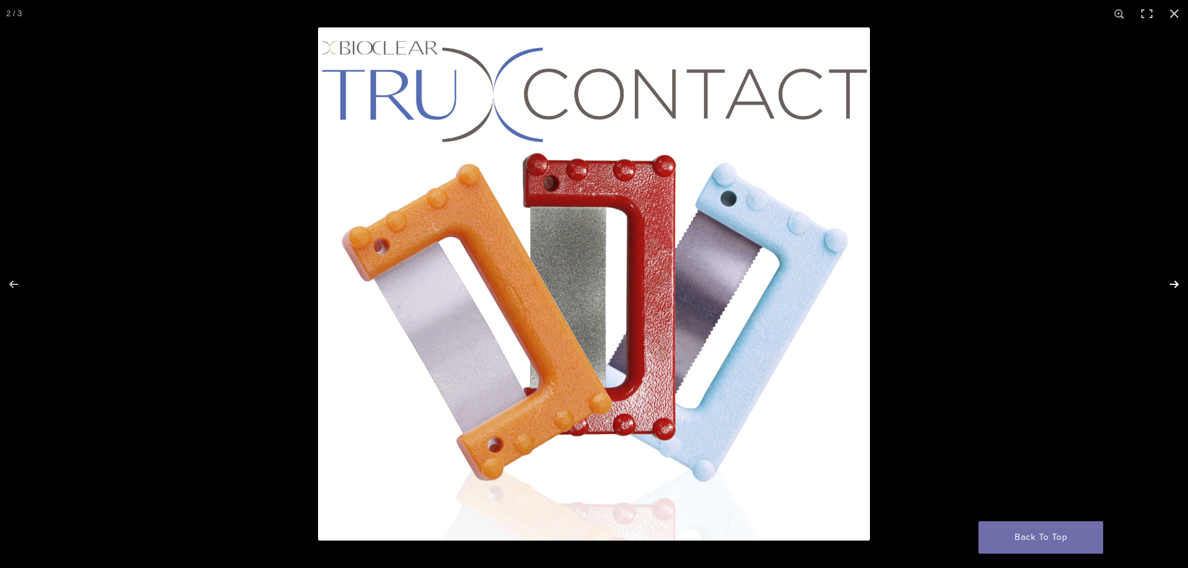
click at [1176, 282] on button "Next (arrow right)" at bounding box center [1166, 284] width 44 height 62
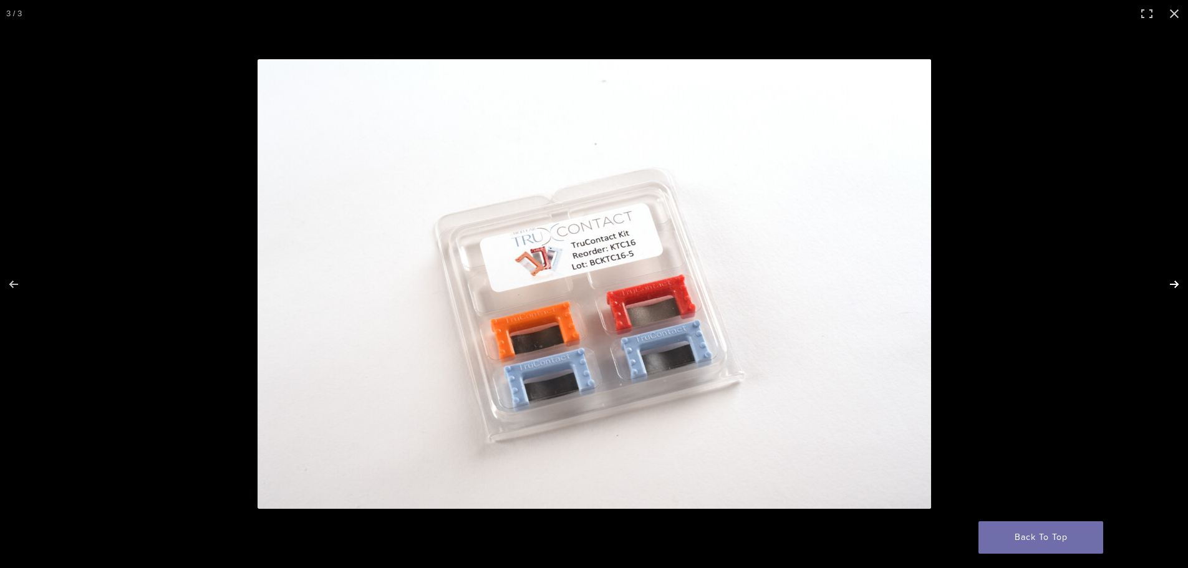
click at [1176, 282] on button "Next (arrow right)" at bounding box center [1166, 284] width 44 height 62
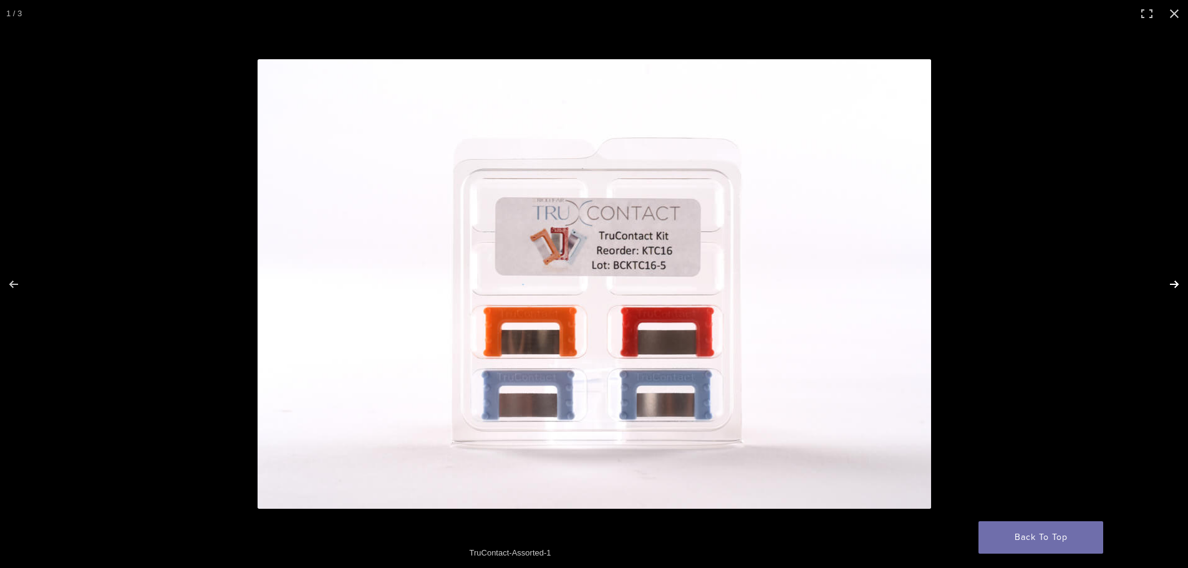
click at [1176, 282] on button "Next (arrow right)" at bounding box center [1166, 284] width 44 height 62
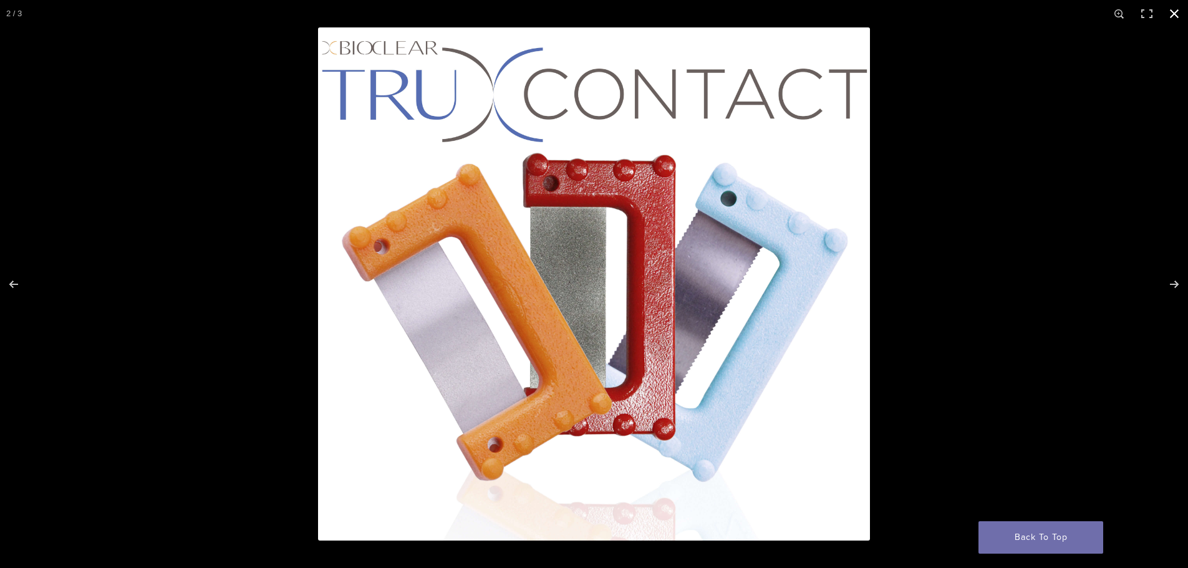
click at [1170, 16] on button "Close (Esc)" at bounding box center [1173, 13] width 27 height 27
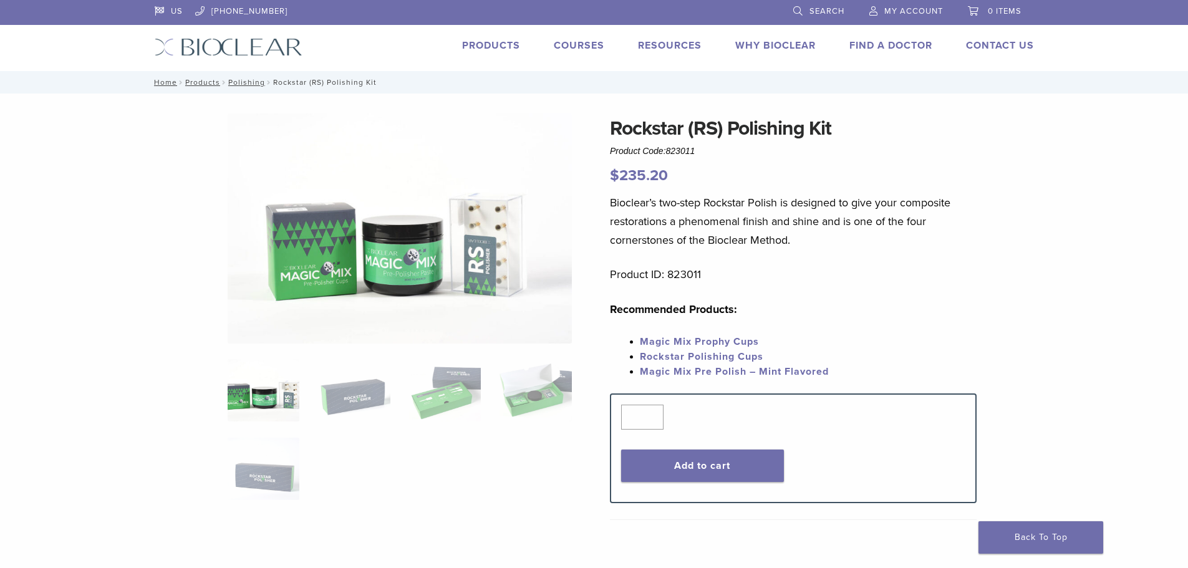
scroll to position [125, 0]
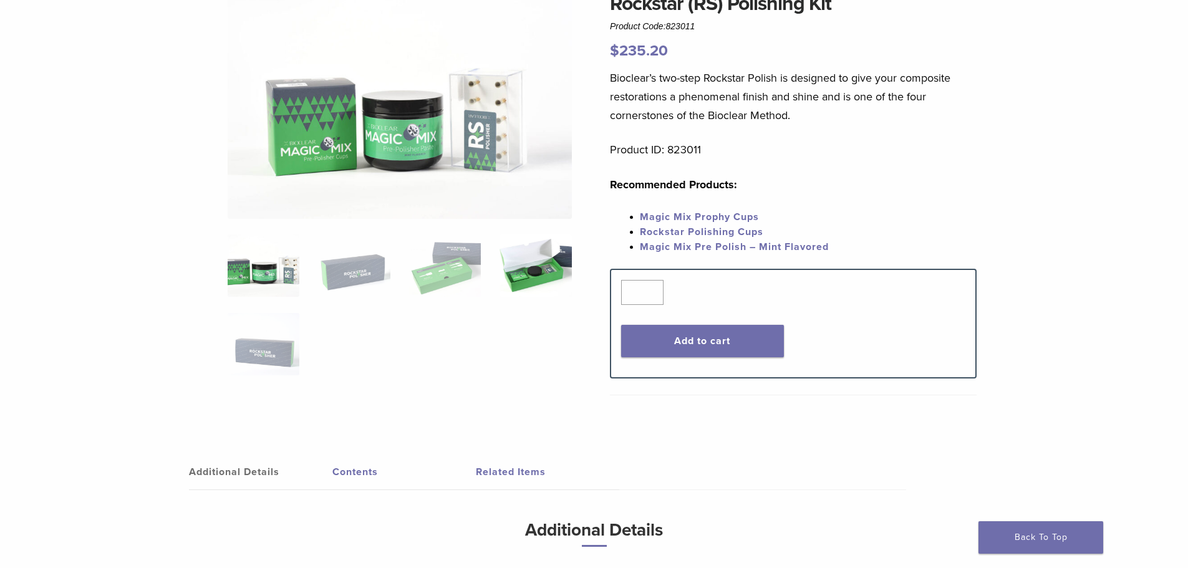
click at [529, 258] on img at bounding box center [535, 265] width 72 height 62
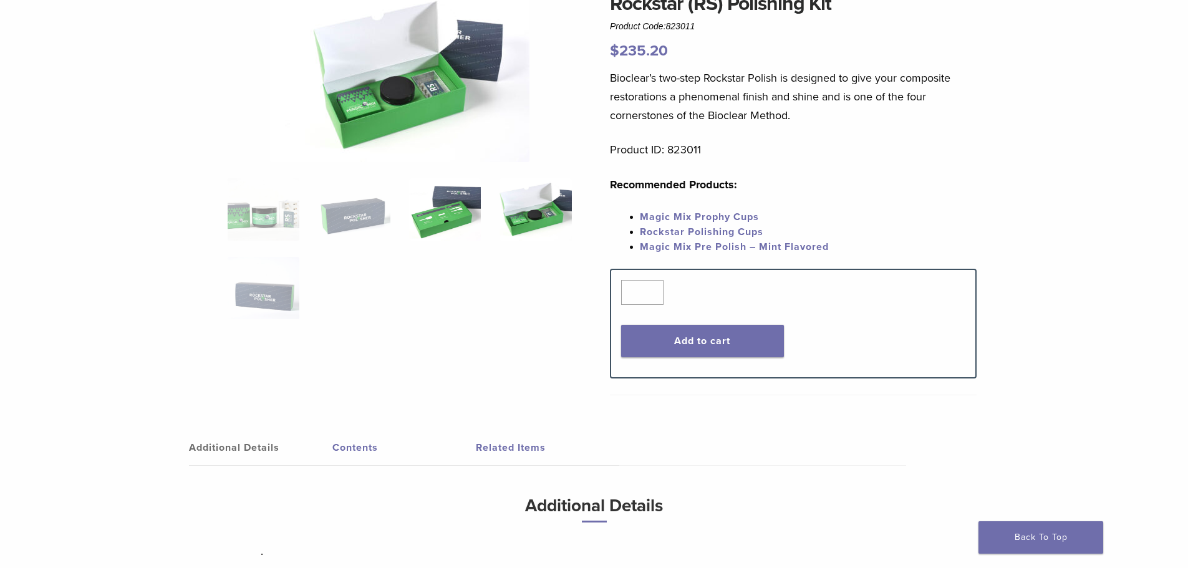
drag, startPoint x: 464, startPoint y: 224, endPoint x: 487, endPoint y: 241, distance: 28.6
click at [464, 224] on img at bounding box center [445, 209] width 72 height 62
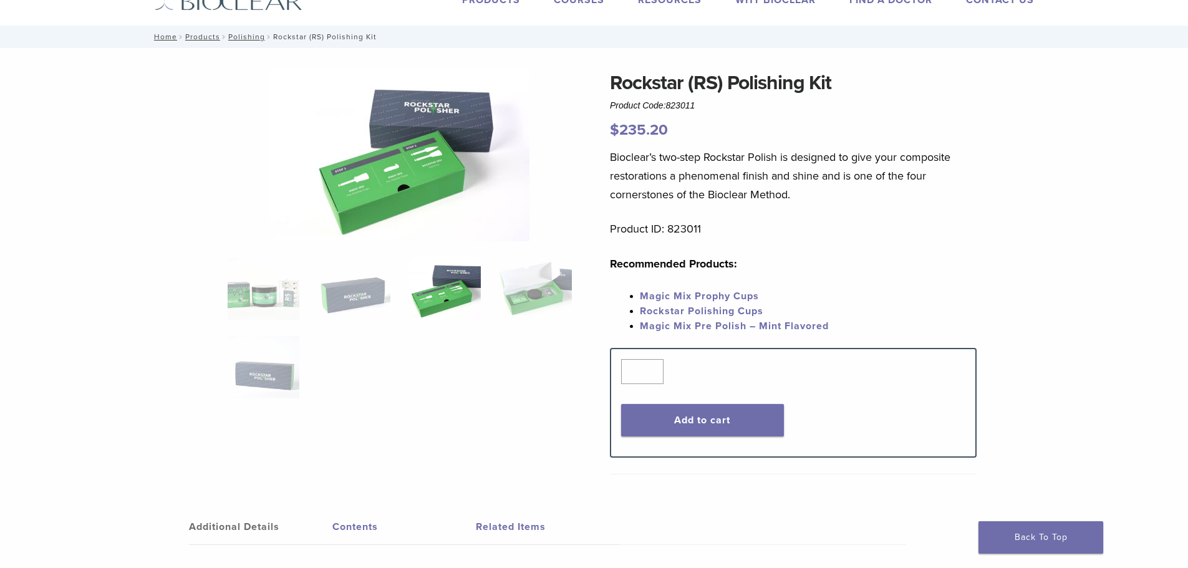
scroll to position [0, 0]
